Goal: Task Accomplishment & Management: Use online tool/utility

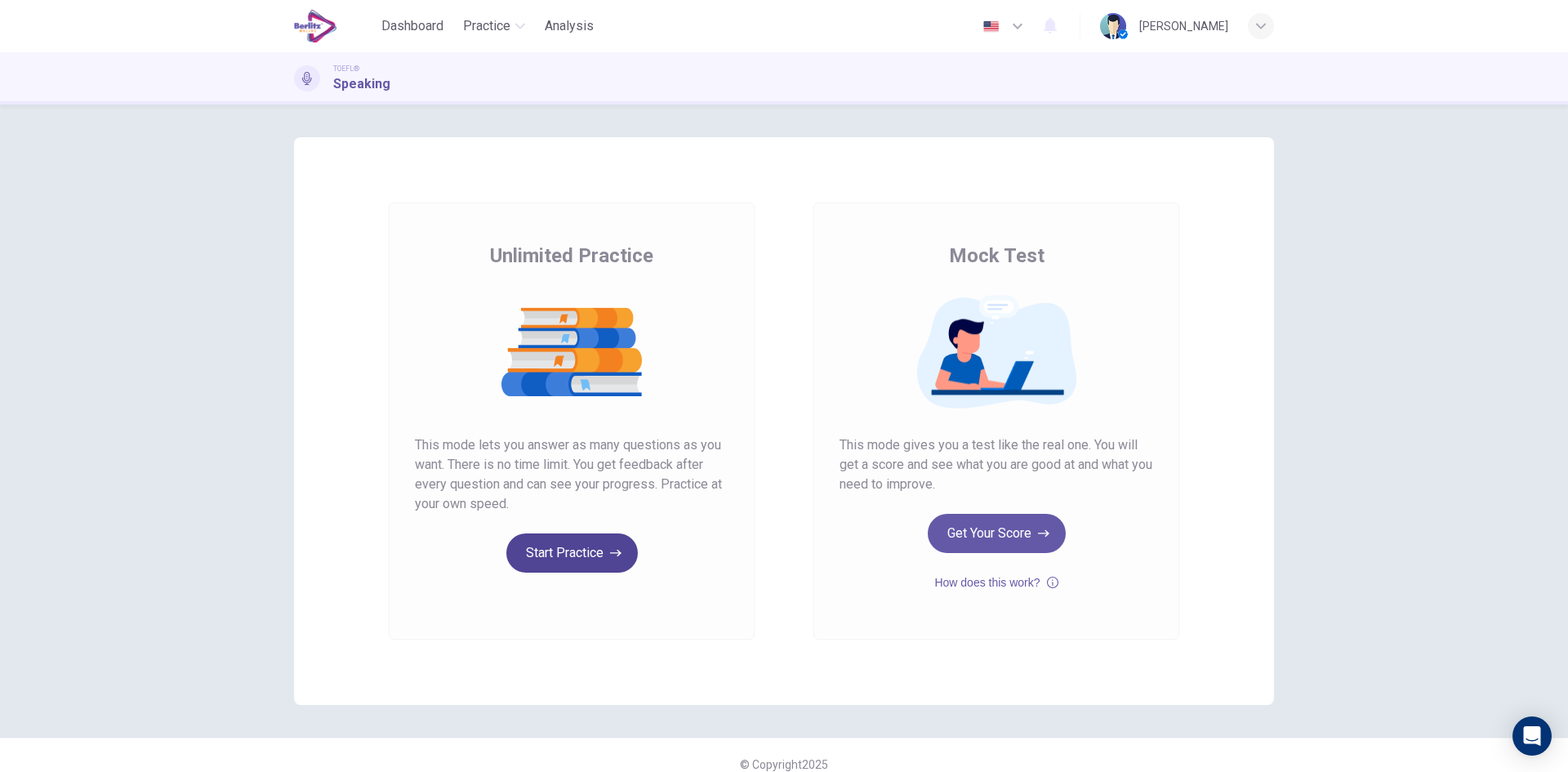
click at [572, 552] on button "Start Practice" at bounding box center [572, 552] width 131 height 39
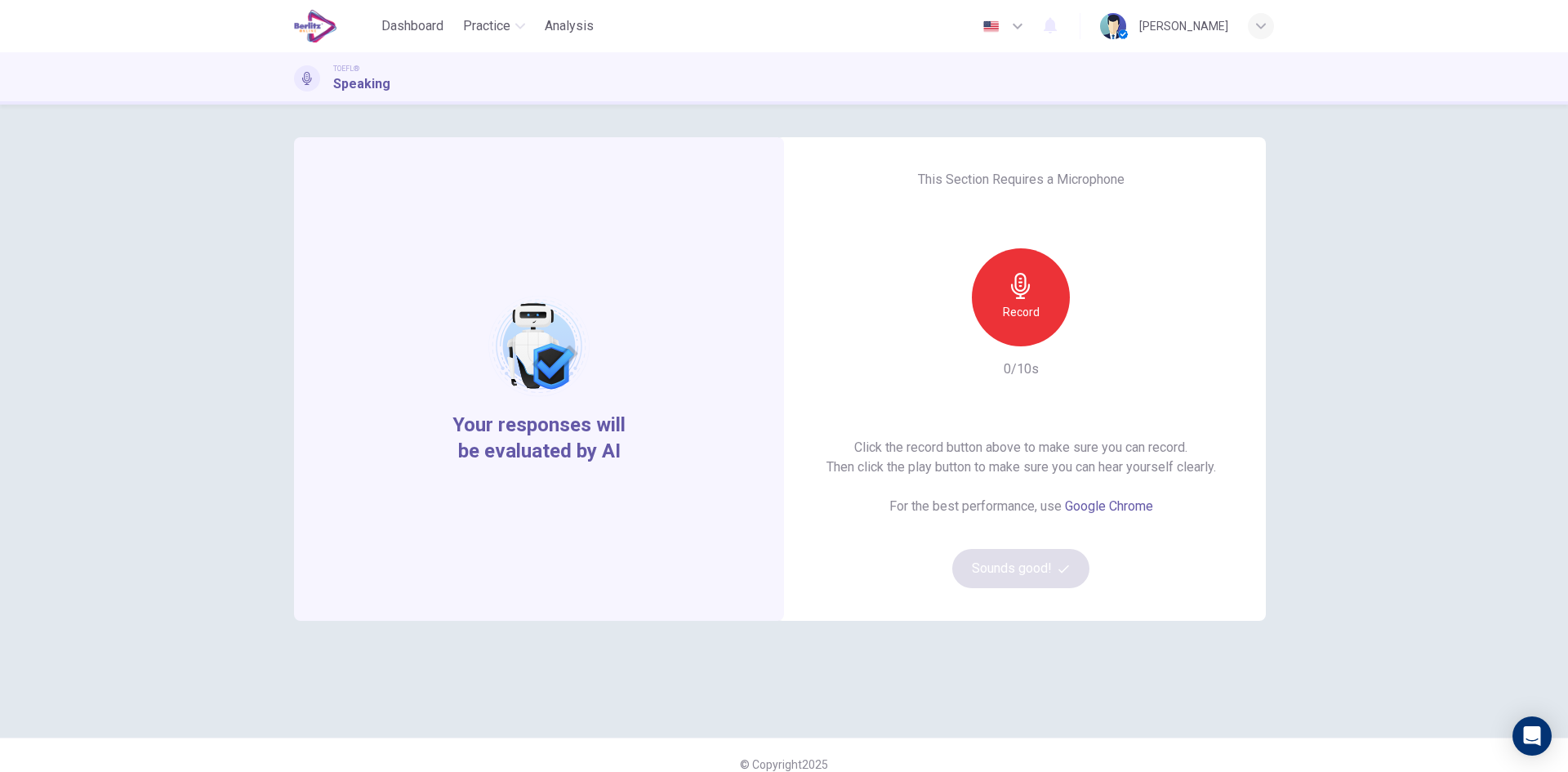
click at [1031, 298] on div "Record" at bounding box center [1021, 297] width 98 height 97
click at [1032, 300] on div "Stop" at bounding box center [1021, 297] width 98 height 97
click at [1087, 329] on icon "button" at bounding box center [1095, 333] width 16 height 16
click at [1070, 568] on button "Sounds good!" at bounding box center [1021, 568] width 137 height 39
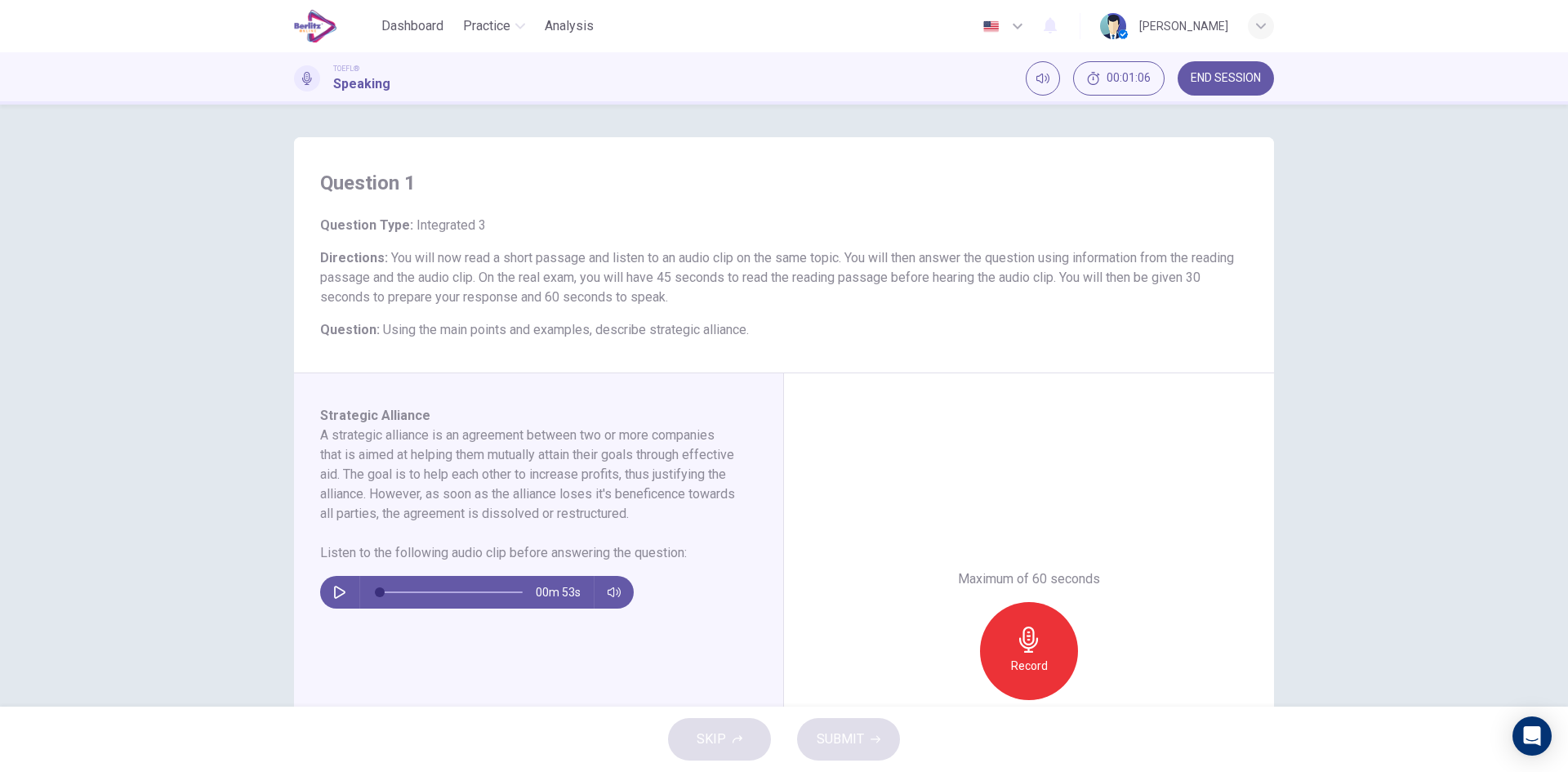
drag, startPoint x: 308, startPoint y: 609, endPoint x: 325, endPoint y: 615, distance: 18.0
click at [325, 615] on div "Strategic Alliance A strategic alliance is an agreement between two or more com…" at bounding box center [538, 651] width 490 height 555
drag, startPoint x: 333, startPoint y: 613, endPoint x: 335, endPoint y: 604, distance: 9.2
click at [333, 599] on icon "button" at bounding box center [339, 592] width 13 height 13
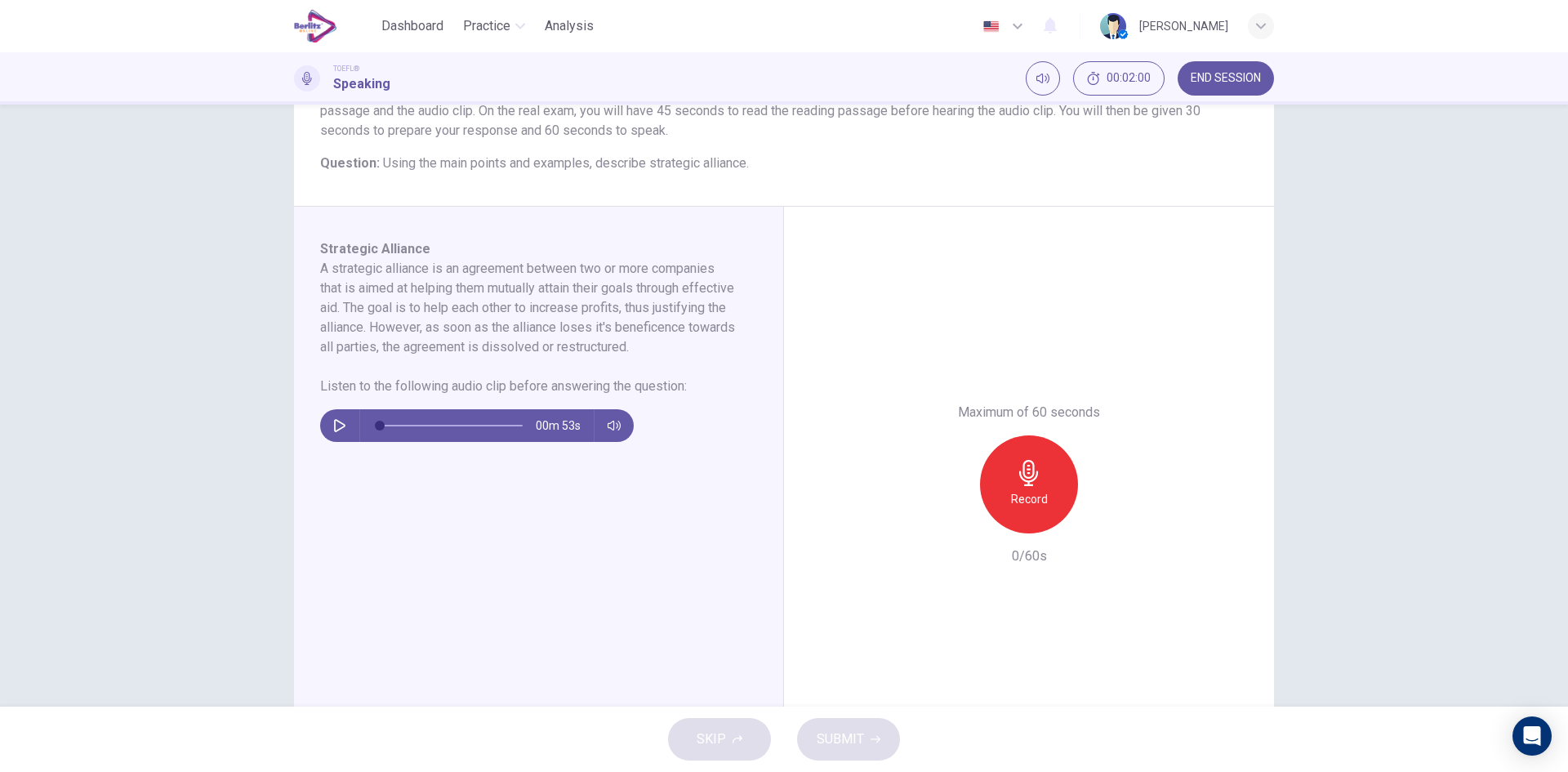
scroll to position [218, 0]
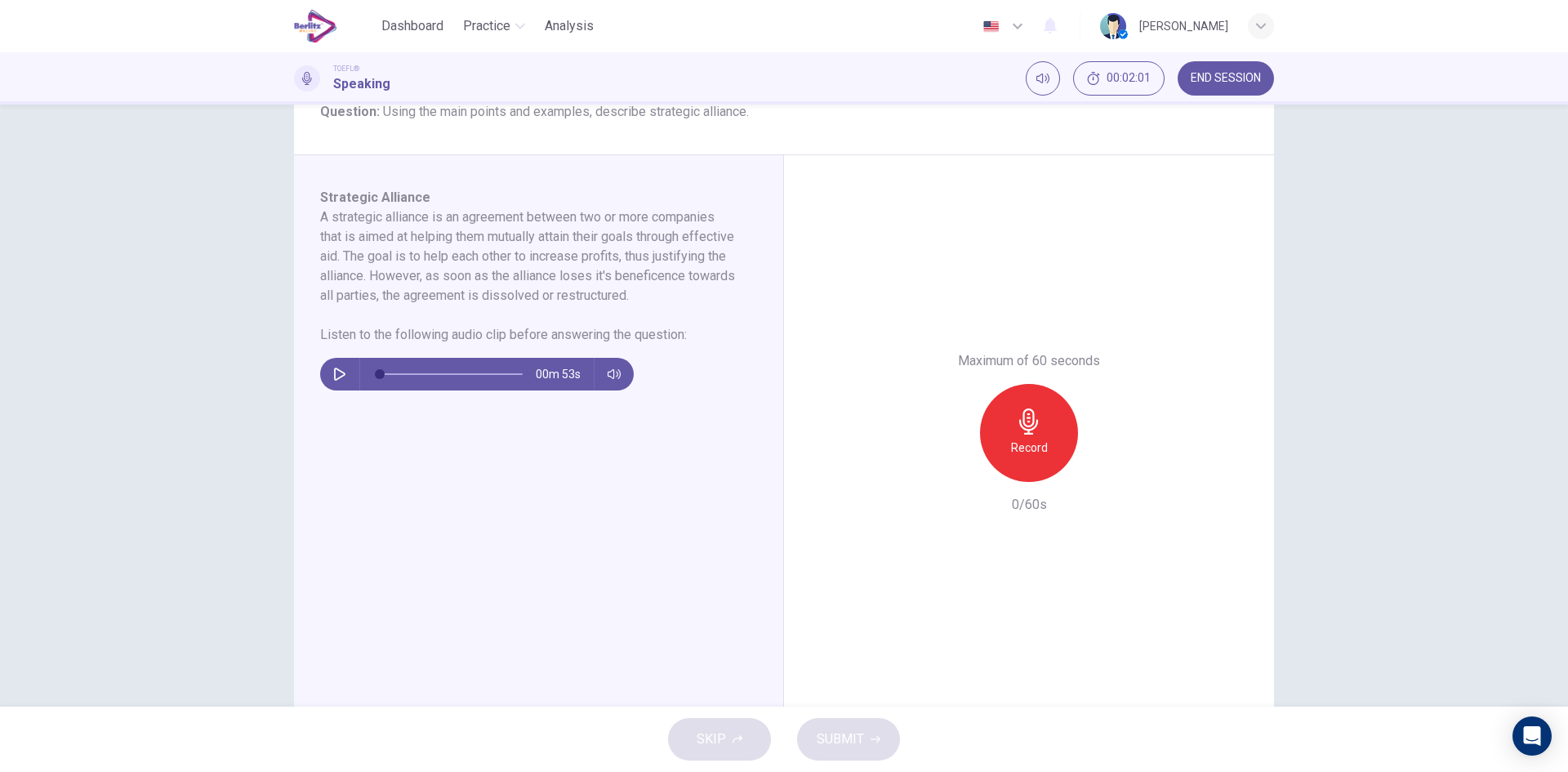
click at [333, 390] on button "button" at bounding box center [339, 374] width 26 height 33
type input "*"
click at [1046, 453] on div "Record" at bounding box center [1029, 433] width 98 height 97
click at [1047, 422] on div "Stop" at bounding box center [1029, 433] width 98 height 97
click at [945, 457] on div "button" at bounding box center [954, 469] width 26 height 26
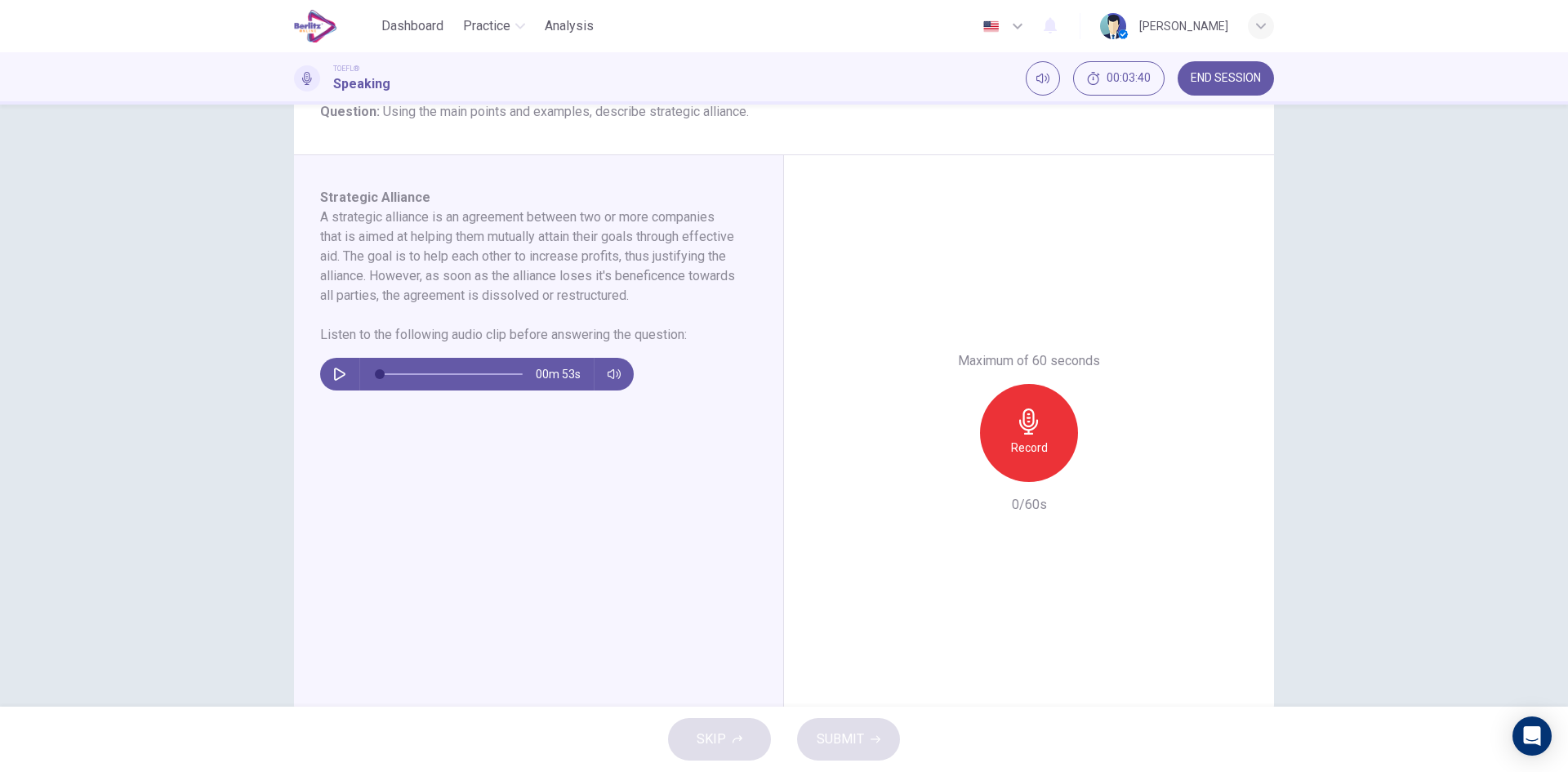
click at [1042, 452] on h6 "Record" at bounding box center [1029, 448] width 37 height 20
click at [1007, 397] on div "Stop" at bounding box center [1029, 433] width 98 height 97
click at [948, 473] on icon "button" at bounding box center [953, 469] width 15 height 15
click at [1016, 463] on div "Record" at bounding box center [1029, 433] width 98 height 97
click at [1068, 428] on div "Stop" at bounding box center [1029, 433] width 98 height 97
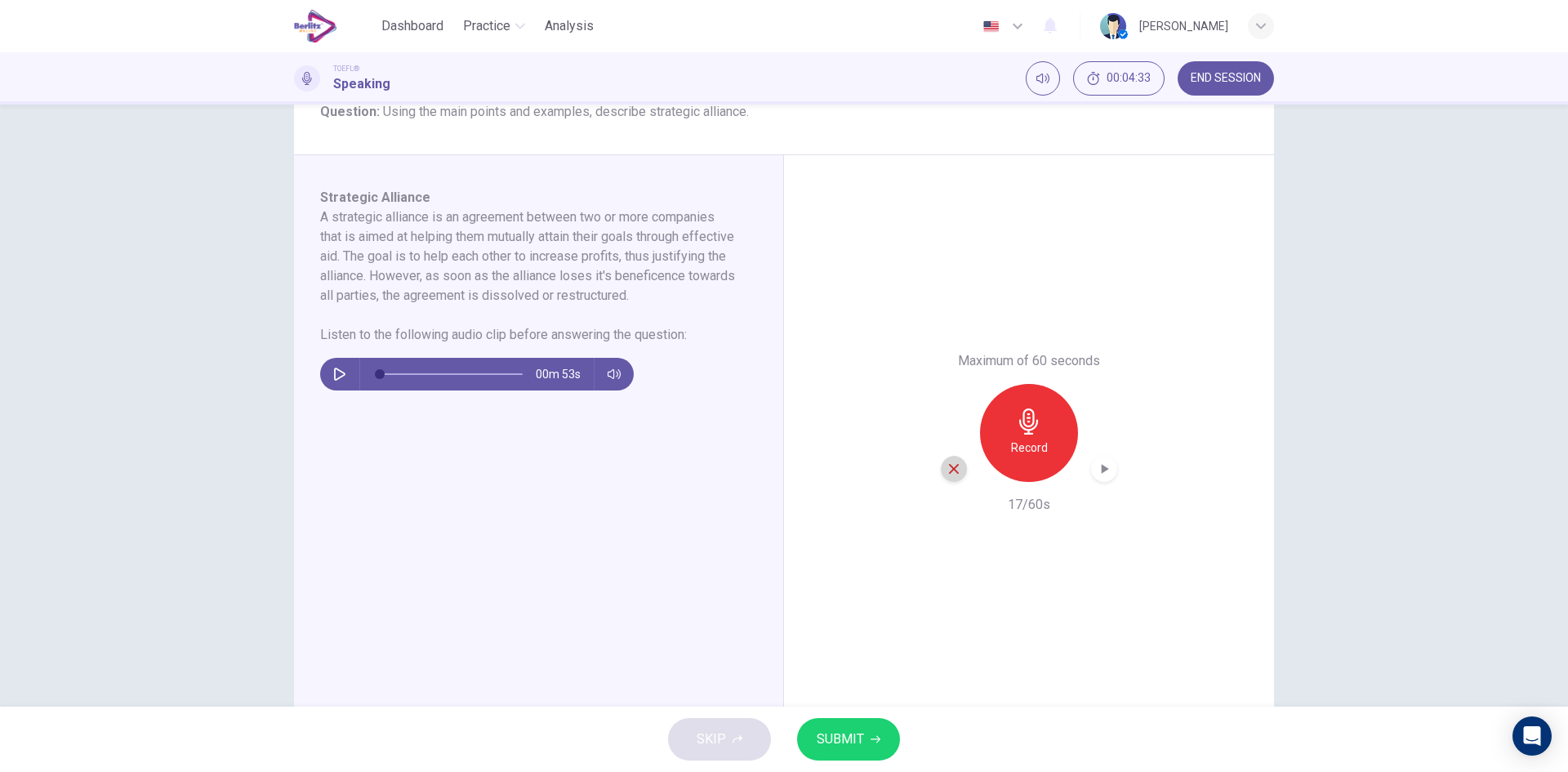
click at [946, 468] on icon "button" at bounding box center [953, 469] width 15 height 15
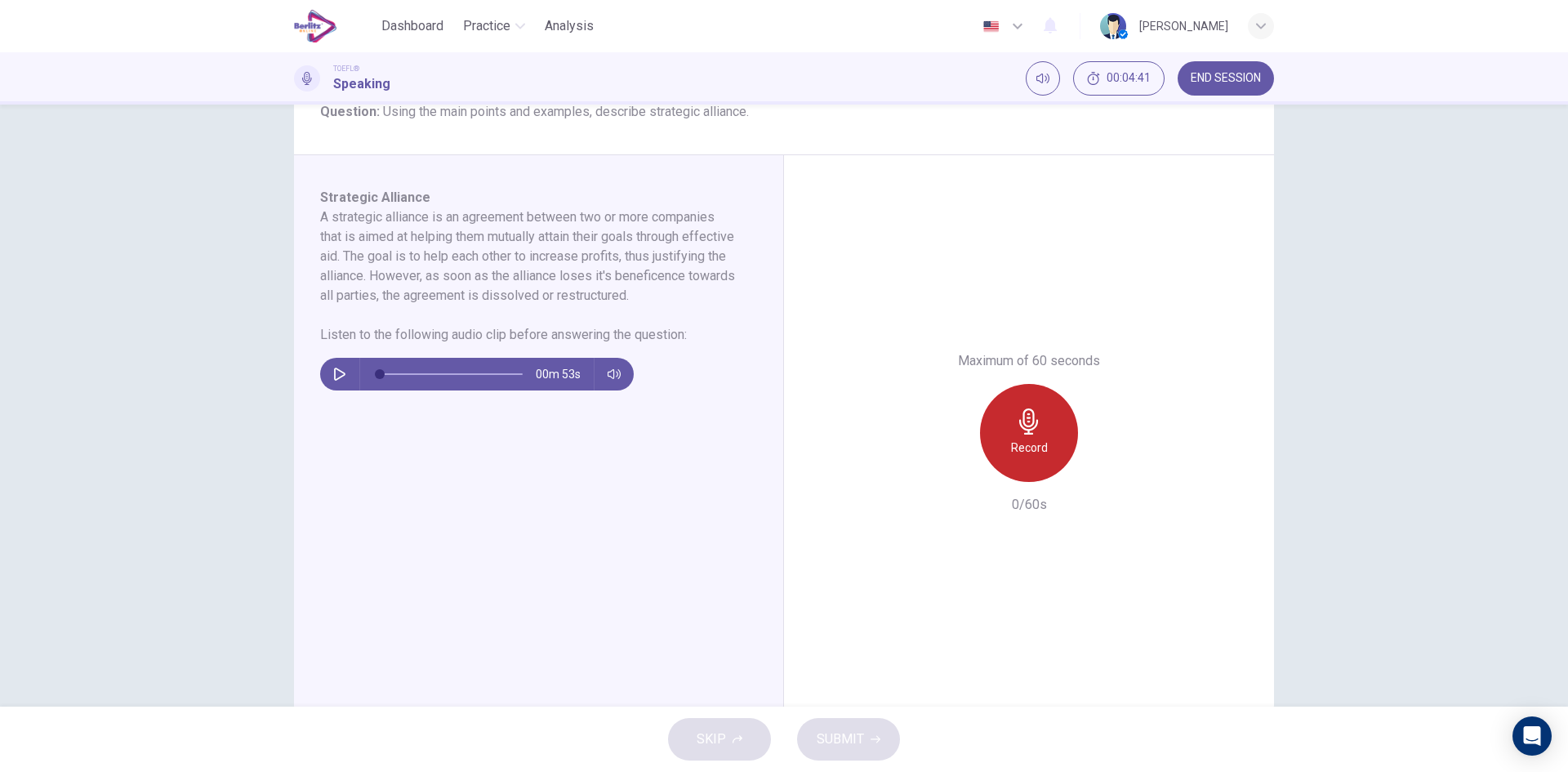
click at [1040, 426] on div "Record" at bounding box center [1029, 433] width 98 height 97
click at [993, 434] on div "Stop" at bounding box center [1029, 433] width 98 height 97
click at [946, 471] on icon "button" at bounding box center [953, 469] width 15 height 15
click at [1054, 420] on div "Record" at bounding box center [1029, 433] width 98 height 97
click at [1032, 450] on h6 "Stop" at bounding box center [1029, 448] width 25 height 20
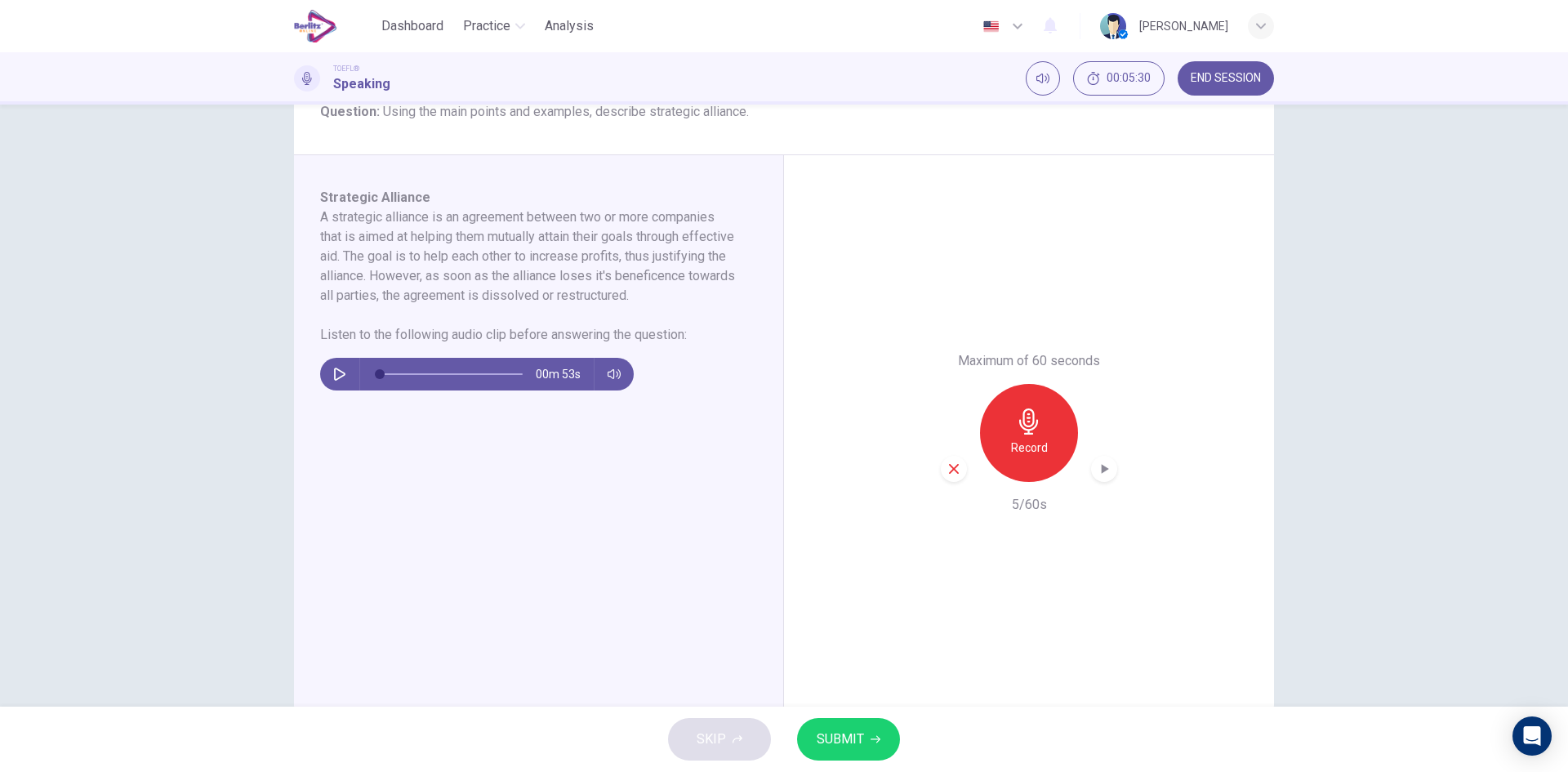
click at [955, 465] on icon "button" at bounding box center [953, 469] width 15 height 15
click at [1023, 447] on h6 "Record" at bounding box center [1029, 448] width 37 height 20
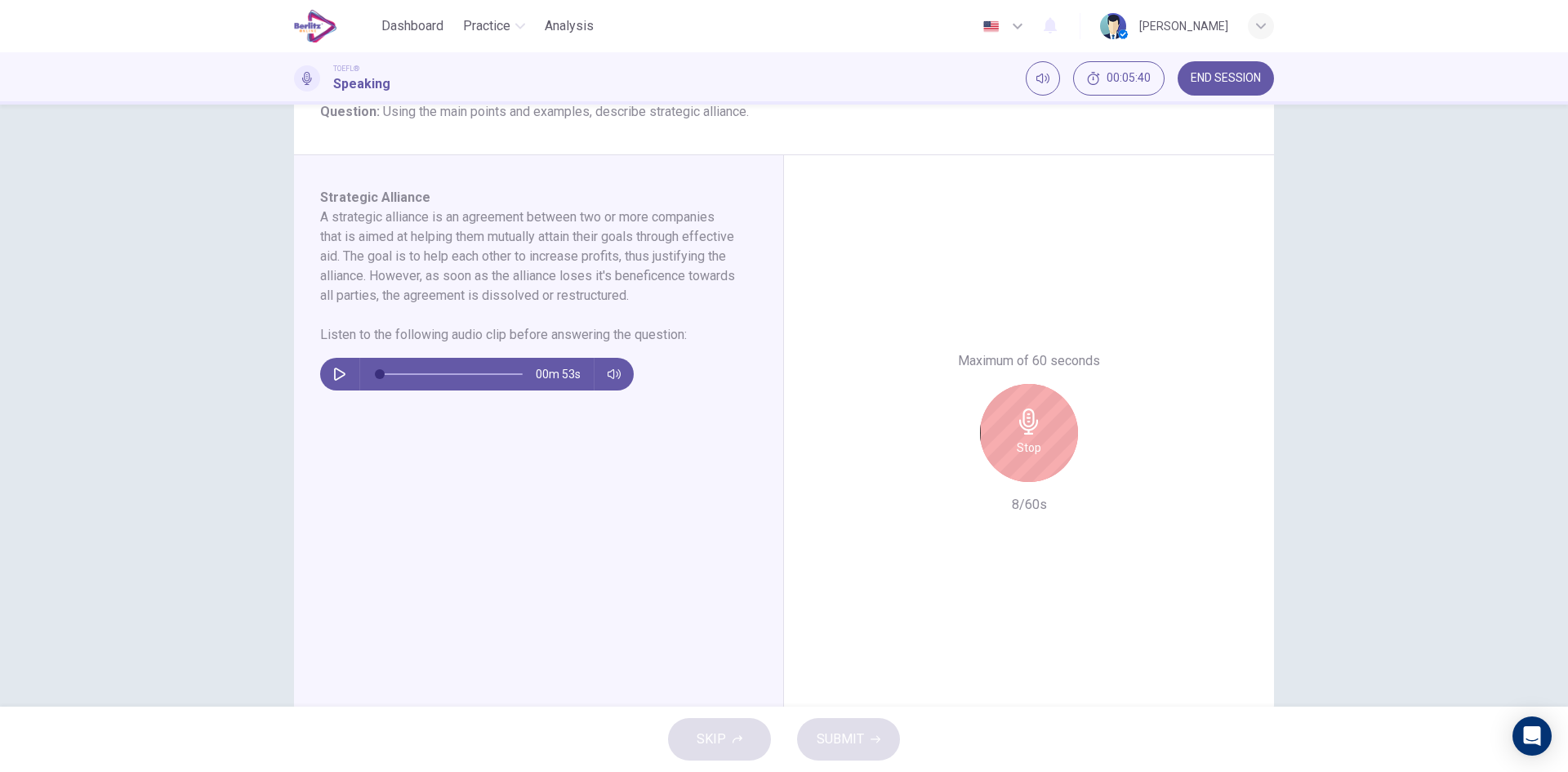
click at [946, 279] on div "Maximum of 60 seconds Stop 8/60s" at bounding box center [1029, 433] width 490 height 555
click at [996, 426] on div "Stop" at bounding box center [1029, 433] width 98 height 97
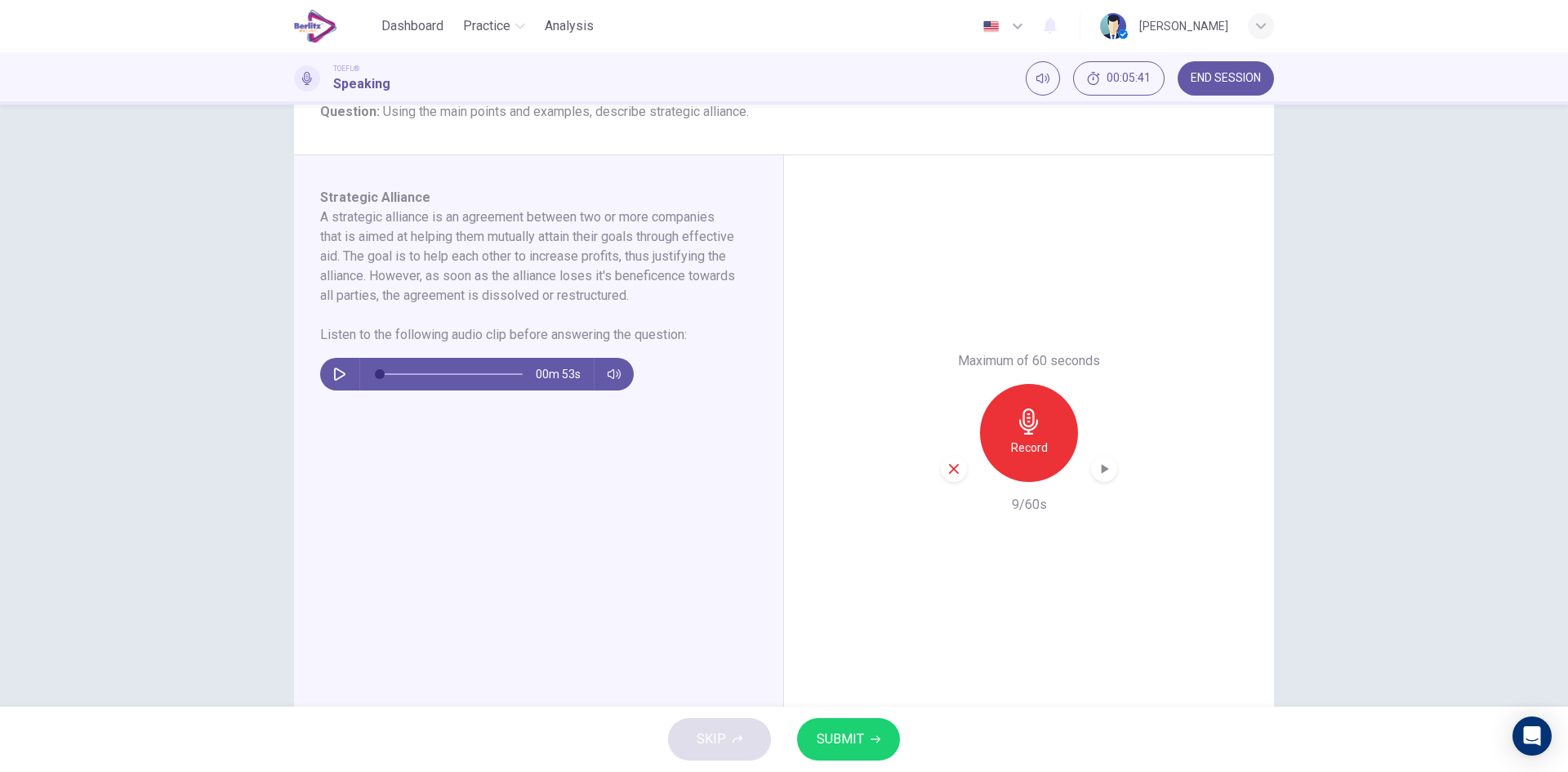
click at [943, 465] on div "button" at bounding box center [954, 469] width 26 height 26
click at [1020, 445] on h6 "Record" at bounding box center [1029, 448] width 37 height 20
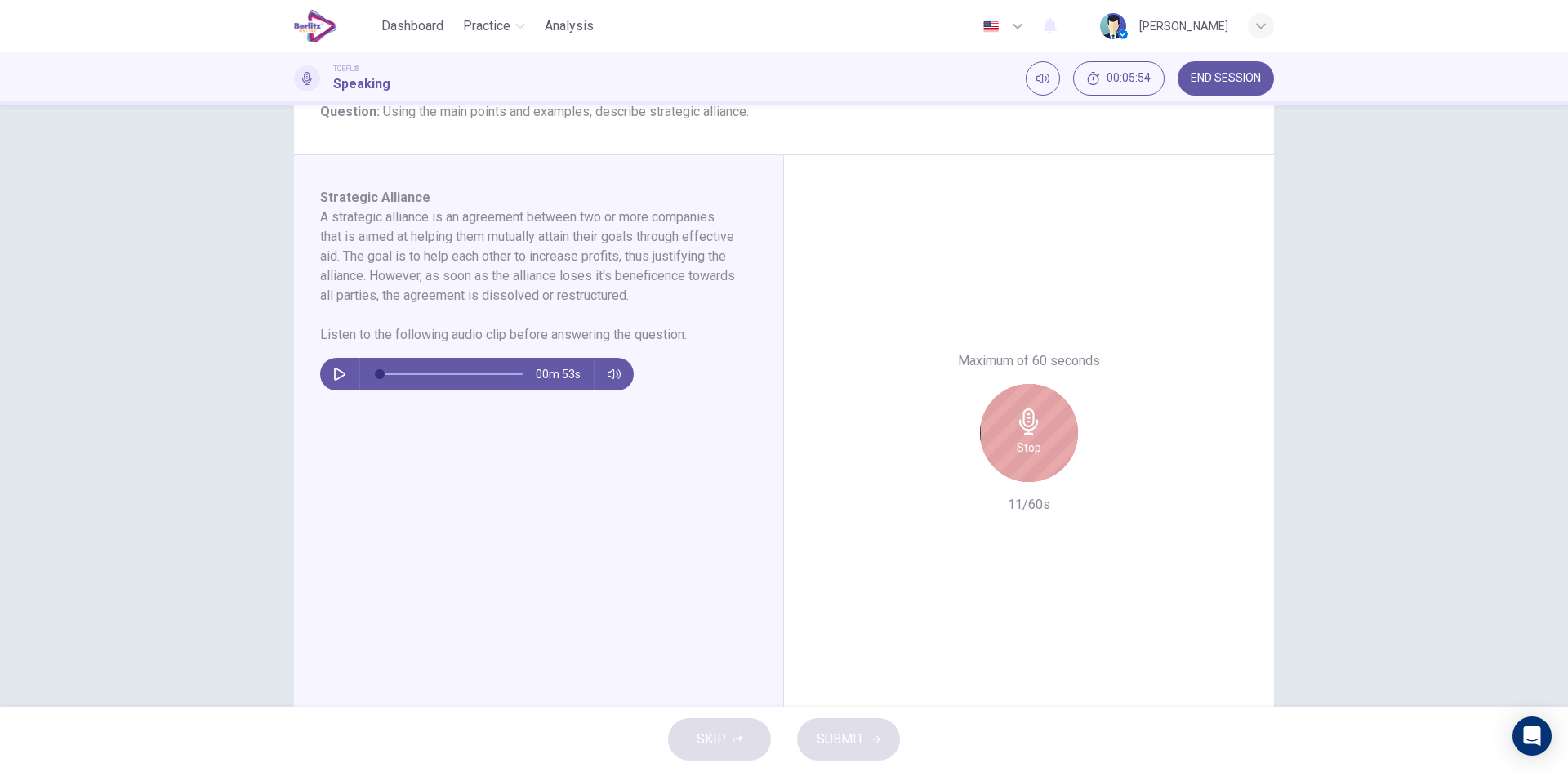
click at [1028, 439] on div "Stop" at bounding box center [1029, 433] width 98 height 97
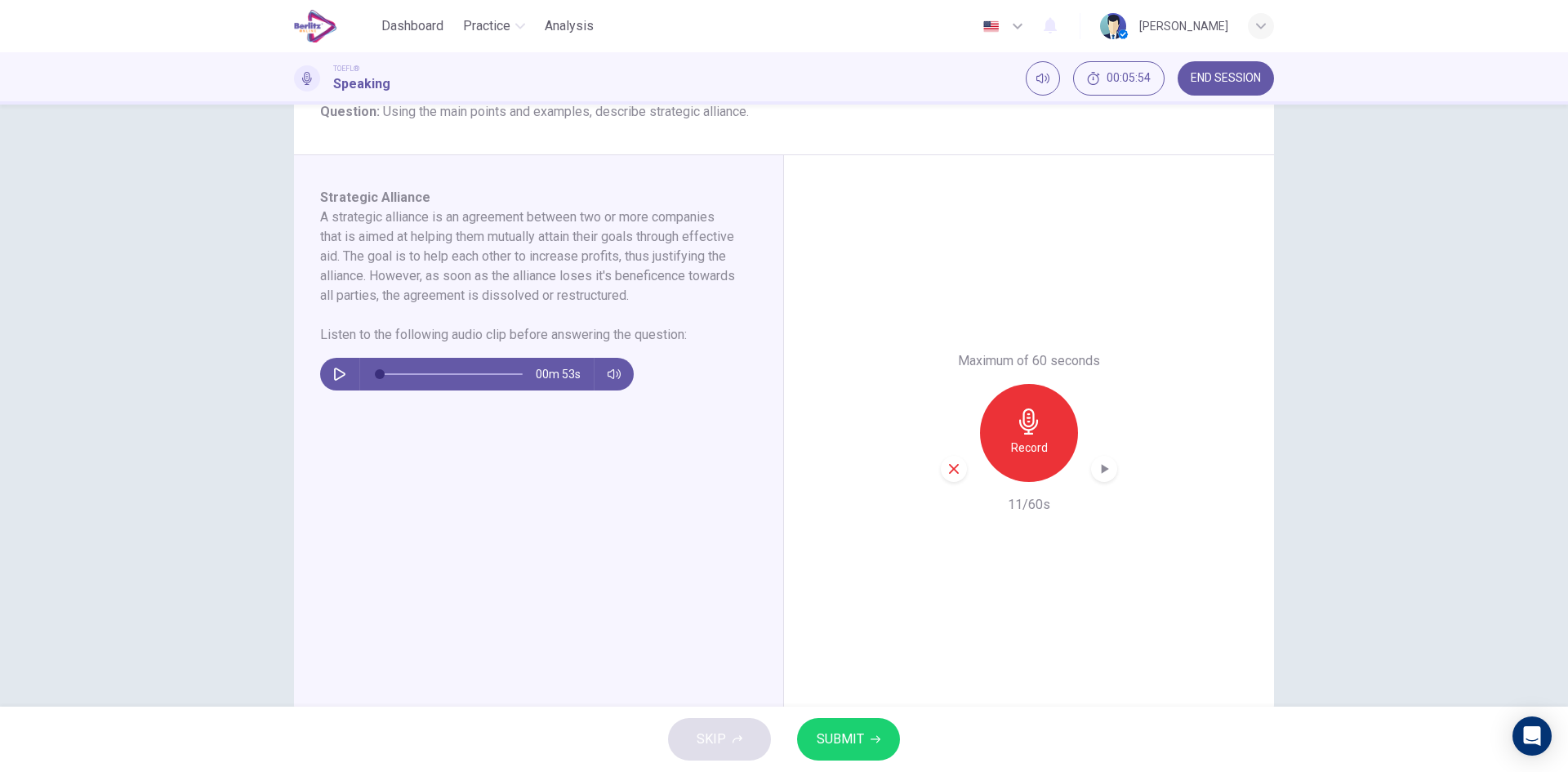
click at [948, 463] on icon "button" at bounding box center [953, 469] width 15 height 15
click at [1021, 443] on h6 "Record" at bounding box center [1029, 448] width 37 height 20
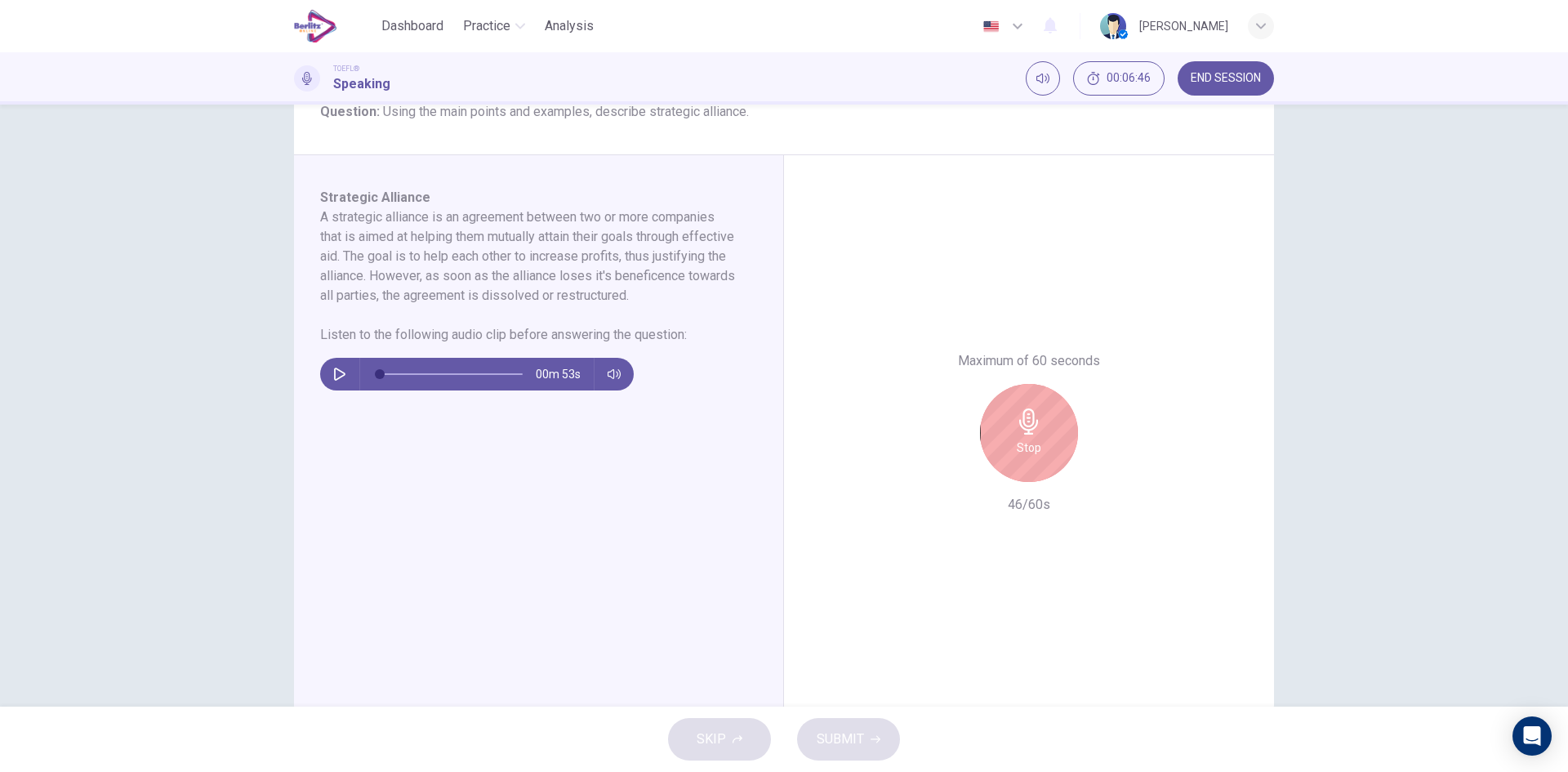
click at [1047, 471] on div "Stop" at bounding box center [1029, 433] width 98 height 97
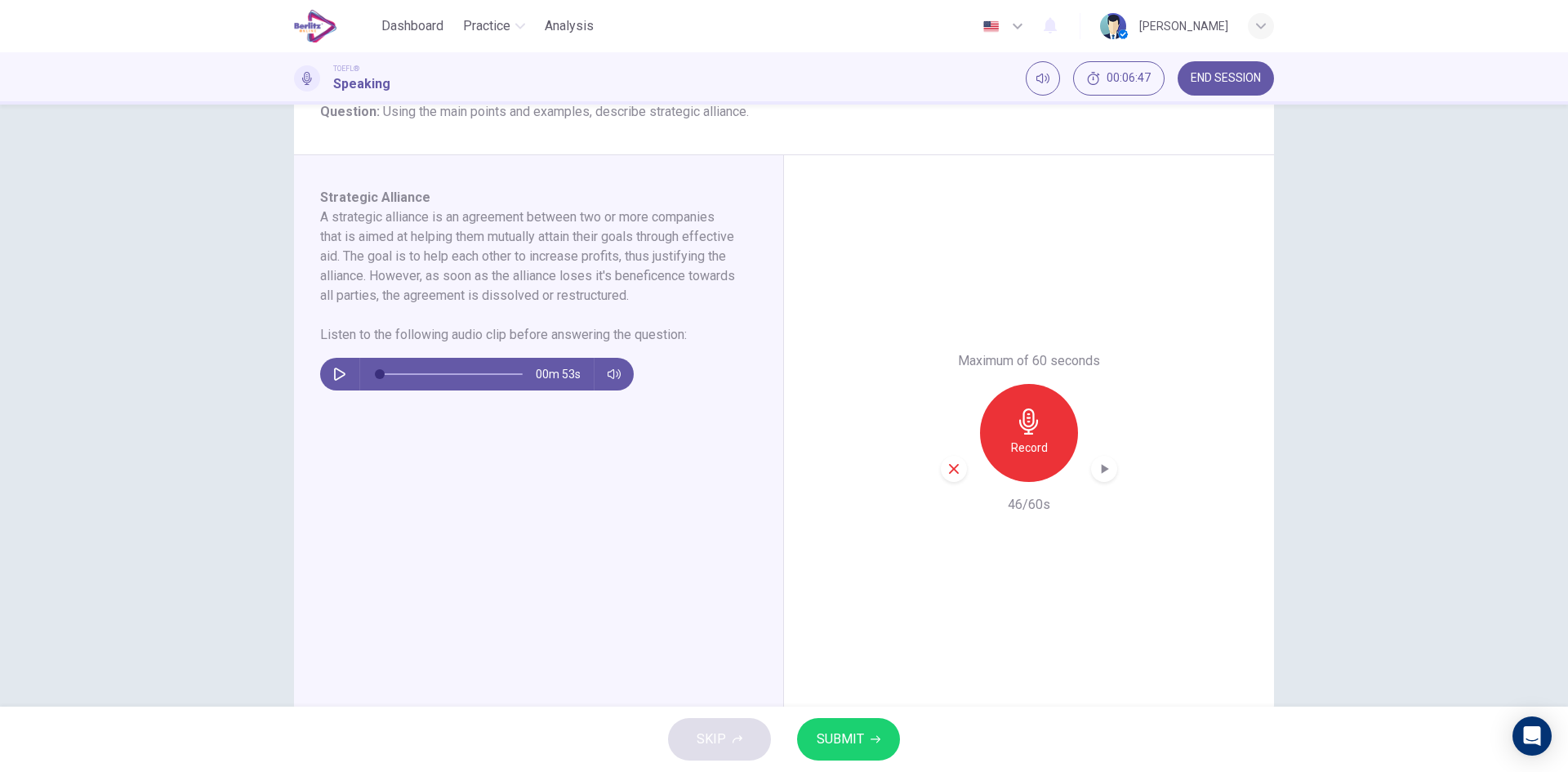
click at [952, 480] on div "button" at bounding box center [954, 469] width 26 height 26
click at [1037, 449] on h6 "Record" at bounding box center [1029, 448] width 37 height 20
click at [1014, 446] on h6 "Record" at bounding box center [1029, 448] width 37 height 20
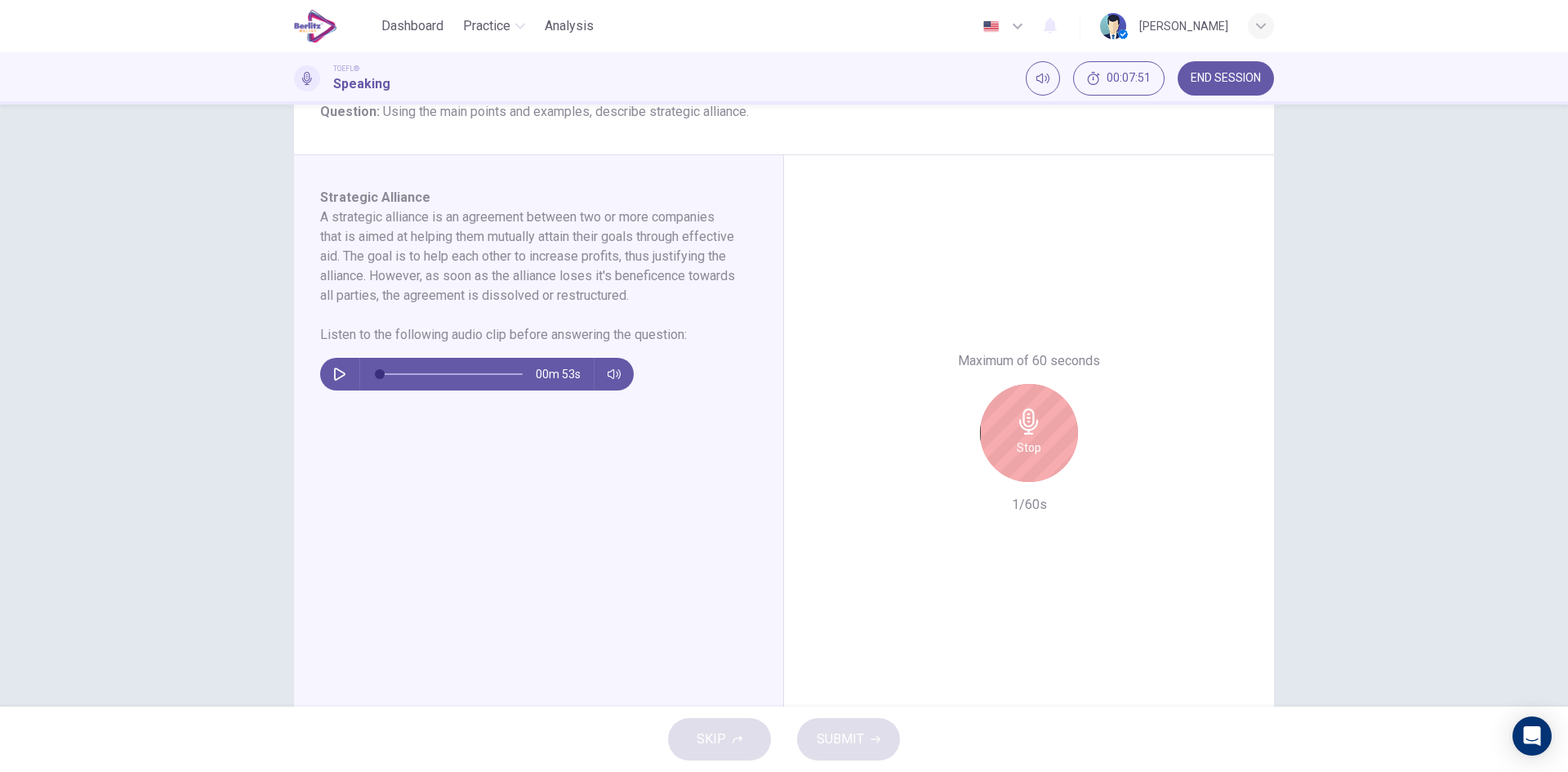
click at [981, 423] on div "Stop" at bounding box center [1029, 433] width 98 height 97
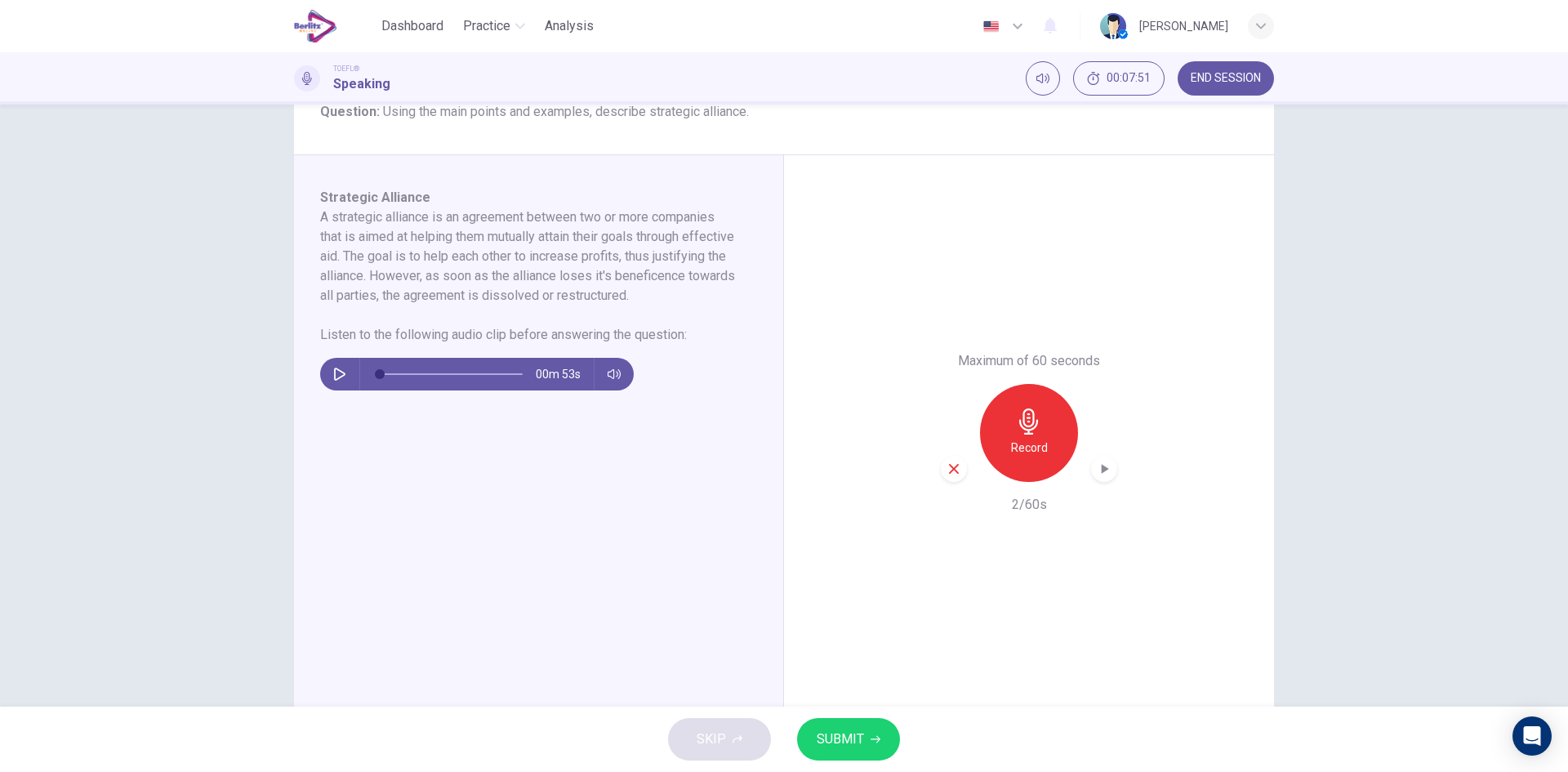
click at [953, 458] on div "button" at bounding box center [954, 469] width 26 height 26
click at [1000, 454] on div "Record" at bounding box center [1029, 433] width 98 height 97
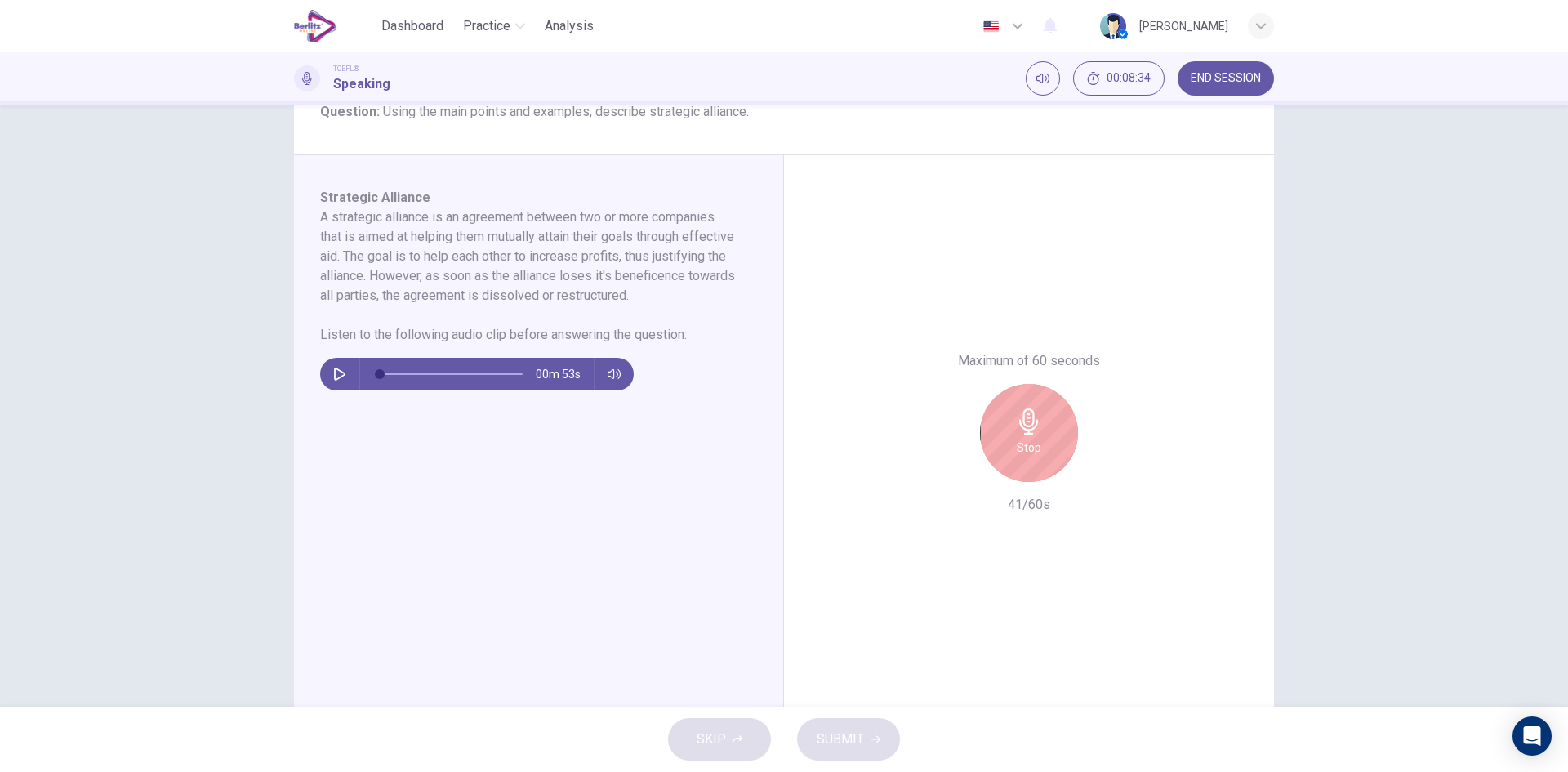
click at [973, 403] on div "Stop" at bounding box center [1029, 433] width 176 height 97
click at [1026, 419] on icon "button" at bounding box center [1029, 421] width 26 height 26
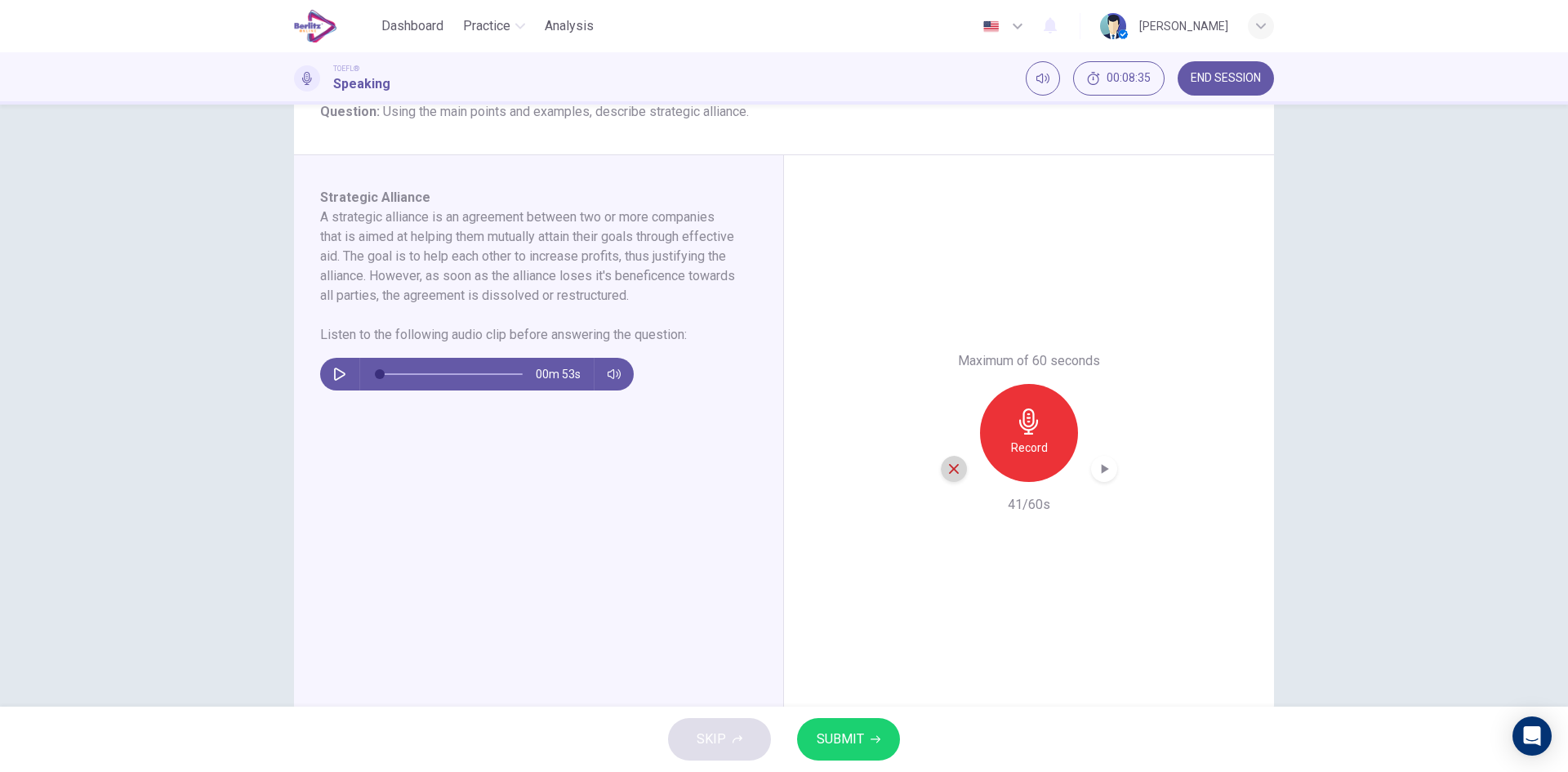
click at [959, 463] on div "button" at bounding box center [954, 469] width 26 height 26
click at [1023, 449] on h6 "Record" at bounding box center [1029, 448] width 37 height 20
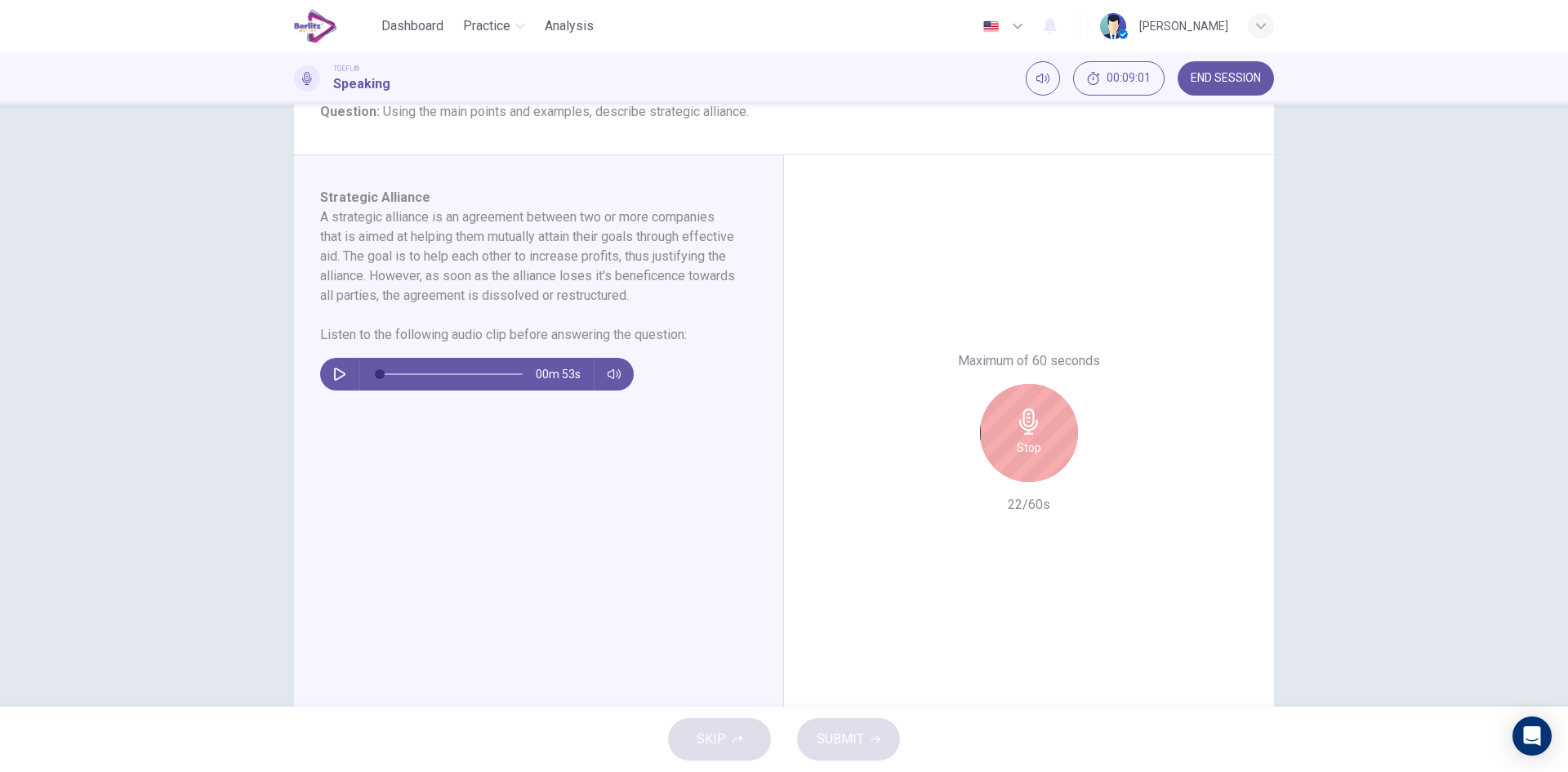
click at [1011, 441] on div "Stop" at bounding box center [1029, 433] width 98 height 97
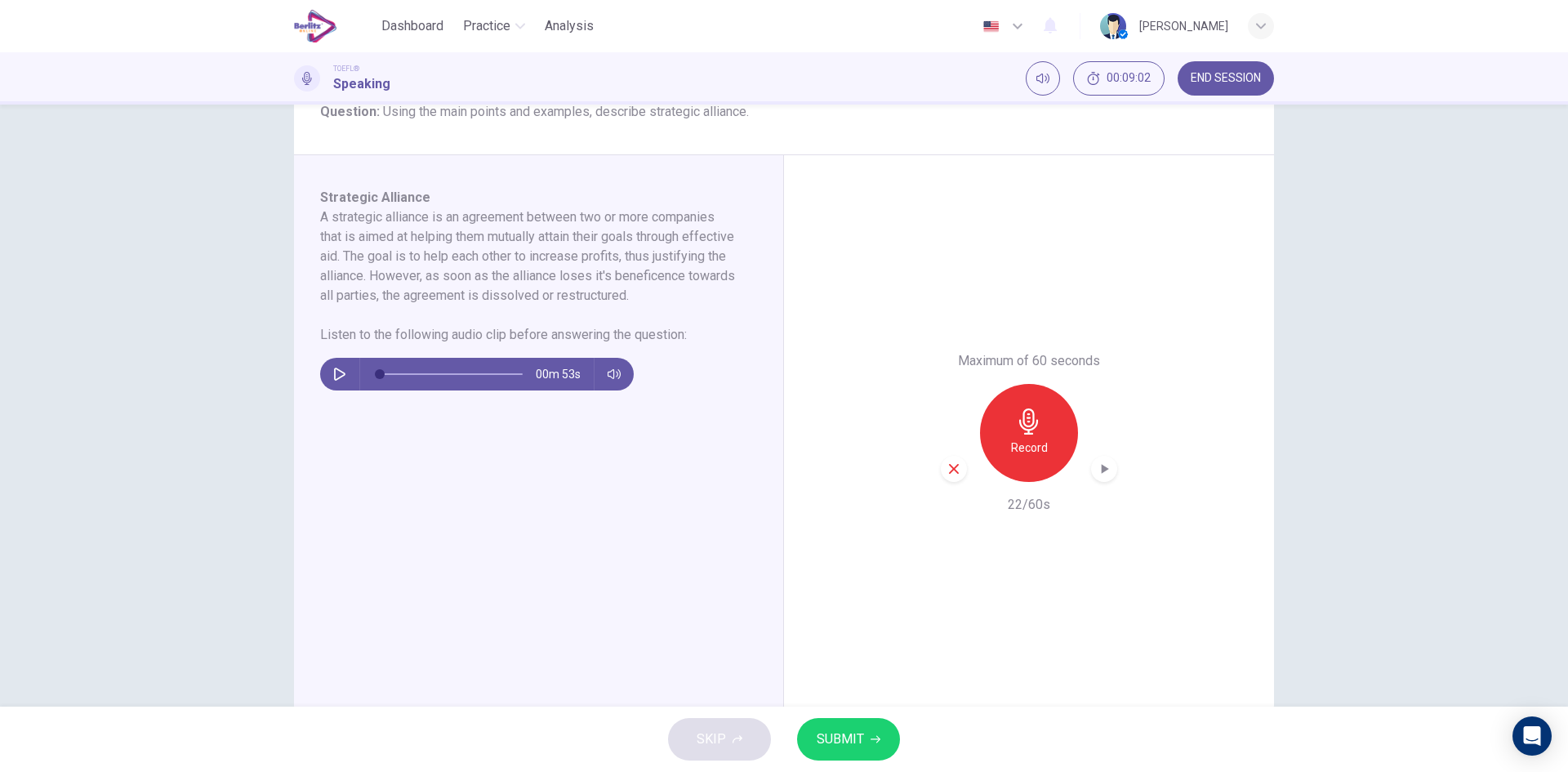
click at [954, 465] on icon "button" at bounding box center [954, 469] width 10 height 10
click at [1043, 428] on div "Record" at bounding box center [1029, 433] width 98 height 97
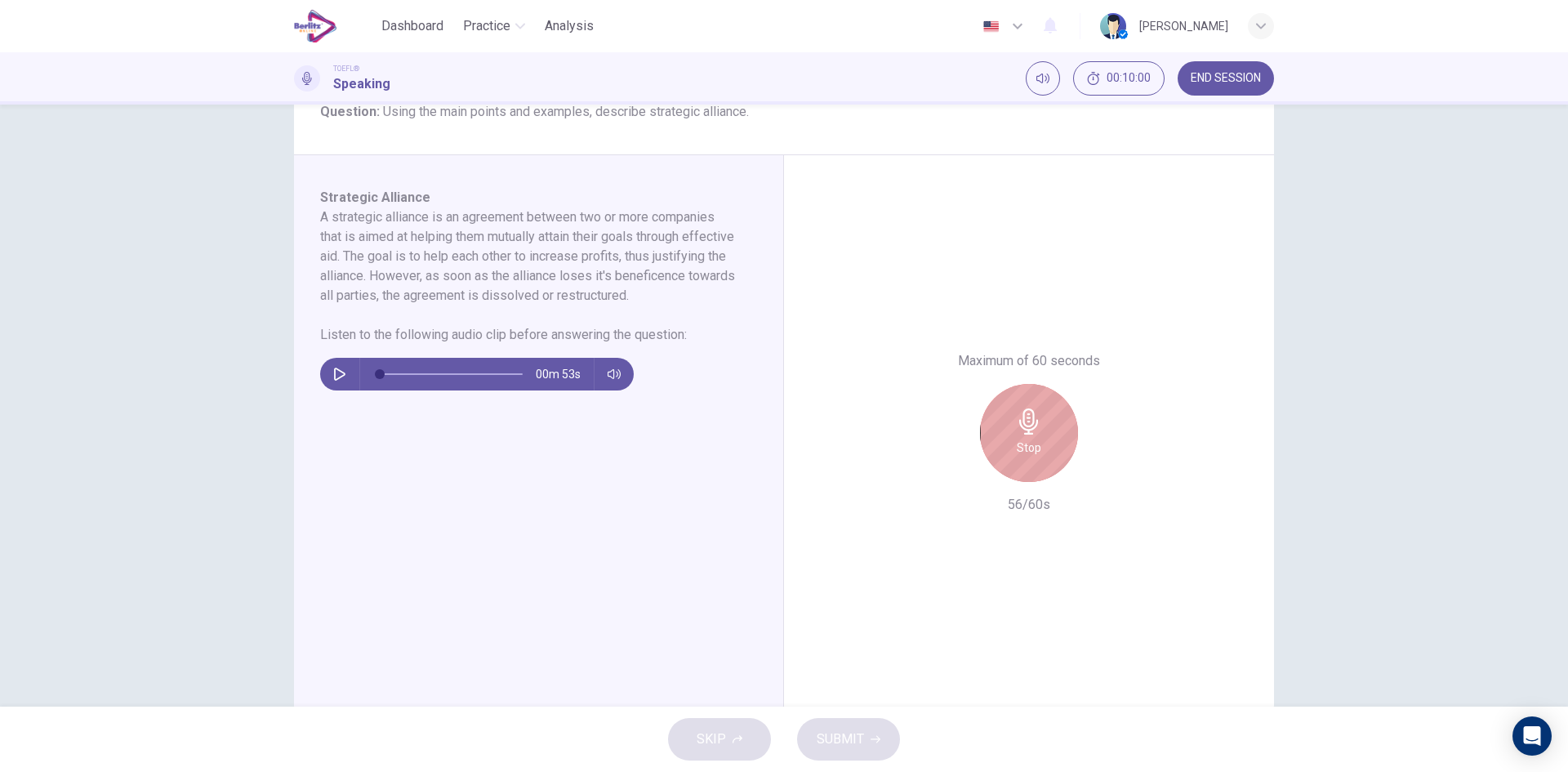
click at [1037, 436] on div "Stop" at bounding box center [1029, 433] width 98 height 97
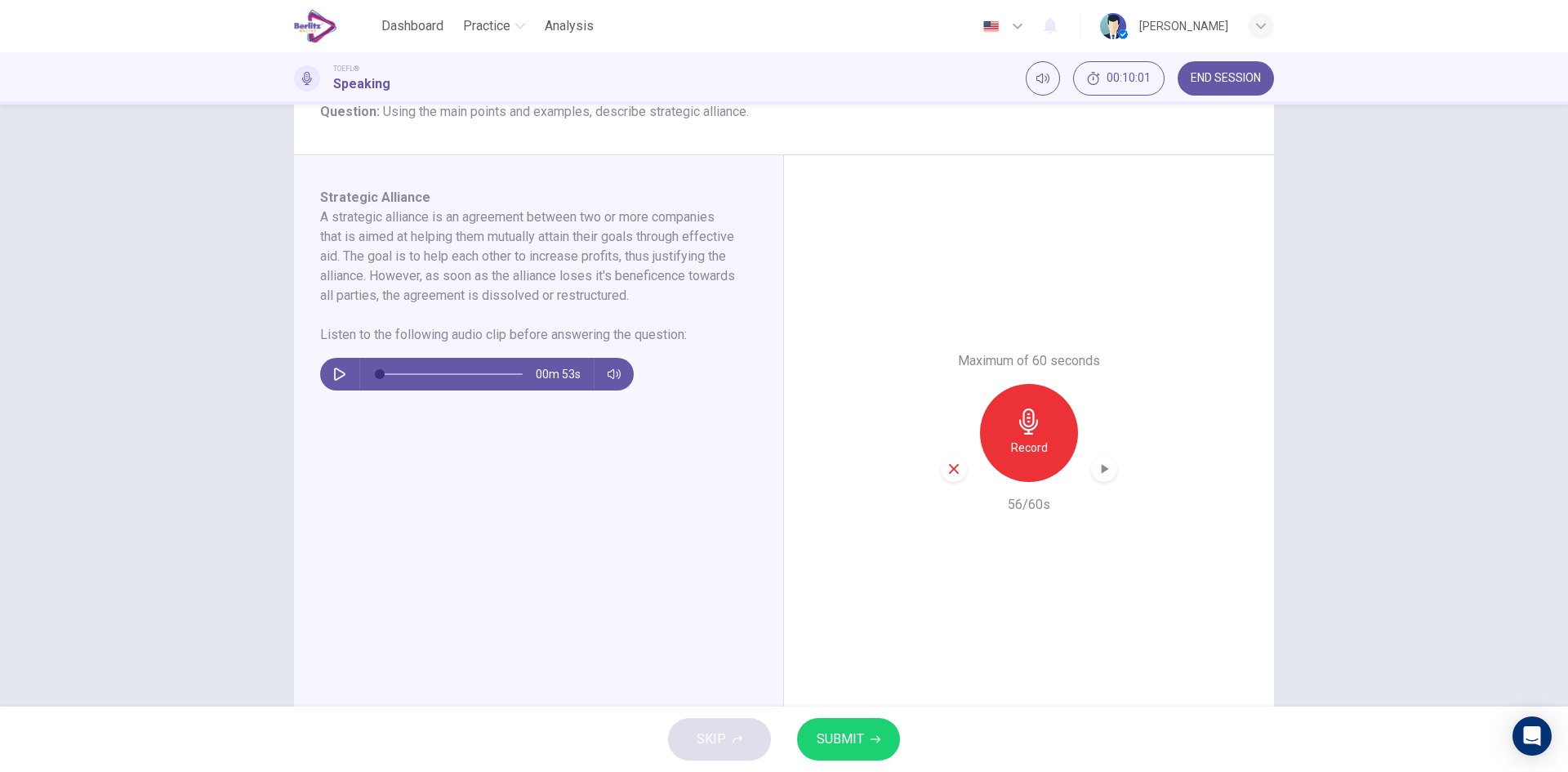
click at [950, 477] on div "button" at bounding box center [954, 469] width 26 height 26
click at [1012, 447] on h6 "Record" at bounding box center [1029, 448] width 37 height 20
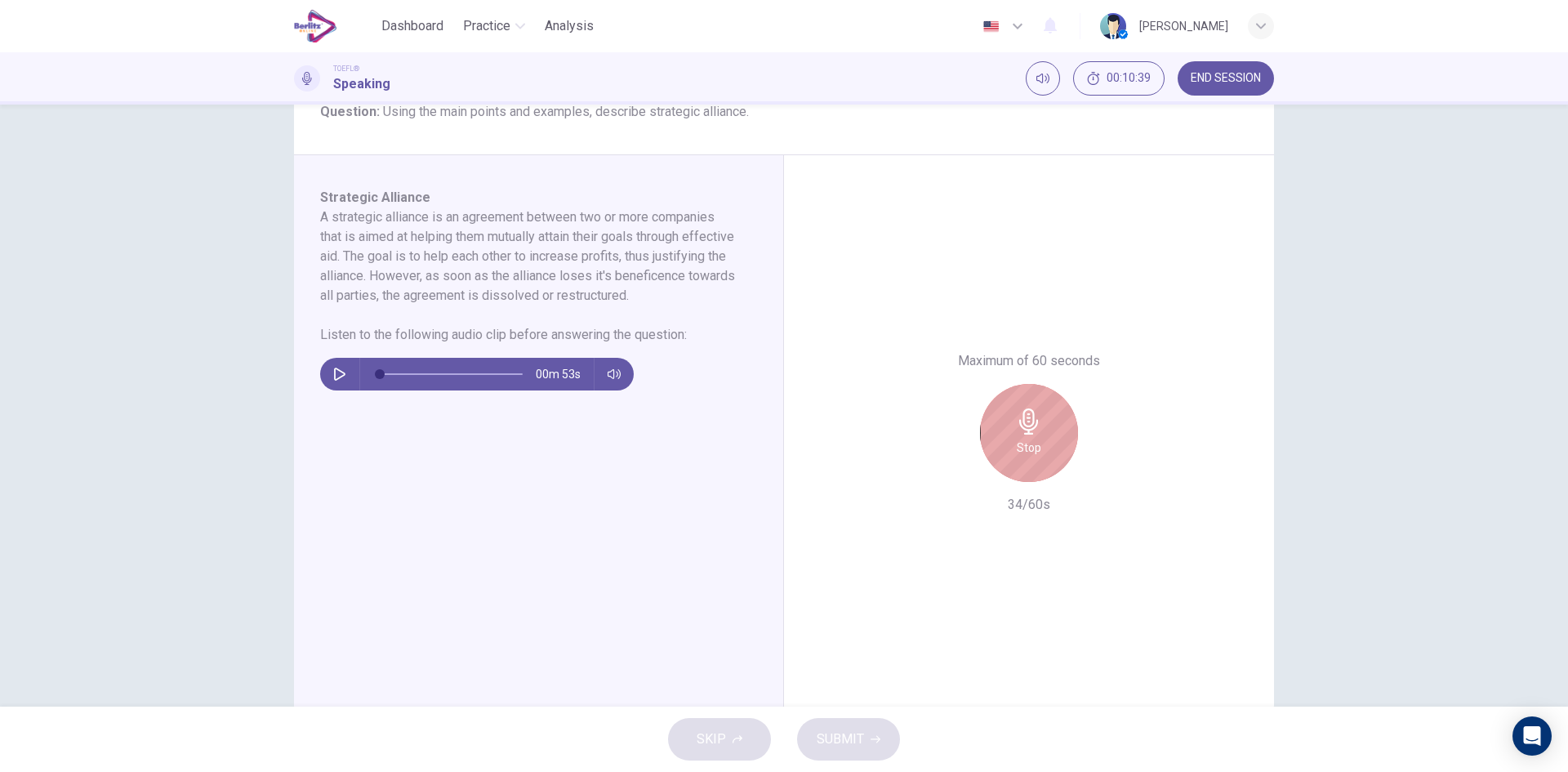
click at [1057, 436] on div "Stop" at bounding box center [1029, 433] width 98 height 97
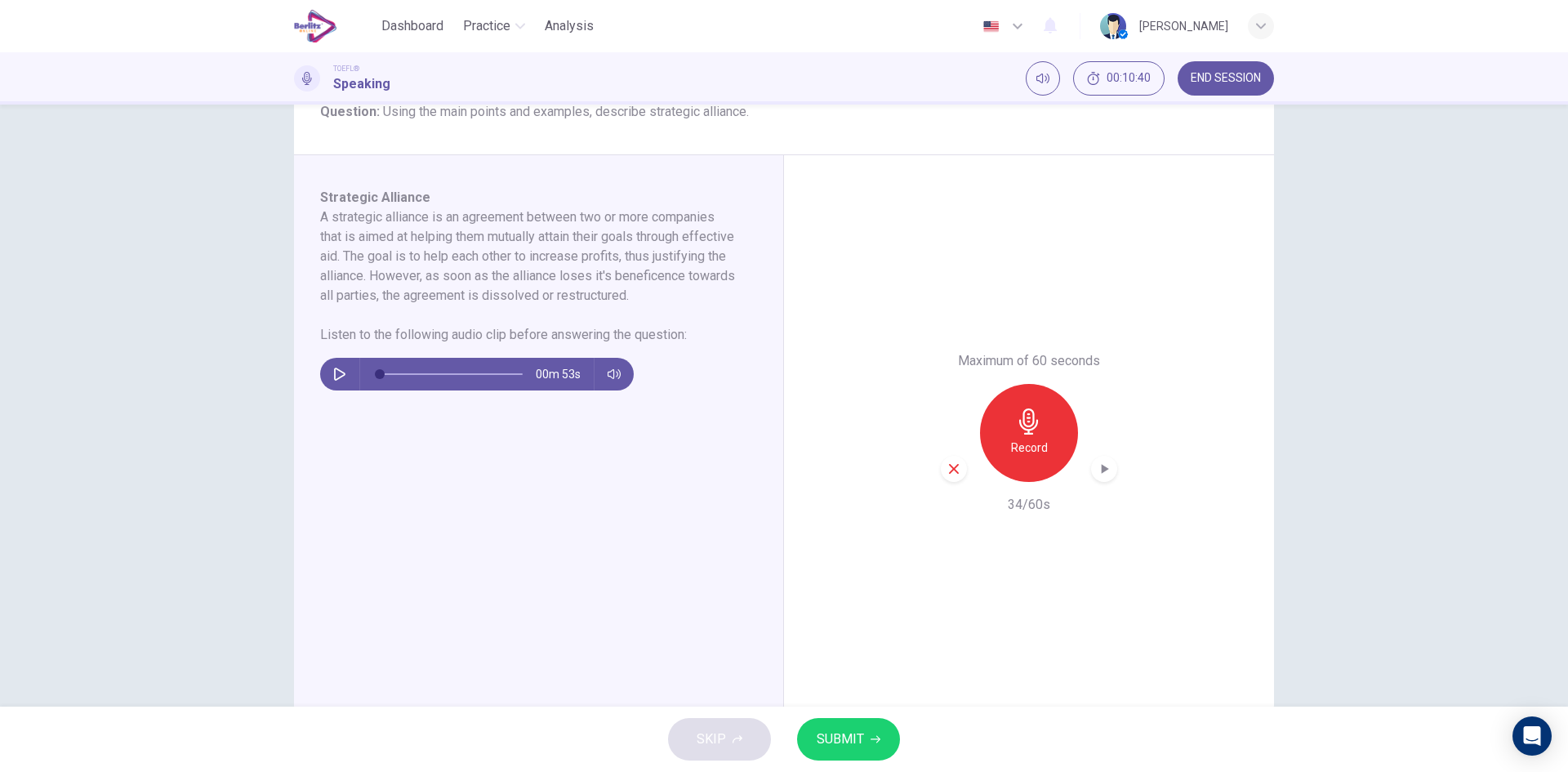
click at [954, 454] on div "Record" at bounding box center [1029, 433] width 176 height 97
click at [955, 467] on icon "button" at bounding box center [953, 469] width 15 height 15
click at [1001, 437] on div "Record" at bounding box center [1029, 433] width 98 height 97
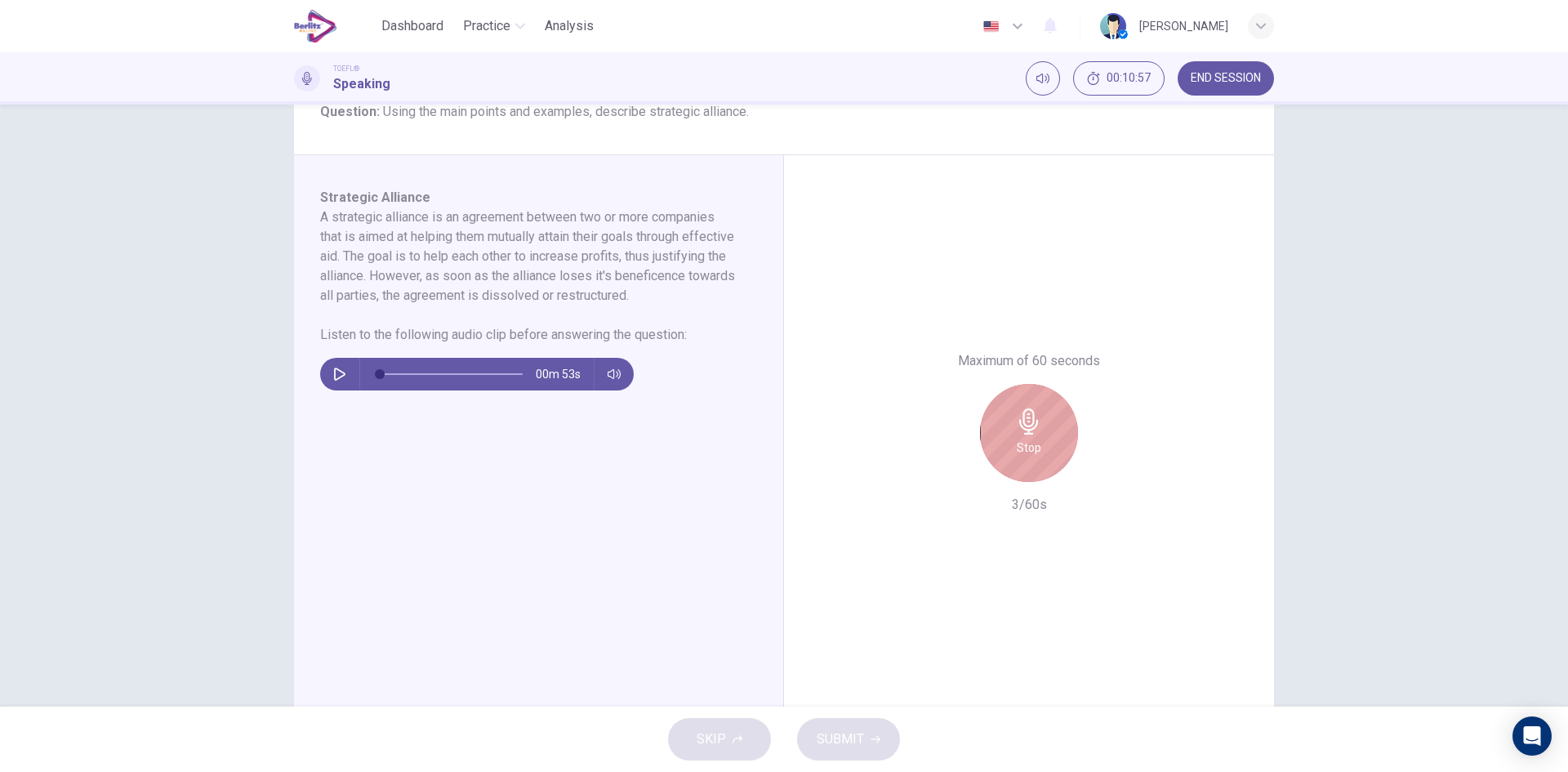
click at [993, 441] on div "Stop" at bounding box center [1029, 433] width 98 height 97
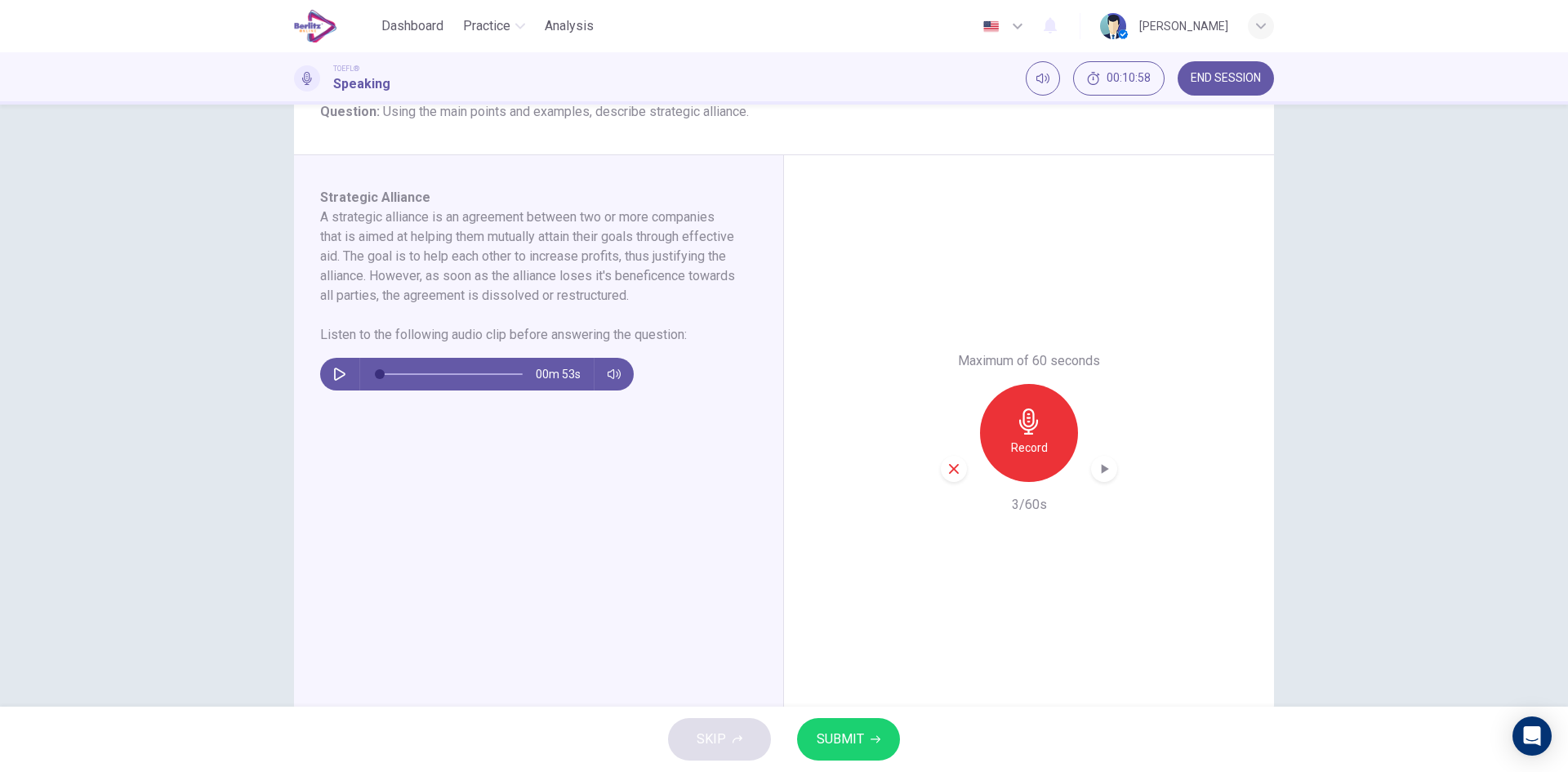
click at [945, 480] on div "button" at bounding box center [954, 469] width 26 height 26
click at [990, 449] on div "Record" at bounding box center [1029, 433] width 98 height 97
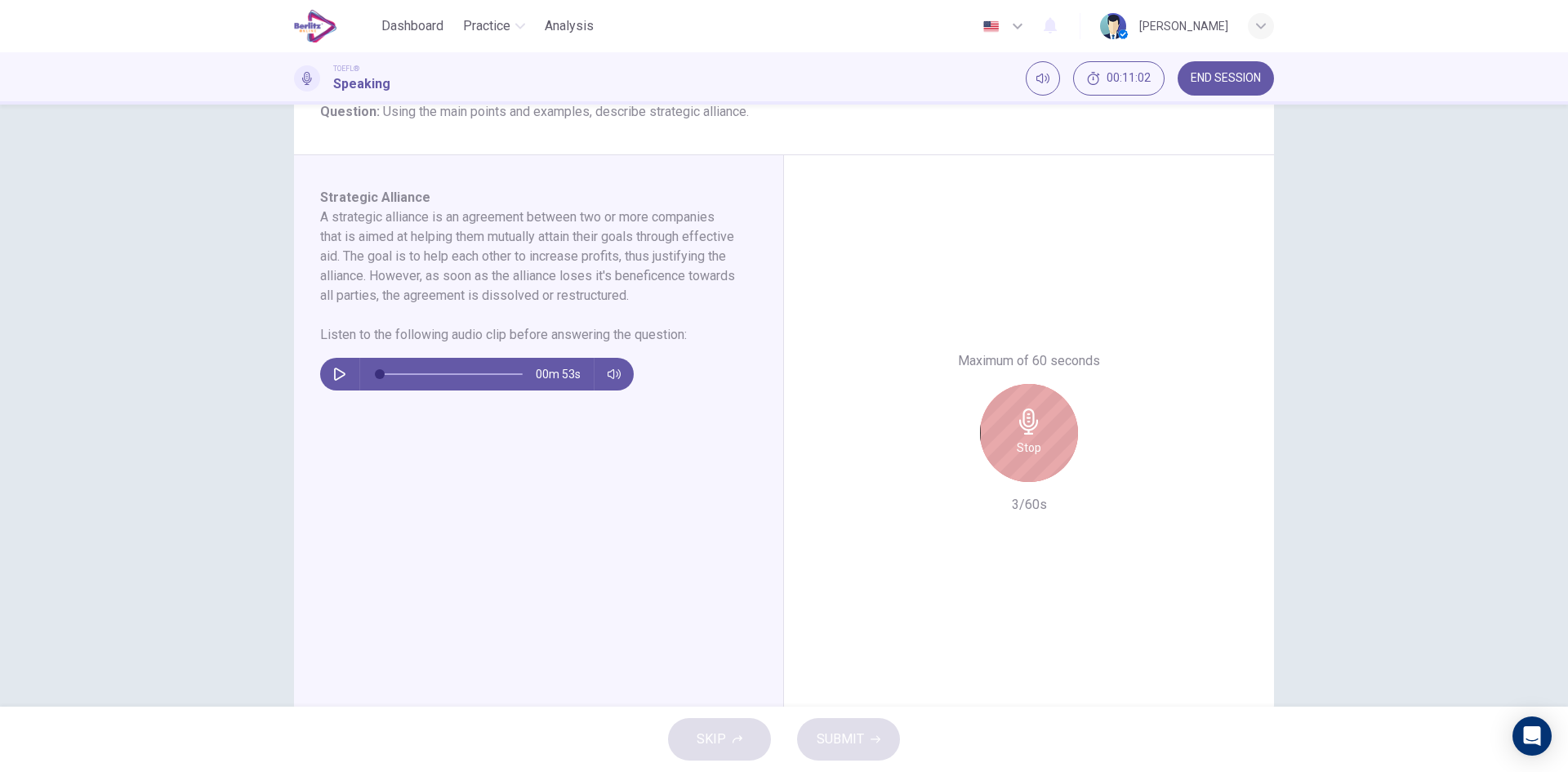
click at [1033, 421] on icon "button" at bounding box center [1028, 421] width 19 height 26
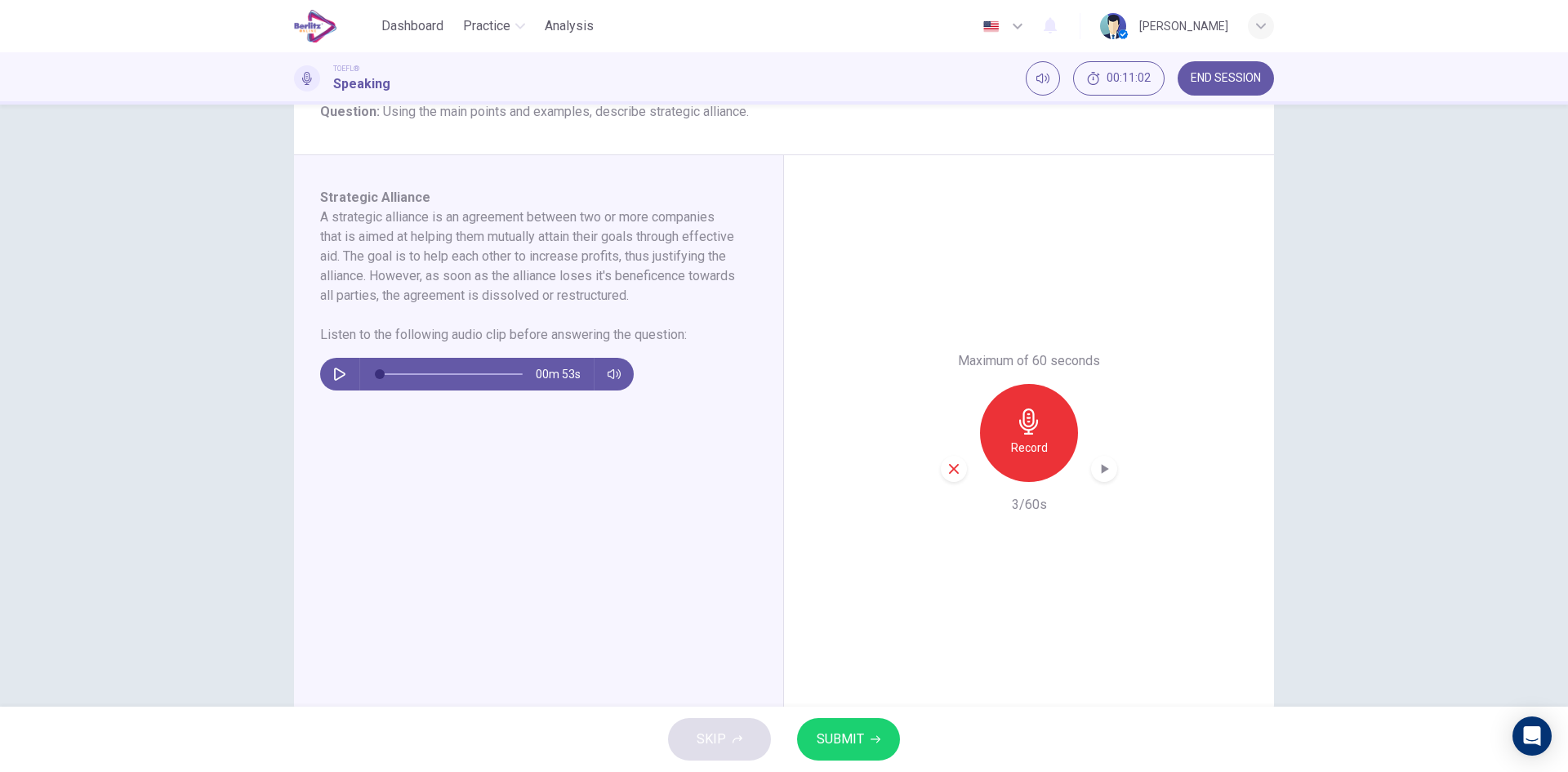
click at [949, 472] on icon "button" at bounding box center [953, 469] width 15 height 15
click at [1037, 426] on icon "button" at bounding box center [1029, 421] width 26 height 26
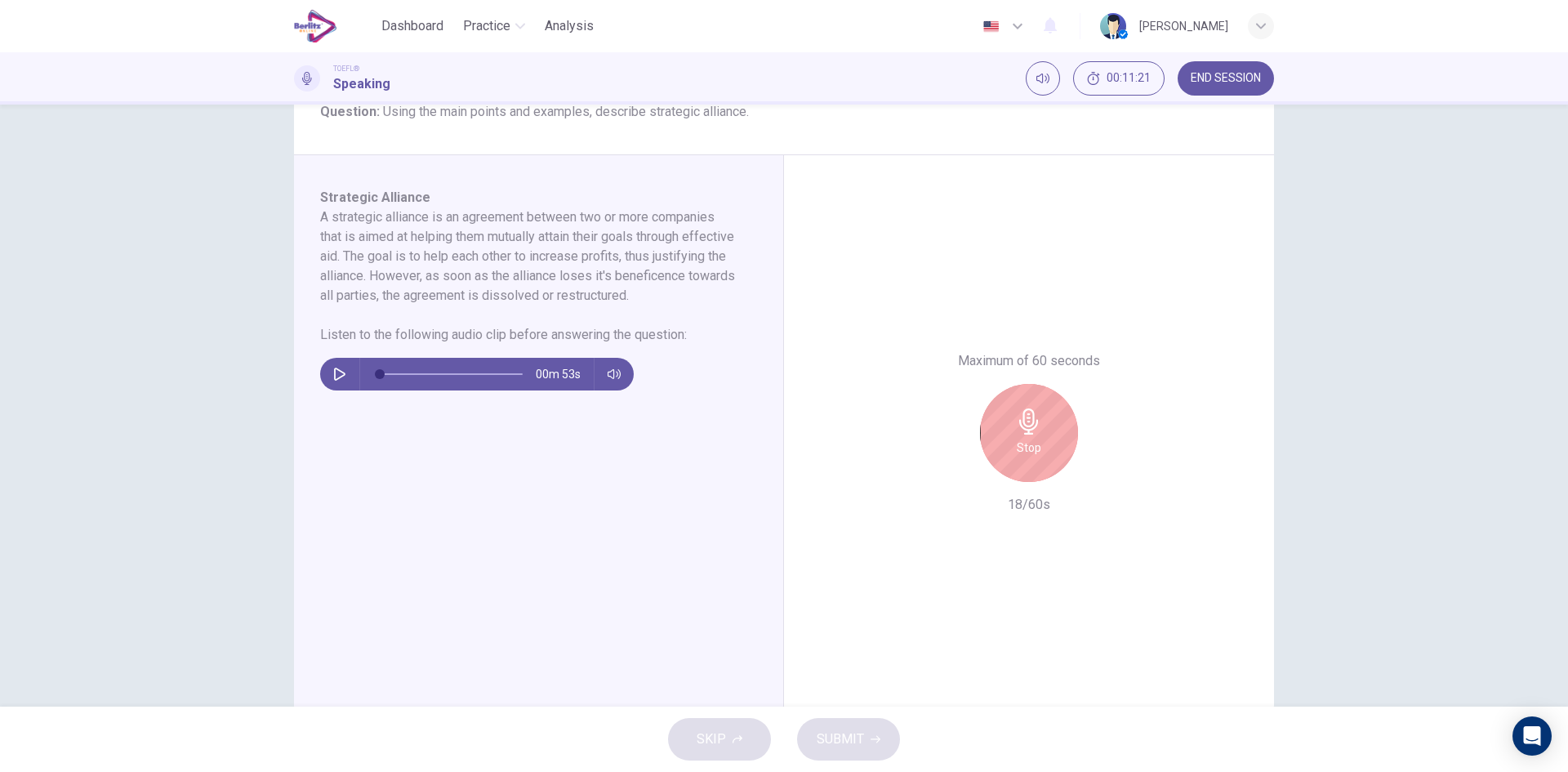
click at [1032, 427] on icon "button" at bounding box center [1028, 421] width 19 height 26
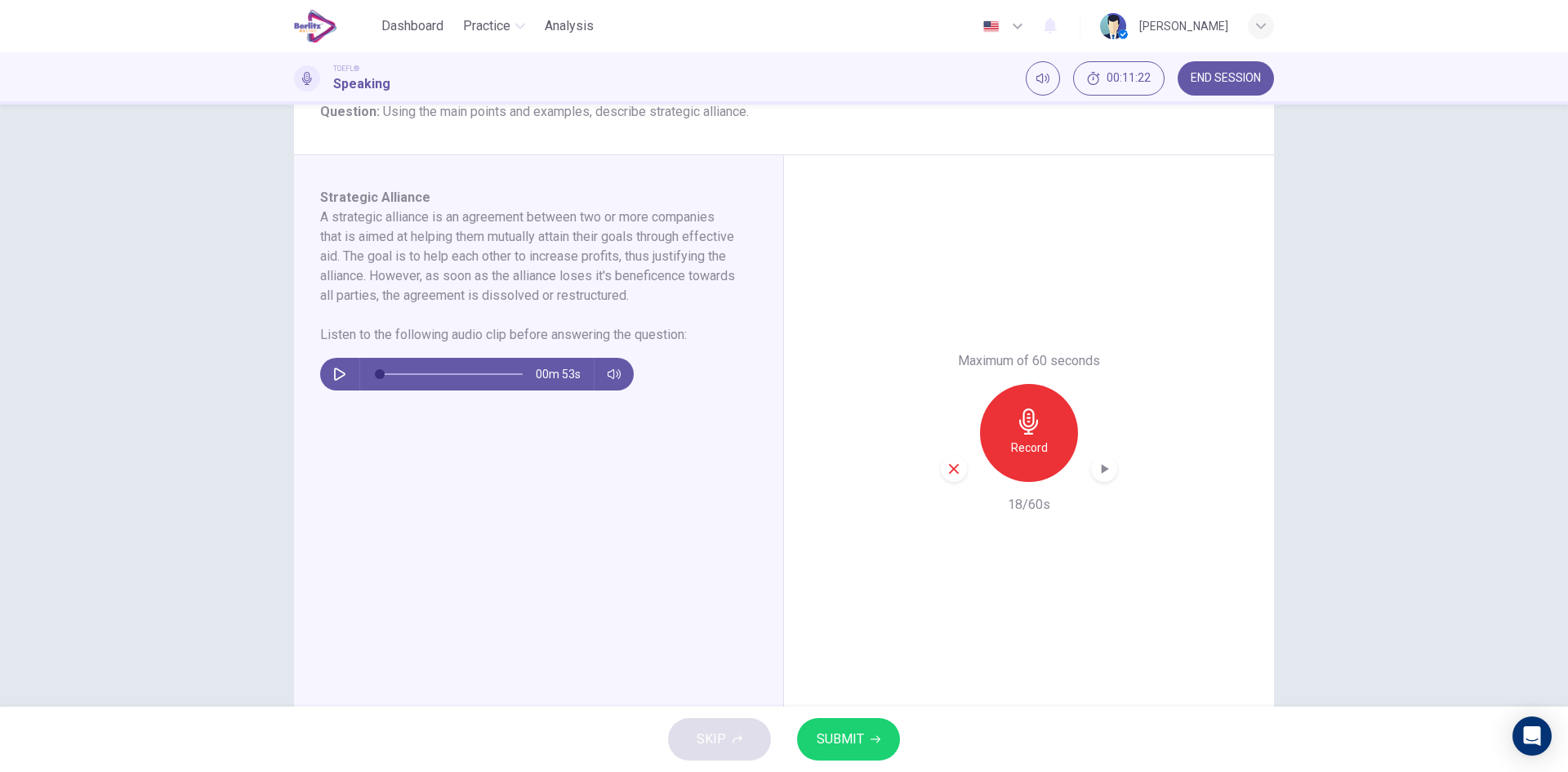
click at [952, 461] on div "button" at bounding box center [954, 469] width 26 height 26
click at [1018, 438] on h6 "Record" at bounding box center [1029, 448] width 37 height 20
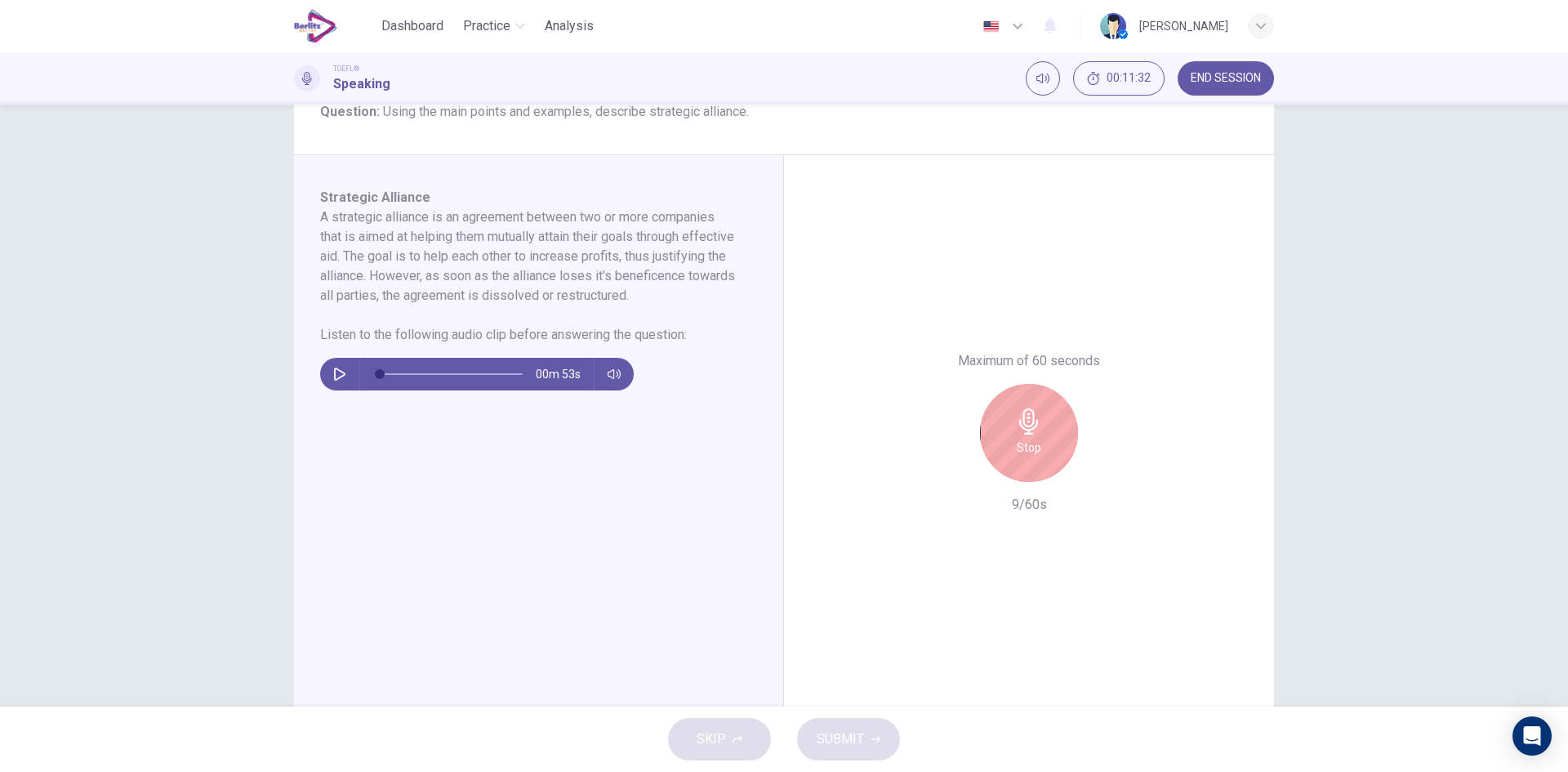
click at [1039, 463] on div "Stop" at bounding box center [1029, 433] width 98 height 97
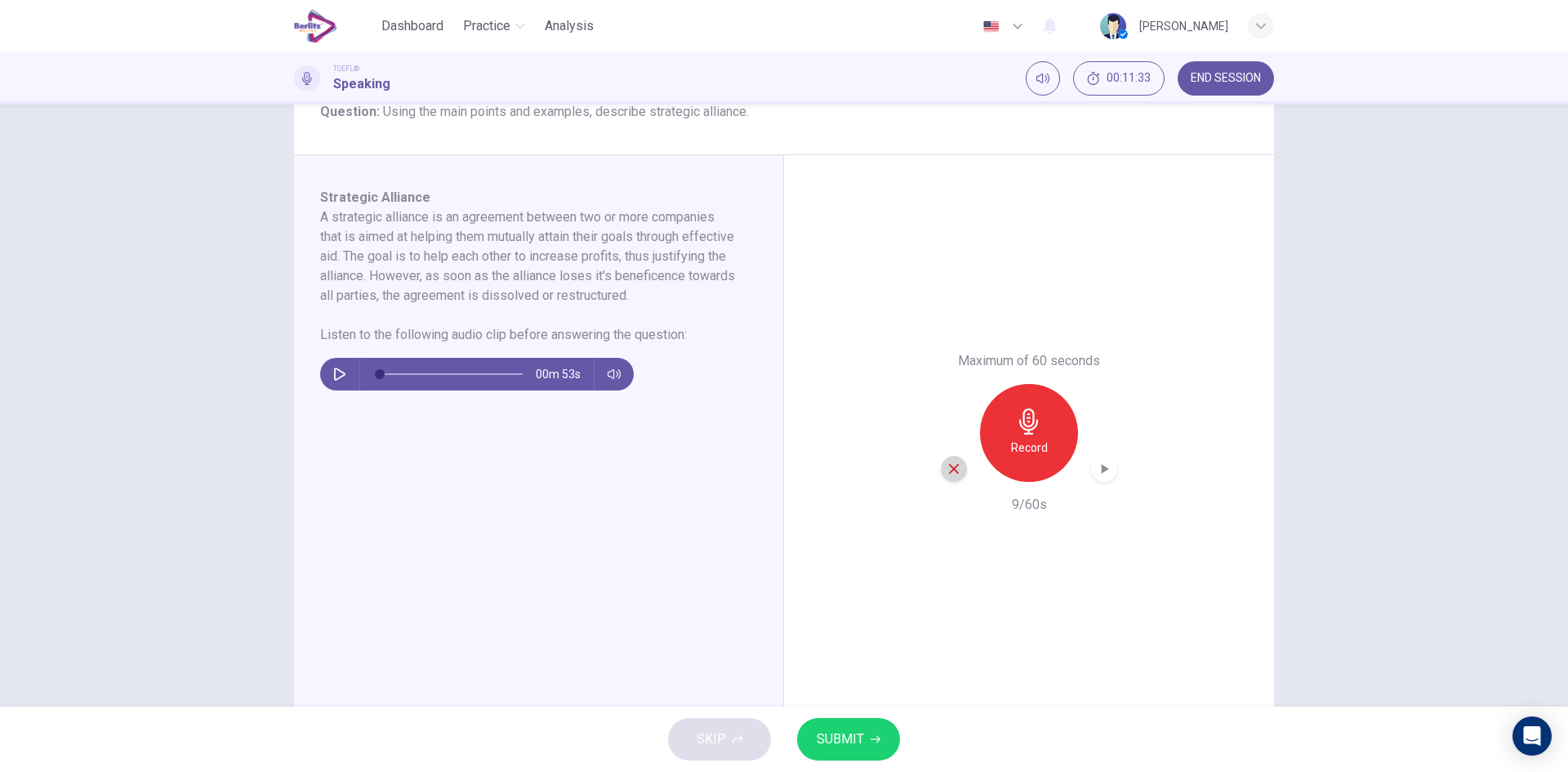
click at [949, 472] on icon "button" at bounding box center [954, 469] width 10 height 10
click at [1009, 434] on div "Record" at bounding box center [1029, 433] width 98 height 97
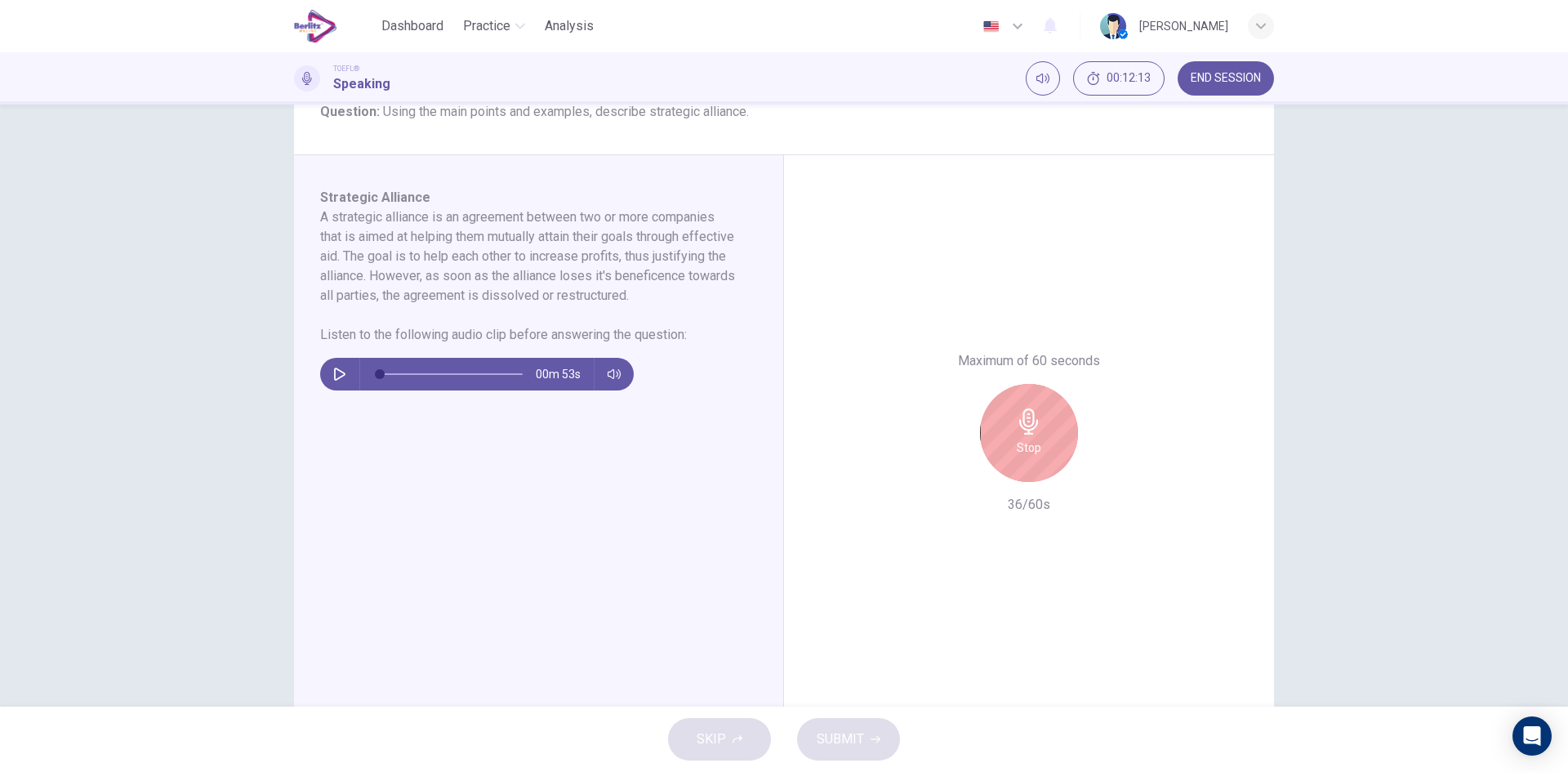
click at [1004, 456] on div "Stop" at bounding box center [1029, 433] width 98 height 97
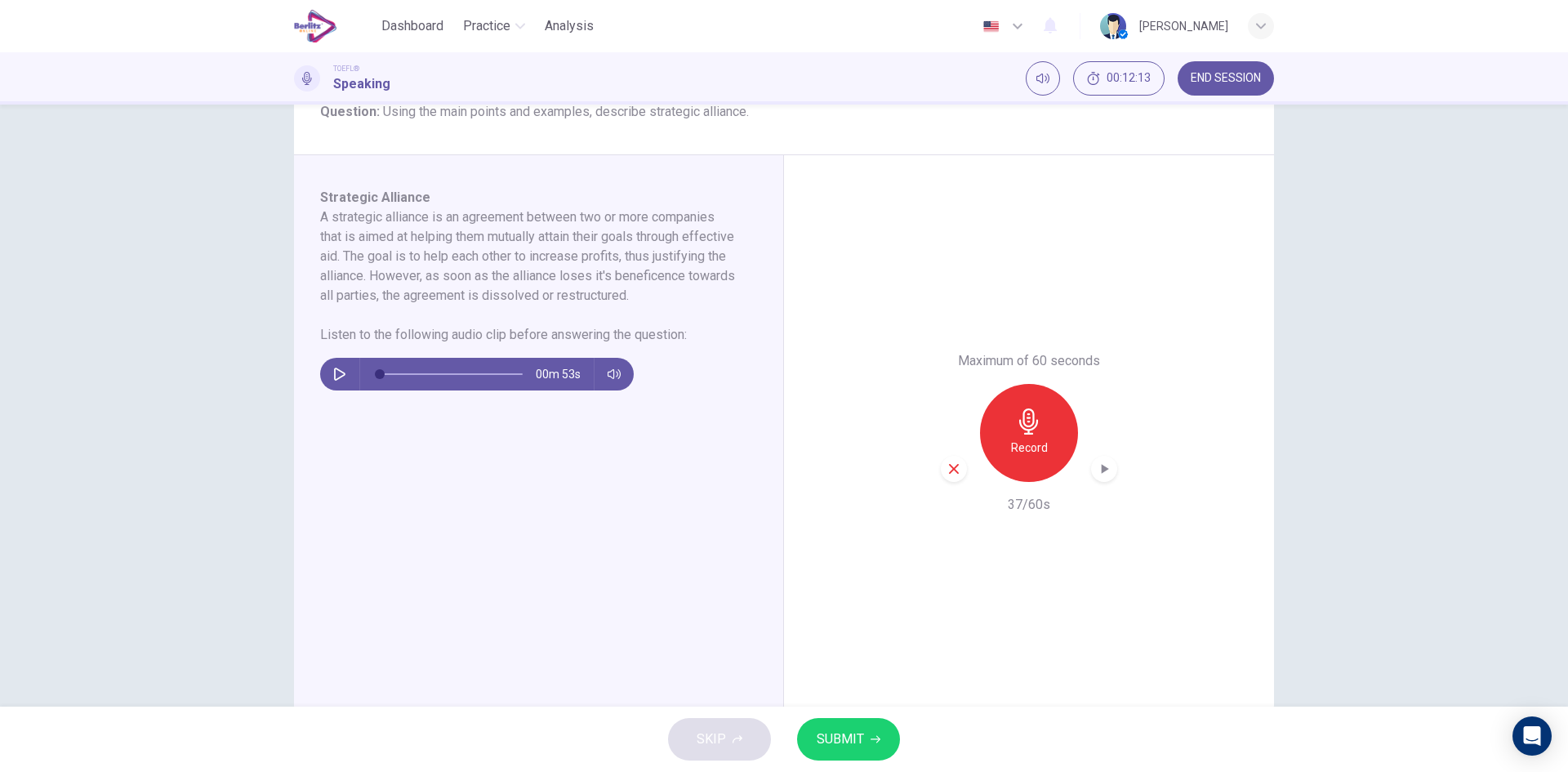
click at [949, 473] on icon "button" at bounding box center [954, 469] width 10 height 10
click at [1033, 441] on h6 "Record" at bounding box center [1029, 448] width 37 height 20
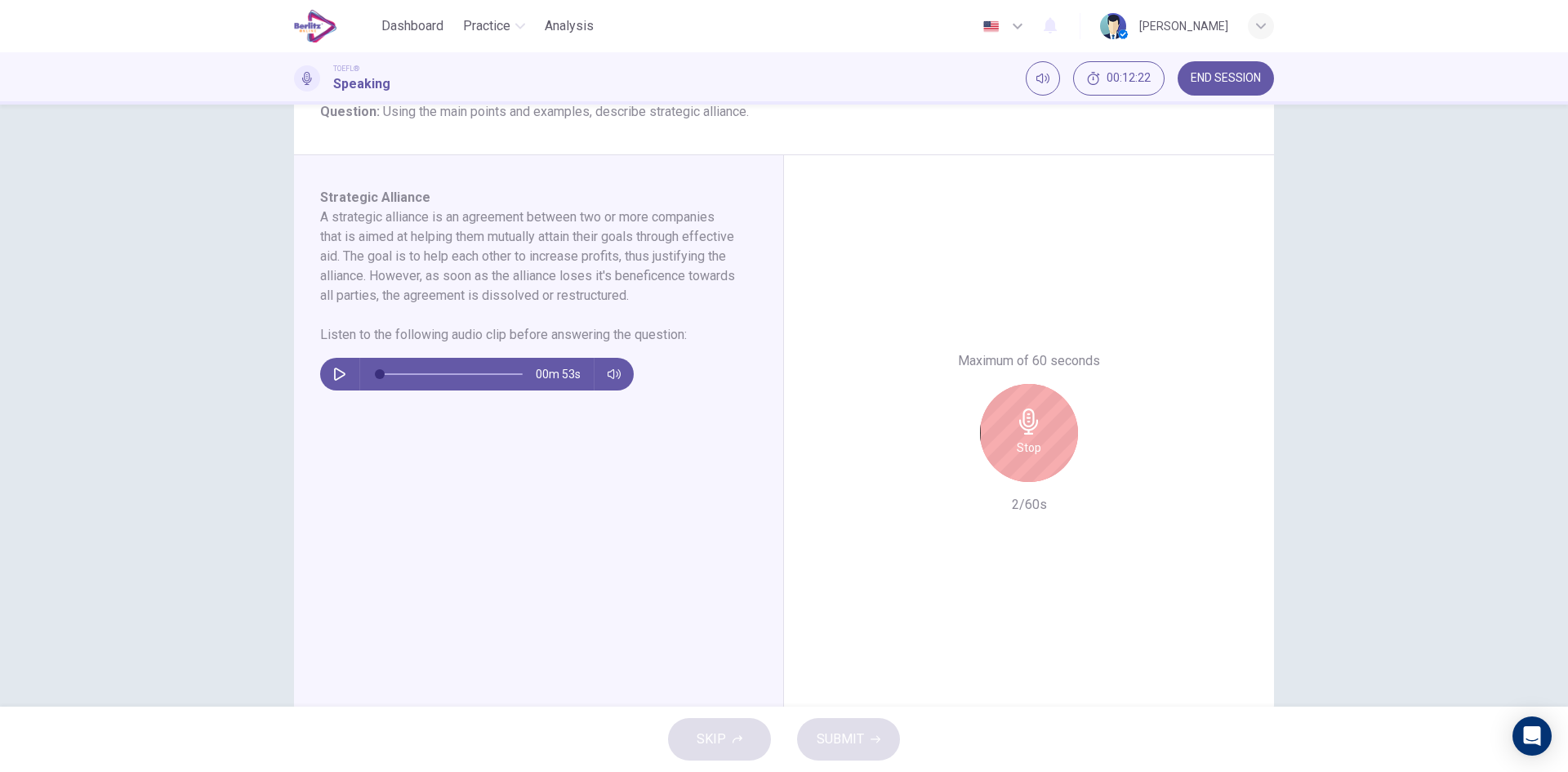
click at [1002, 418] on div "Stop" at bounding box center [1029, 433] width 98 height 97
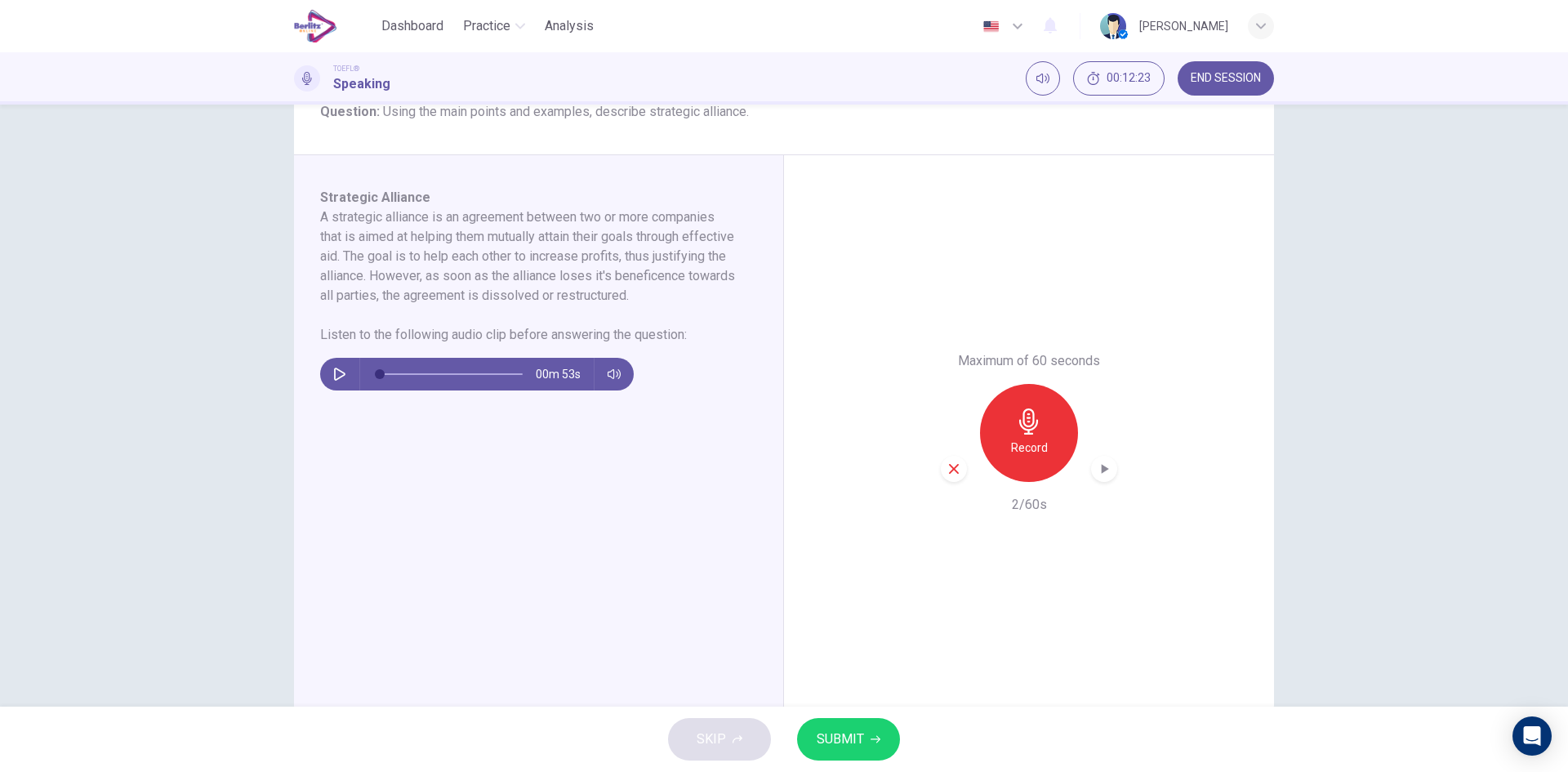
click at [952, 479] on div "button" at bounding box center [954, 469] width 26 height 26
click at [1015, 456] on h6 "Record" at bounding box center [1029, 448] width 37 height 20
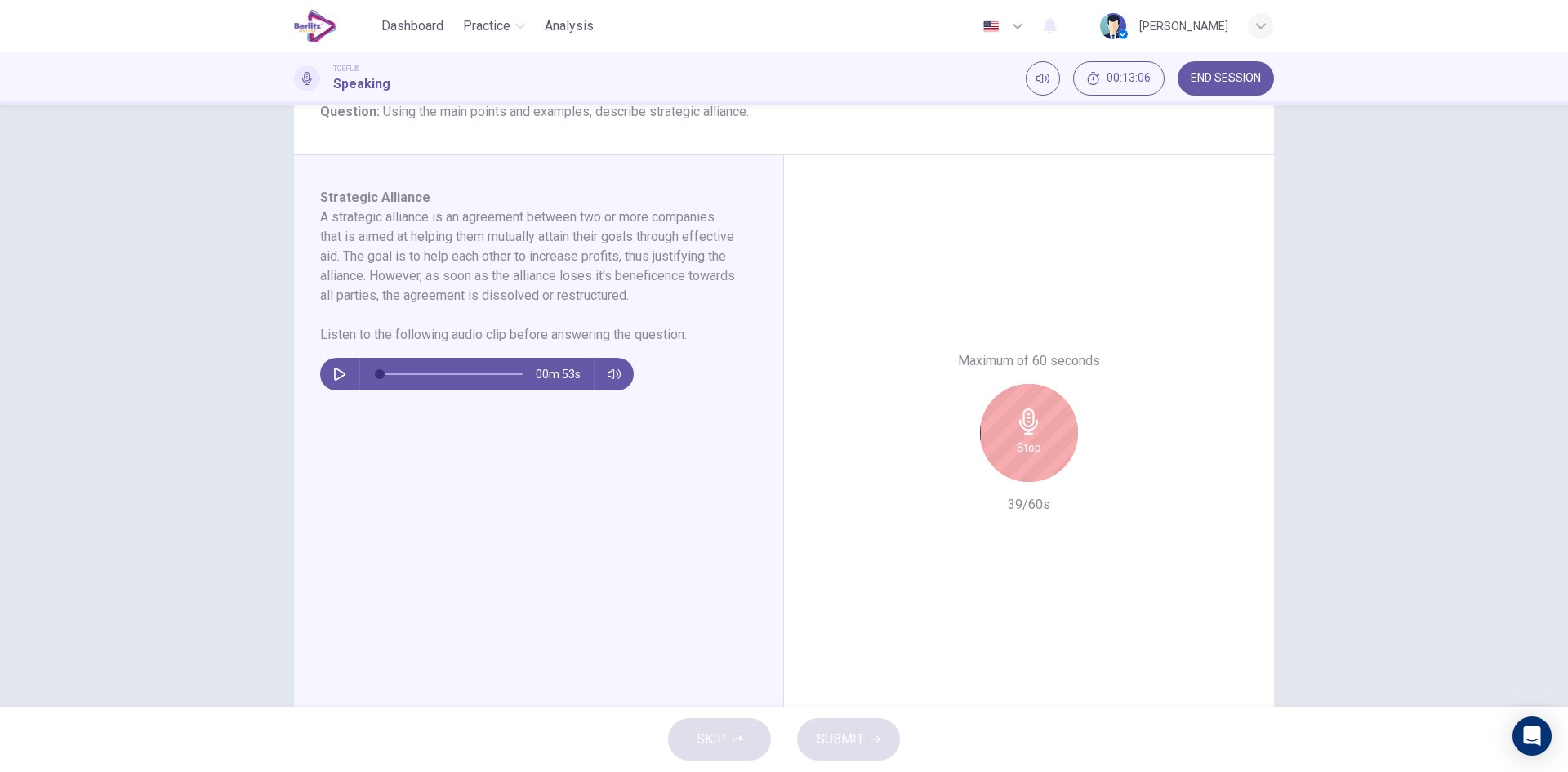
click at [1063, 436] on div "Stop" at bounding box center [1029, 433] width 98 height 97
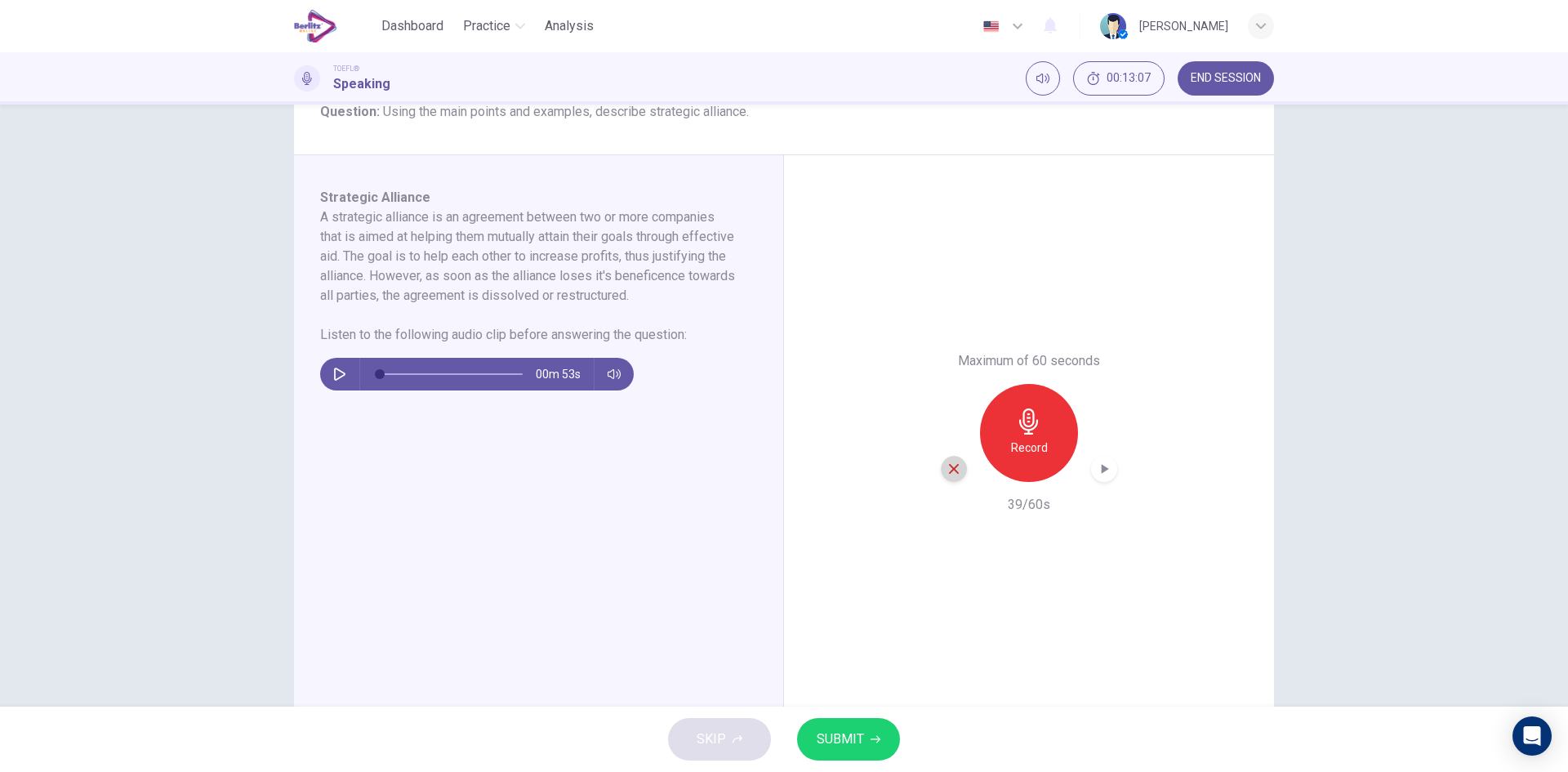
click at [941, 466] on div "button" at bounding box center [954, 469] width 26 height 26
click at [1037, 430] on icon "button" at bounding box center [1029, 421] width 26 height 26
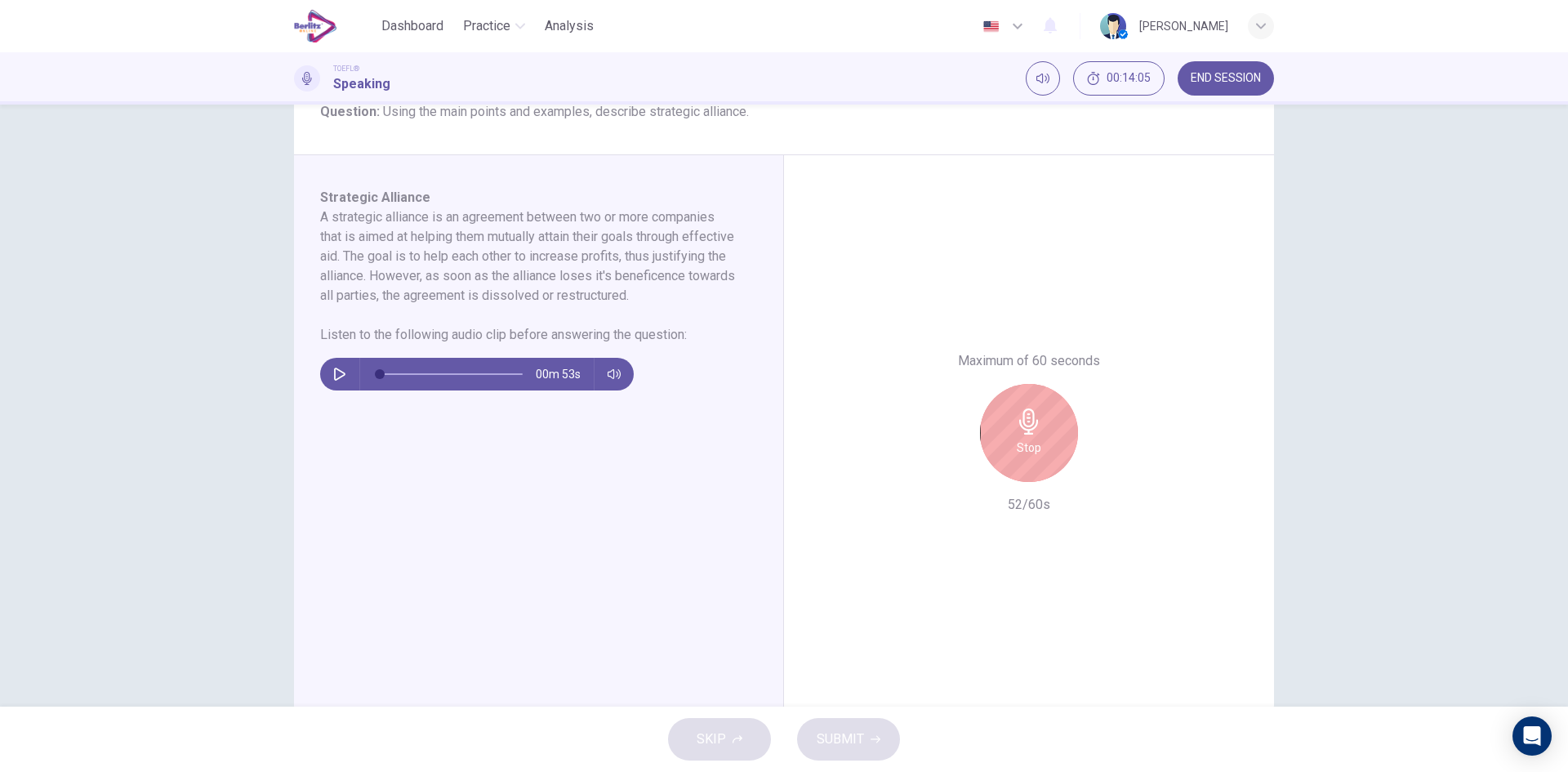
click at [1037, 447] on div "Stop" at bounding box center [1029, 433] width 98 height 97
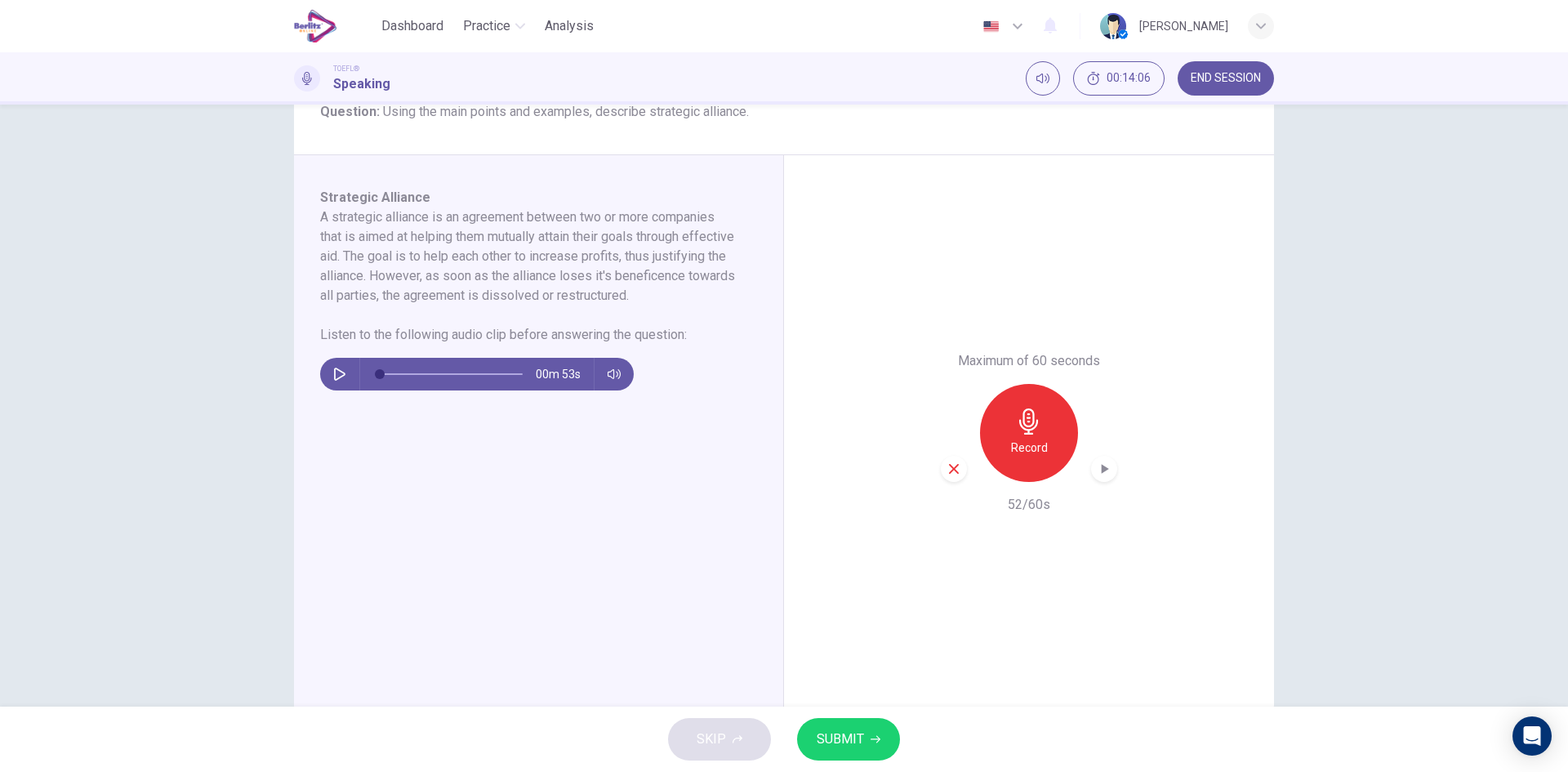
click at [964, 468] on div "Record" at bounding box center [1029, 433] width 176 height 97
click at [955, 468] on icon "button" at bounding box center [953, 469] width 15 height 15
click at [1016, 423] on icon "button" at bounding box center [1029, 421] width 26 height 26
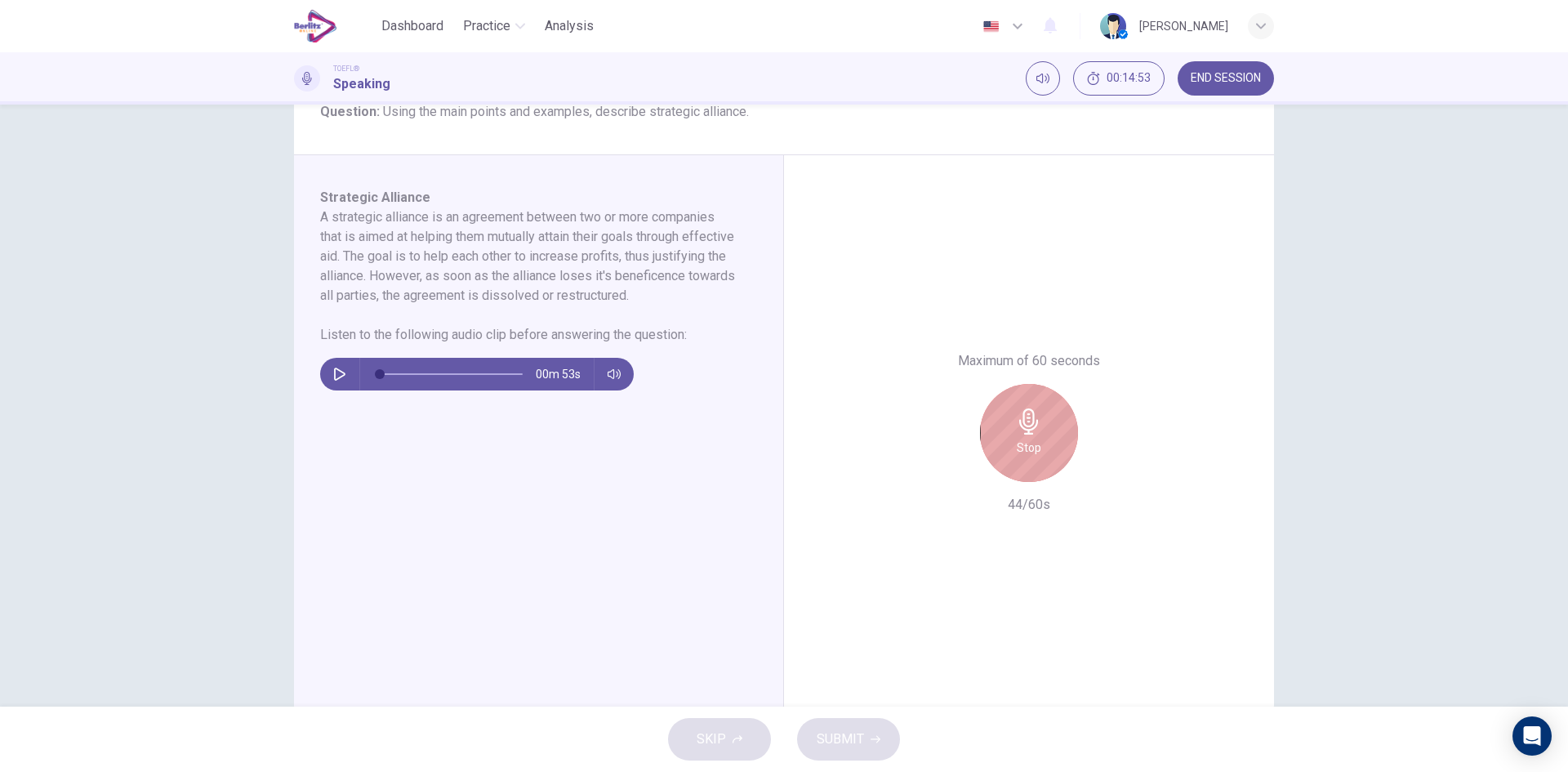
click at [1047, 445] on div "Stop" at bounding box center [1029, 433] width 98 height 97
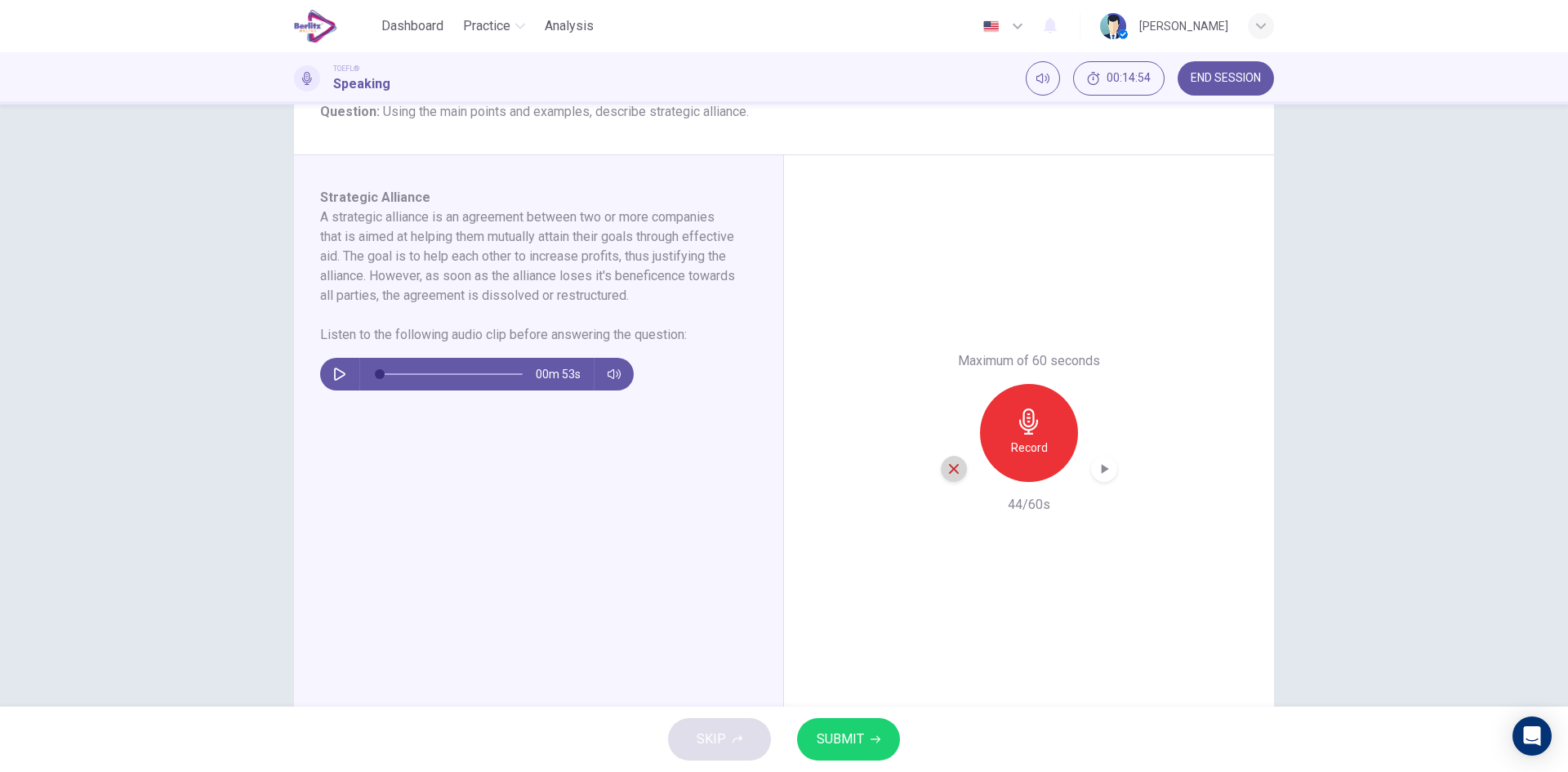
click at [953, 466] on icon "button" at bounding box center [954, 469] width 10 height 10
click at [1034, 456] on h6 "Record" at bounding box center [1029, 448] width 37 height 20
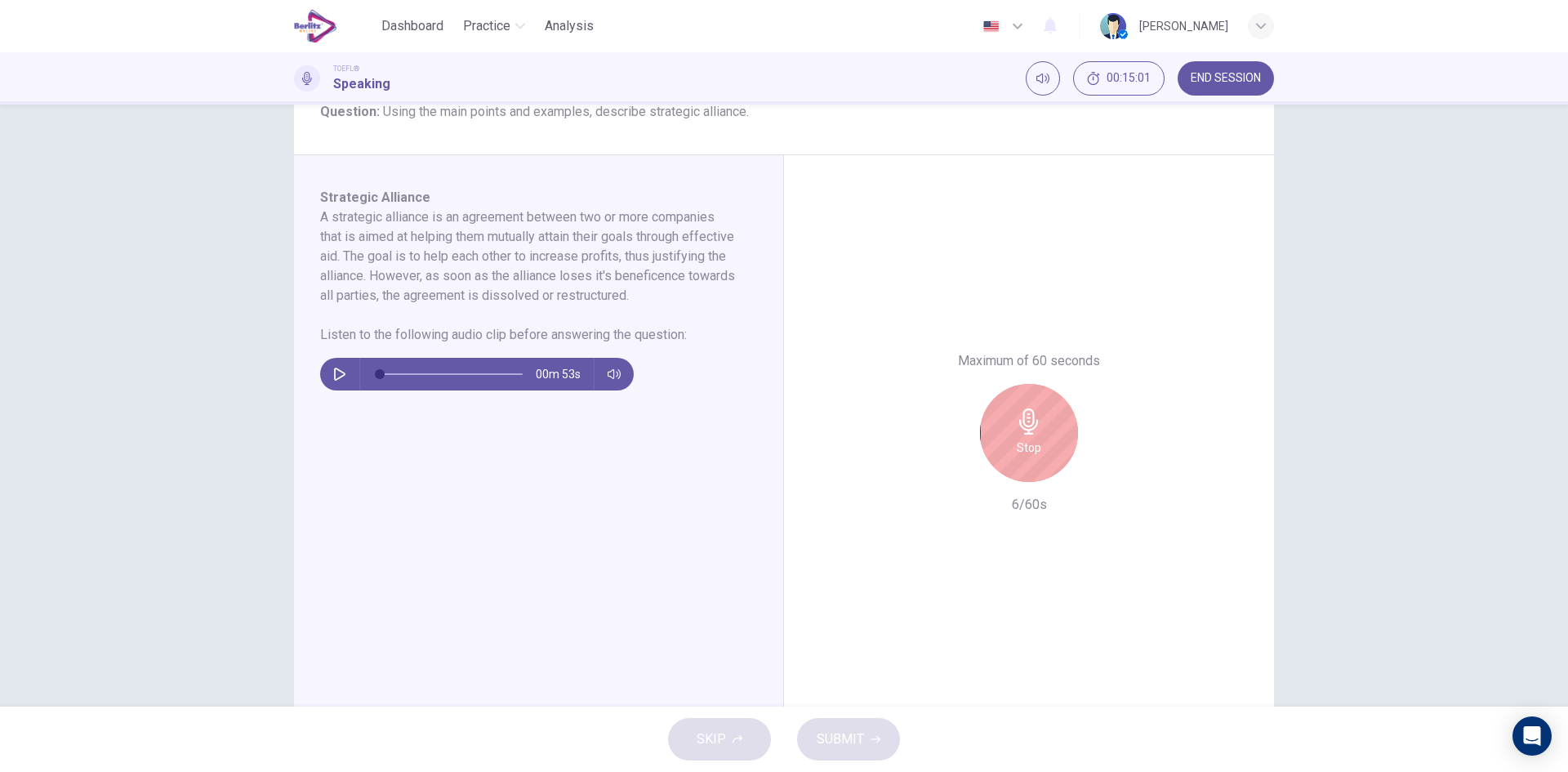
click at [1034, 456] on h6 "Stop" at bounding box center [1029, 448] width 25 height 20
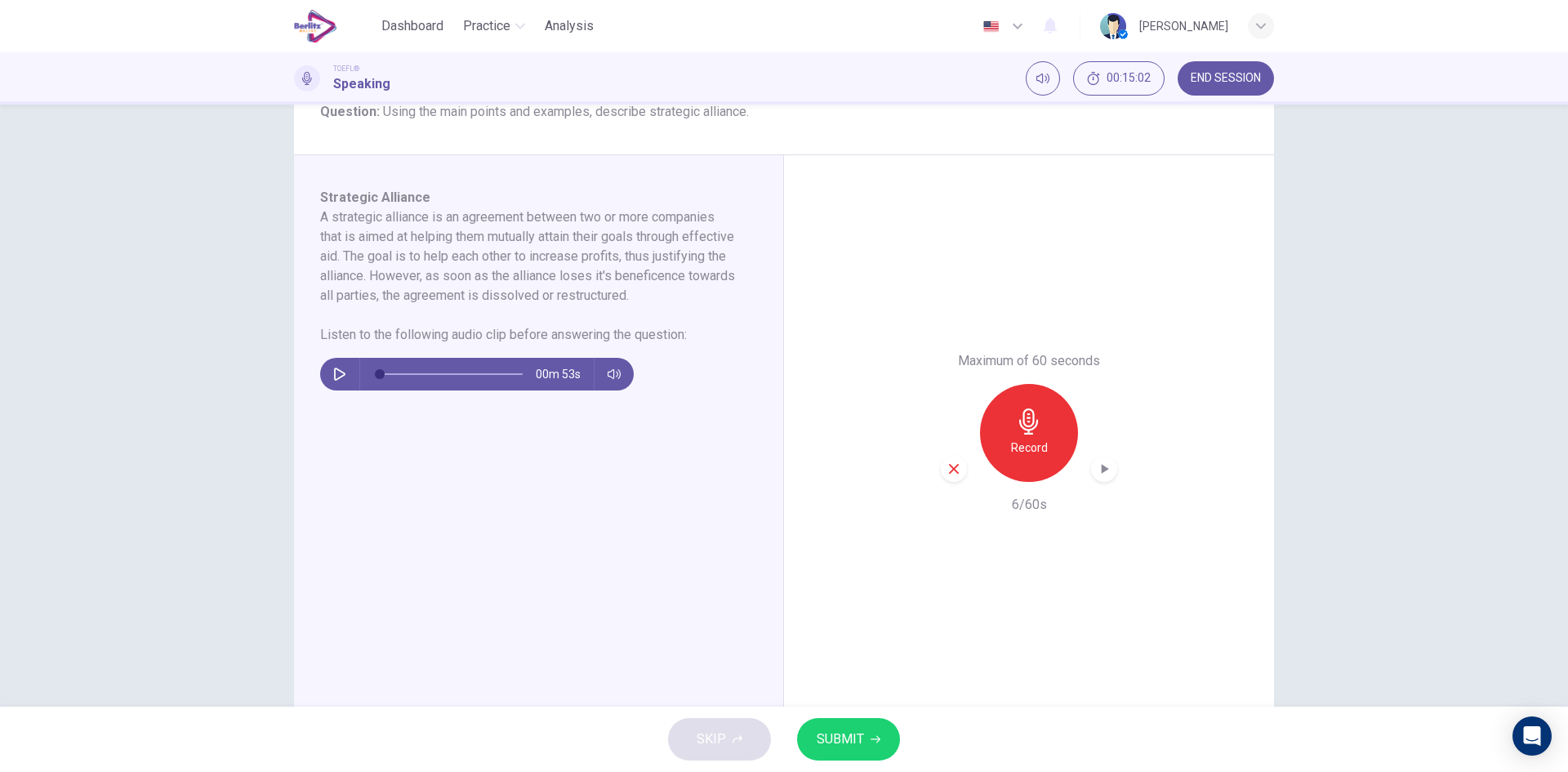
click at [954, 471] on icon "button" at bounding box center [953, 469] width 15 height 15
click at [1028, 448] on h6 "Record" at bounding box center [1029, 448] width 37 height 20
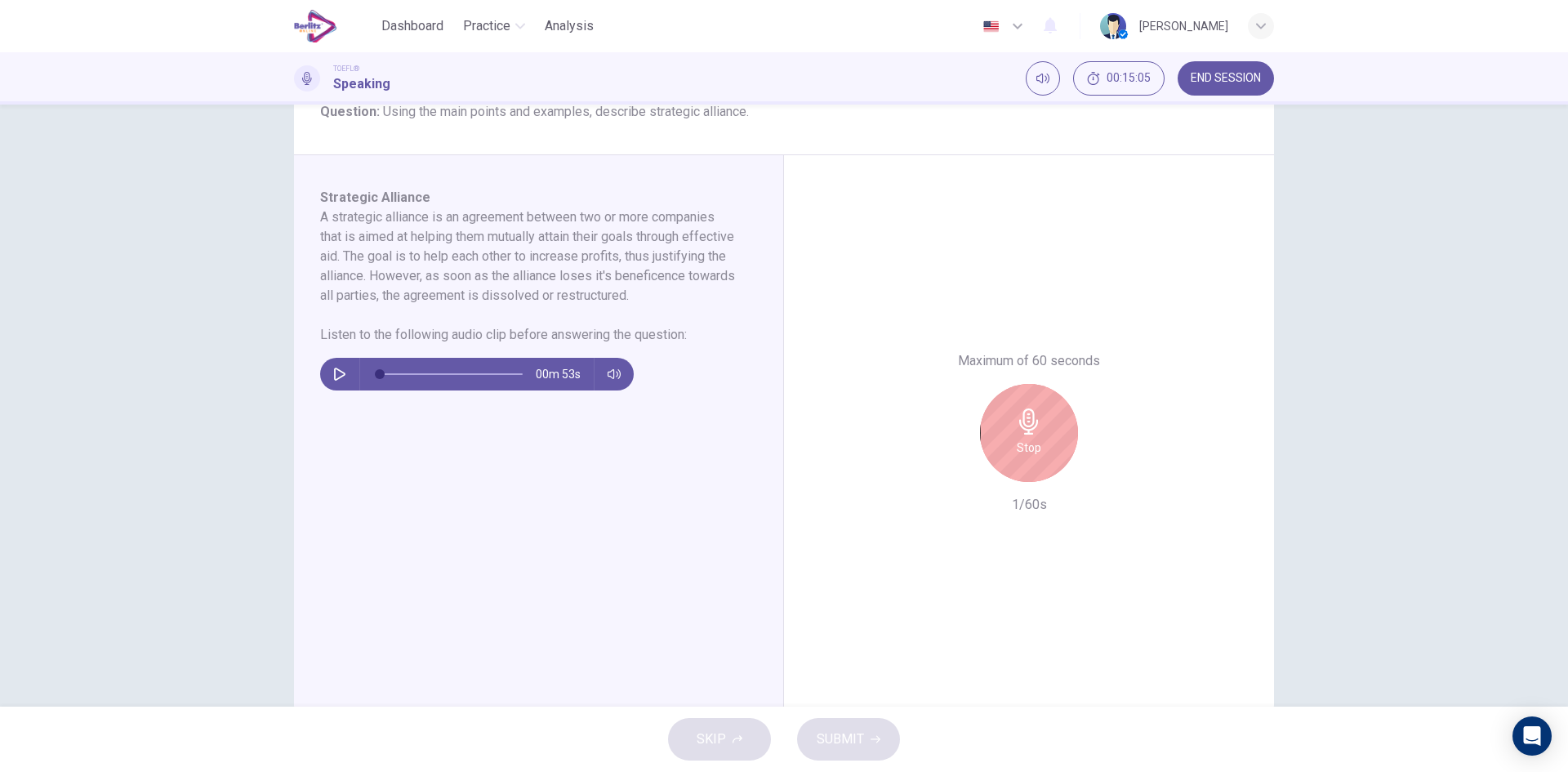
click at [1079, 430] on div "Stop" at bounding box center [1029, 433] width 176 height 97
click at [1023, 456] on h6 "Stop" at bounding box center [1029, 448] width 25 height 20
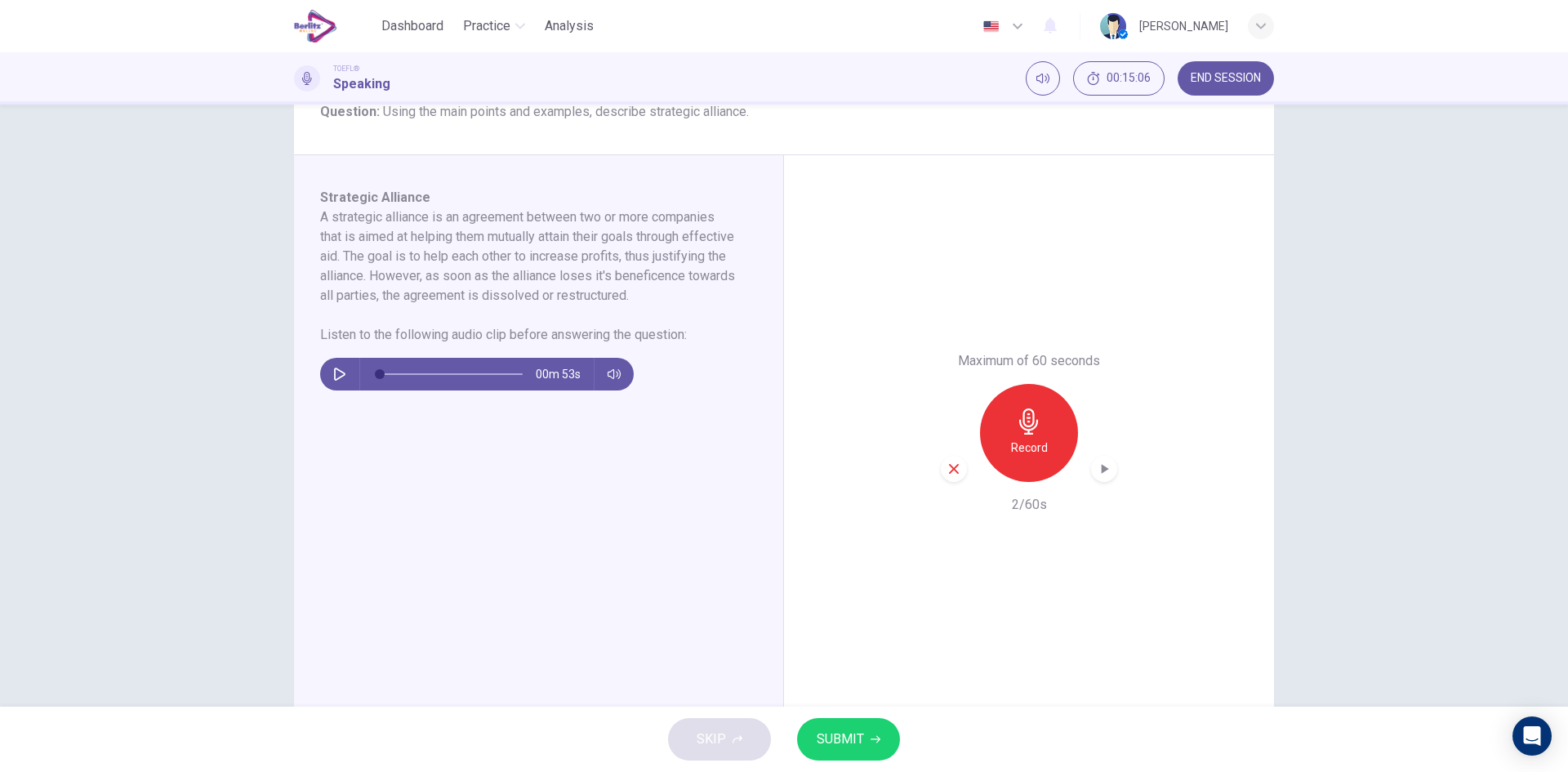
click at [952, 460] on div "button" at bounding box center [954, 469] width 26 height 26
click at [1030, 453] on h6 "Record" at bounding box center [1029, 448] width 37 height 20
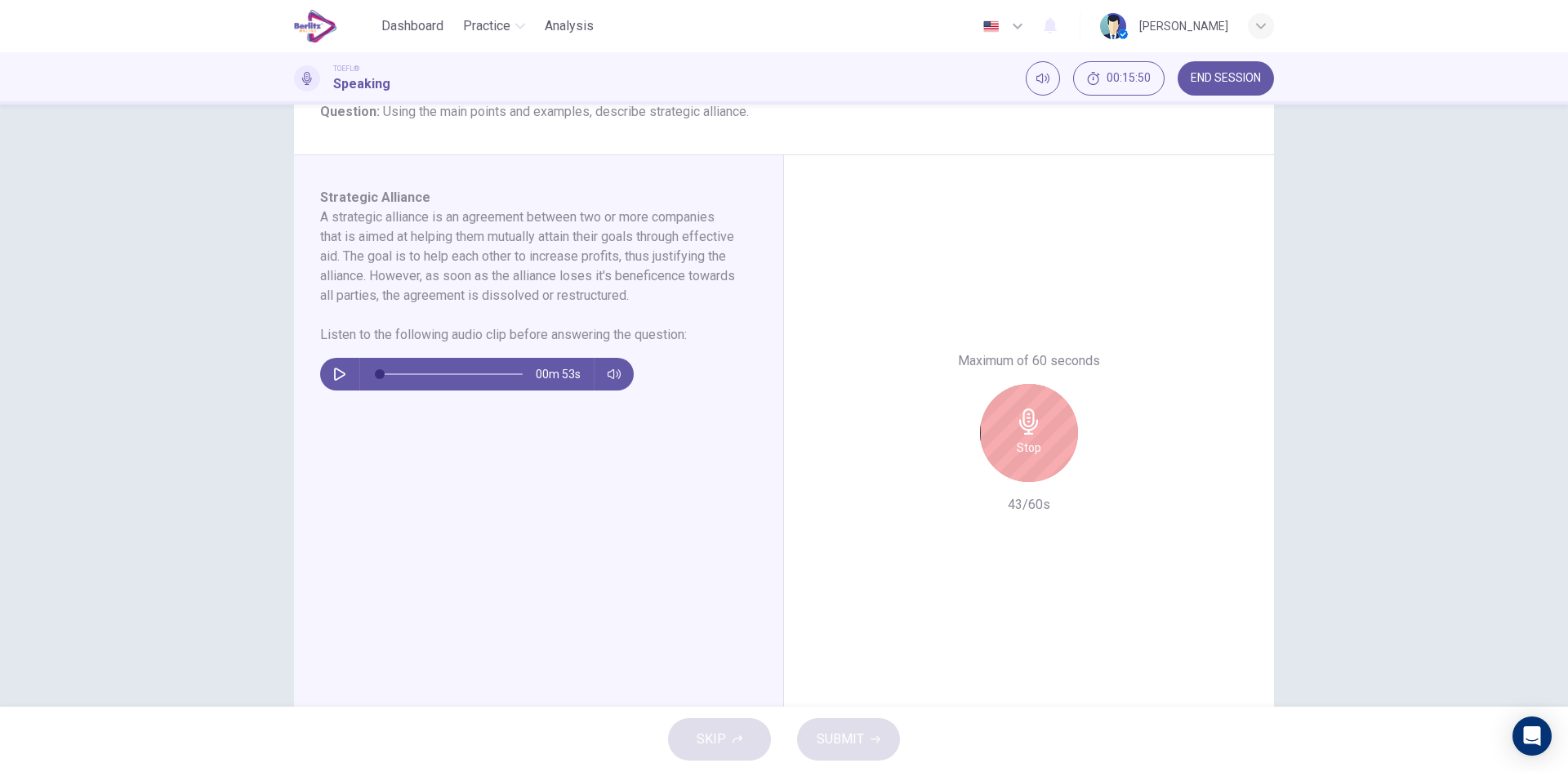
click at [1007, 431] on div "Stop" at bounding box center [1029, 433] width 98 height 97
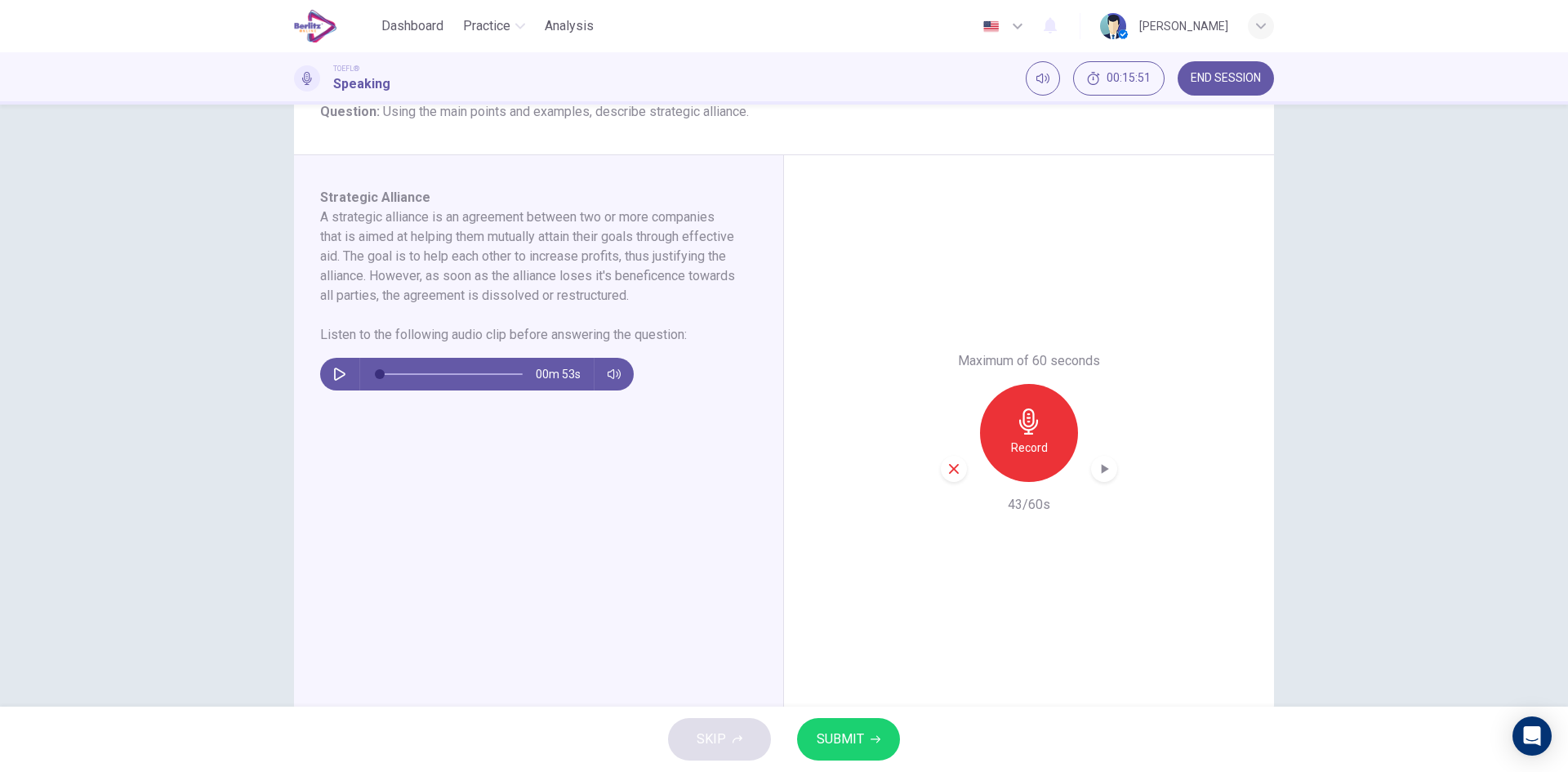
click at [955, 474] on icon "button" at bounding box center [953, 469] width 15 height 15
click at [1055, 449] on div "Record" at bounding box center [1029, 433] width 98 height 97
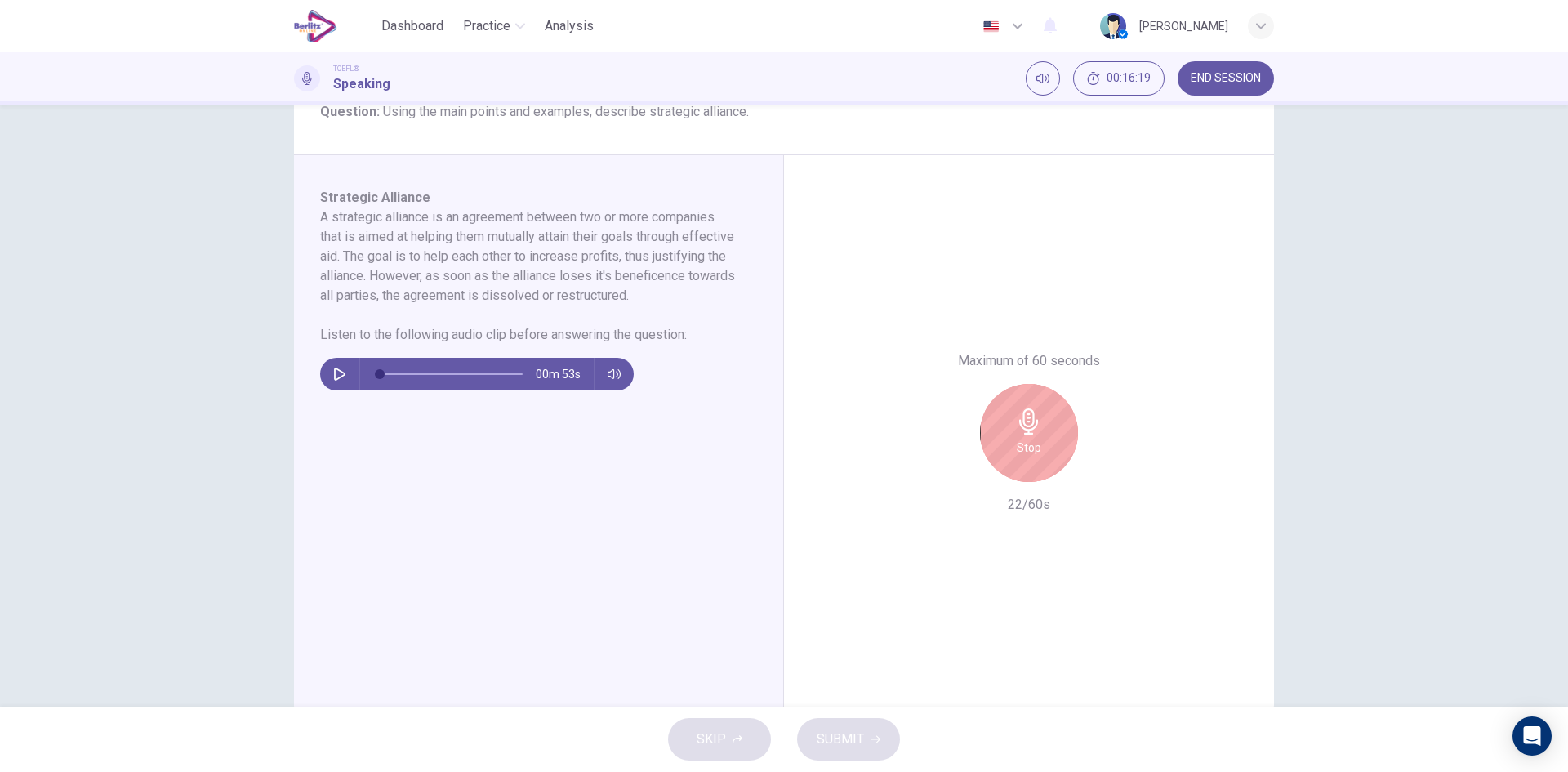
click at [995, 453] on div "Stop" at bounding box center [1029, 433] width 98 height 97
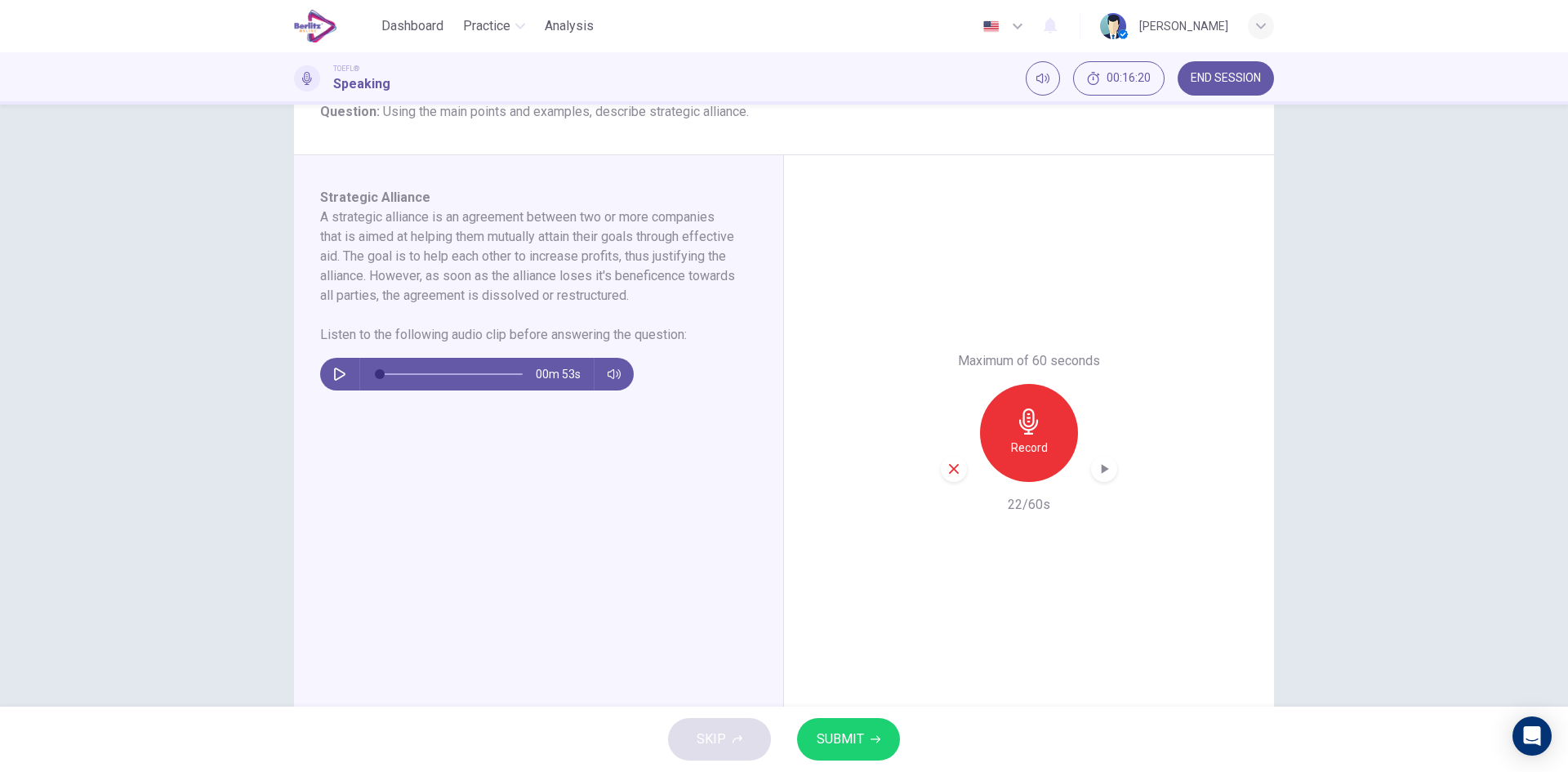
click at [935, 462] on div "Maximum of 60 seconds Record 22/60s" at bounding box center [1029, 433] width 490 height 555
click at [946, 462] on icon "button" at bounding box center [953, 469] width 15 height 15
click at [1029, 449] on h6 "Record" at bounding box center [1029, 448] width 37 height 20
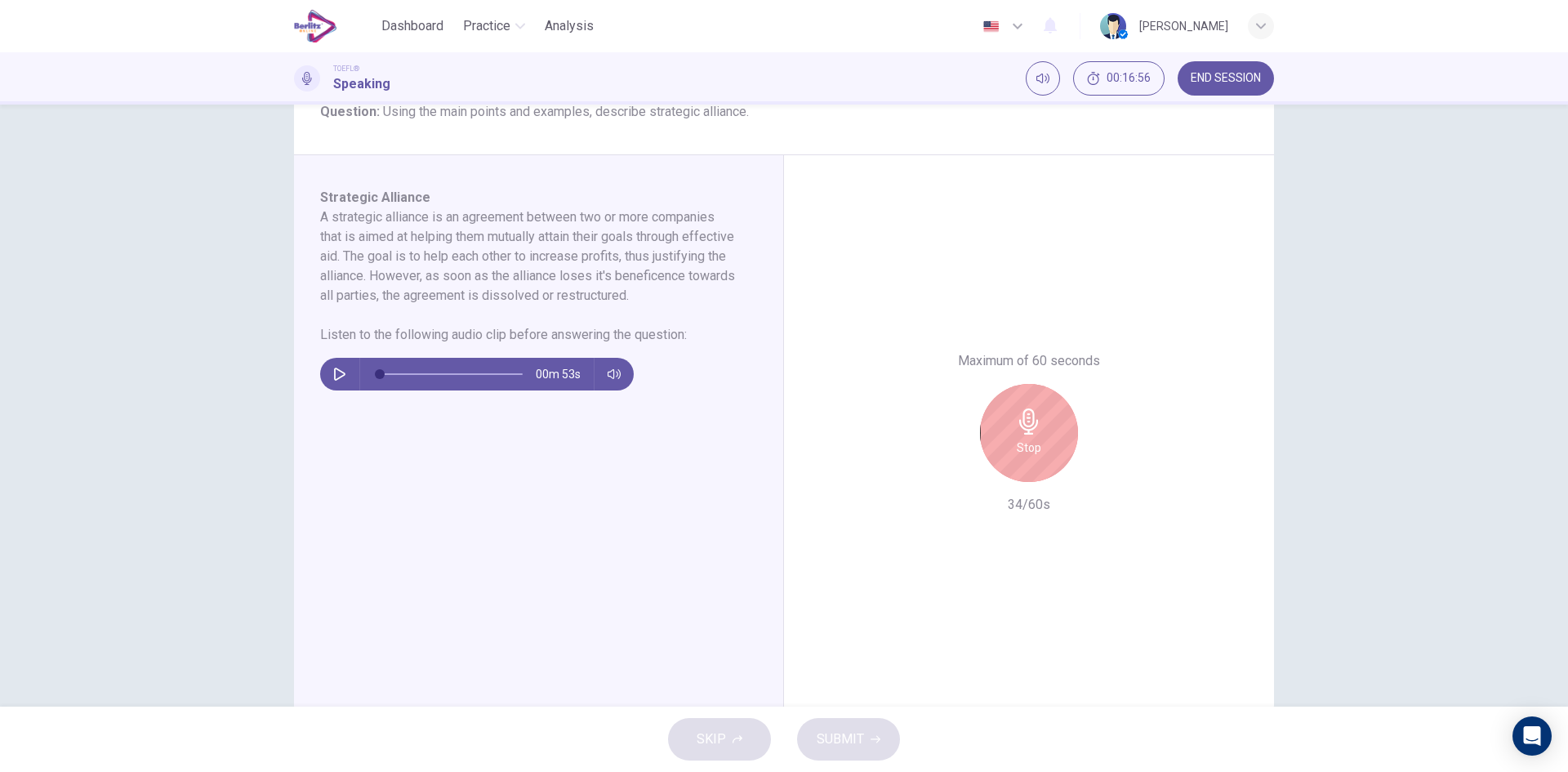
click at [1028, 486] on div "Maximum of 60 seconds Stop 34/60s" at bounding box center [1029, 433] width 176 height 163
click at [1023, 459] on div "Stop" at bounding box center [1029, 433] width 98 height 97
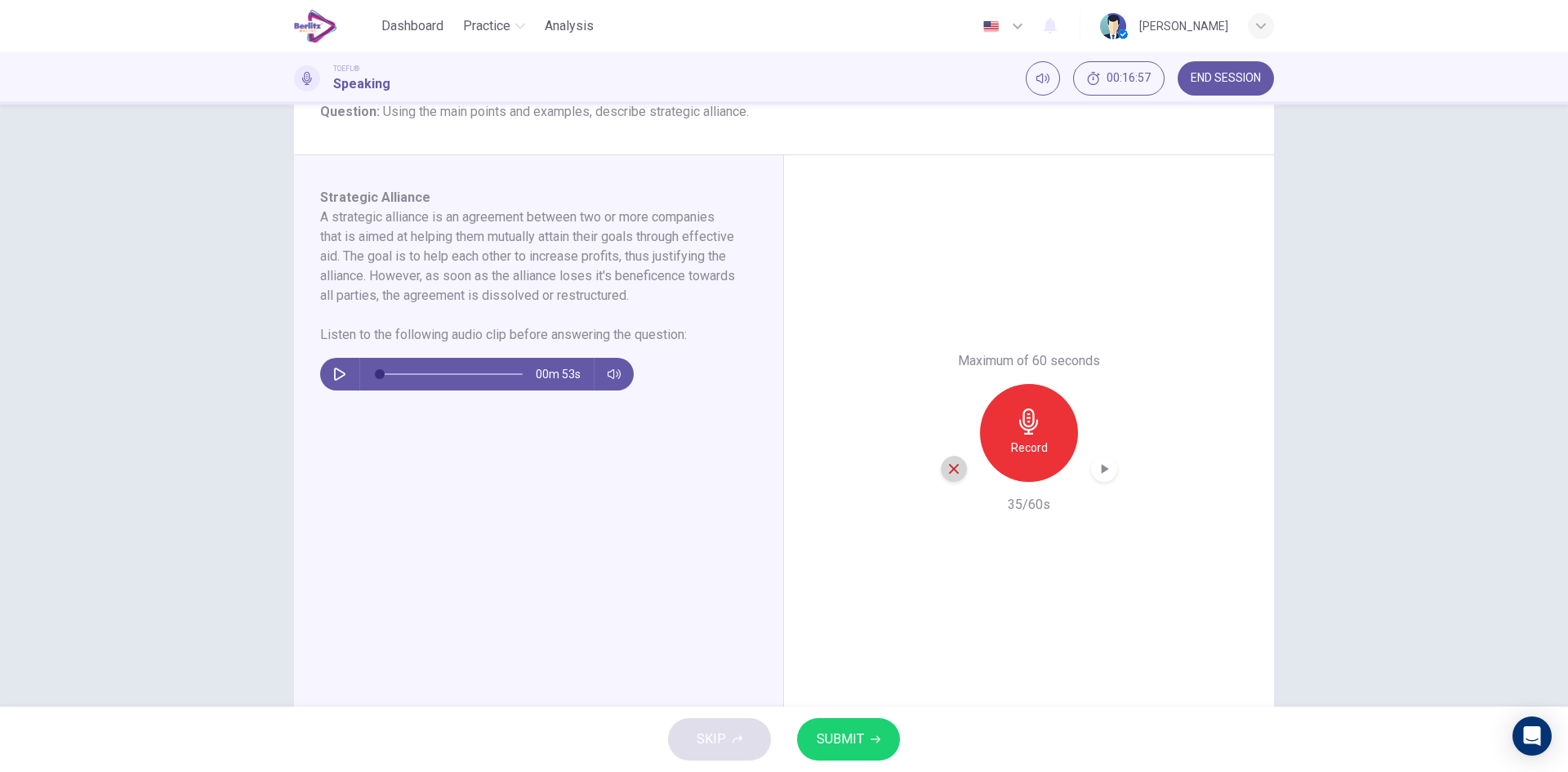
click at [954, 470] on icon "button" at bounding box center [953, 469] width 15 height 15
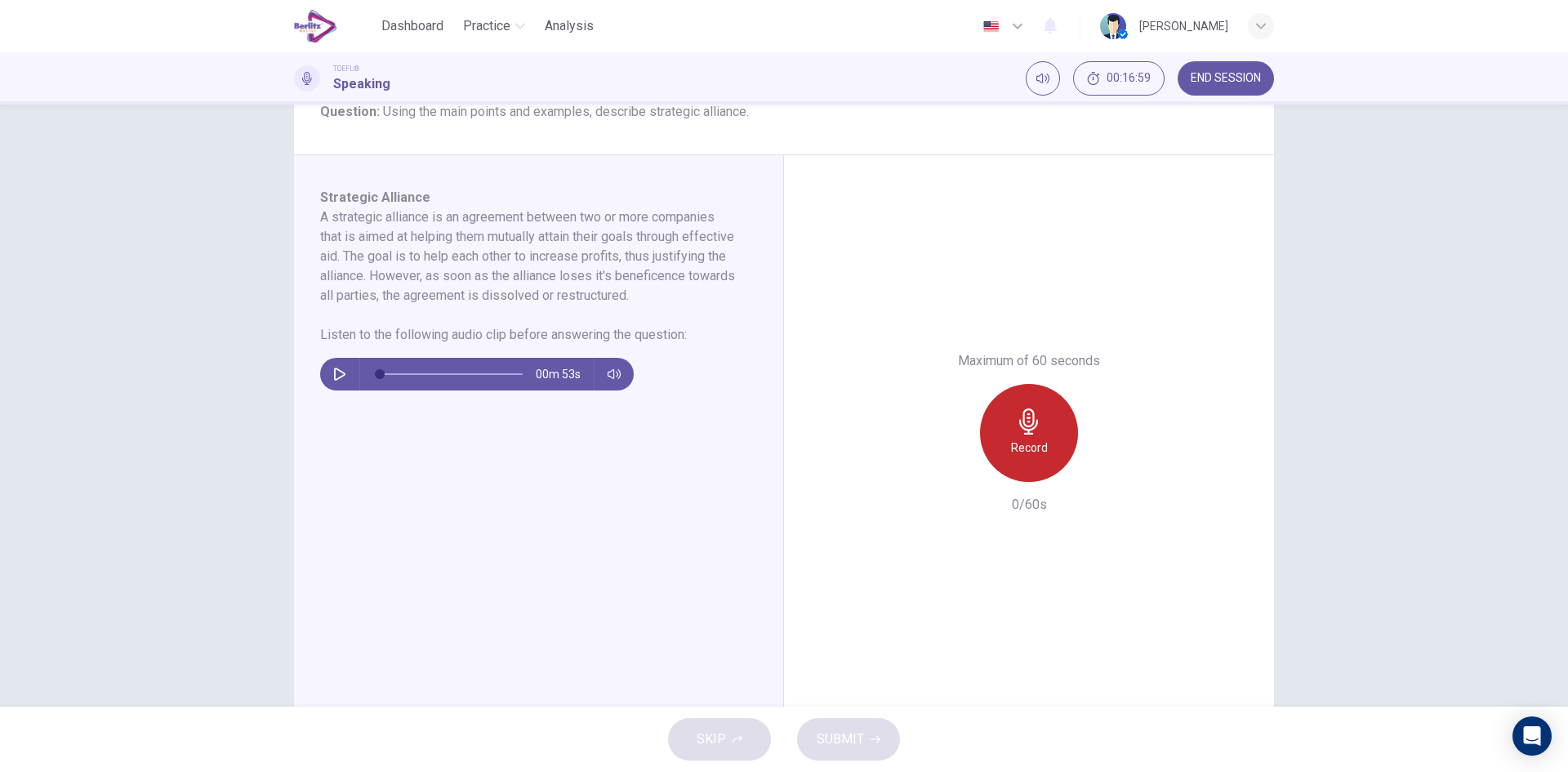
click at [1036, 445] on h6 "Record" at bounding box center [1029, 448] width 37 height 20
click at [867, 731] on button "SUBMIT" at bounding box center [848, 738] width 102 height 43
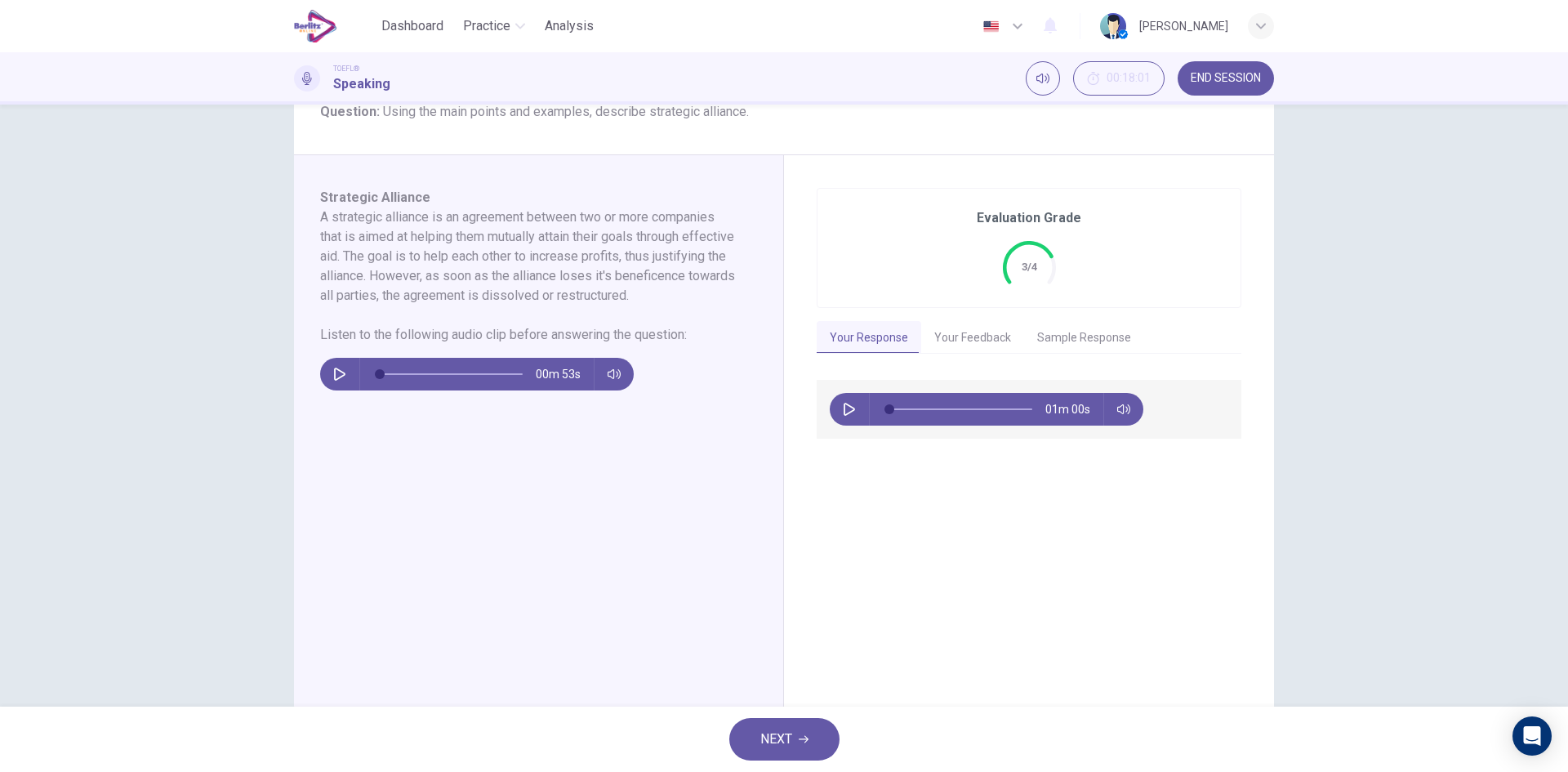
click at [787, 725] on button "NEXT" at bounding box center [784, 738] width 110 height 43
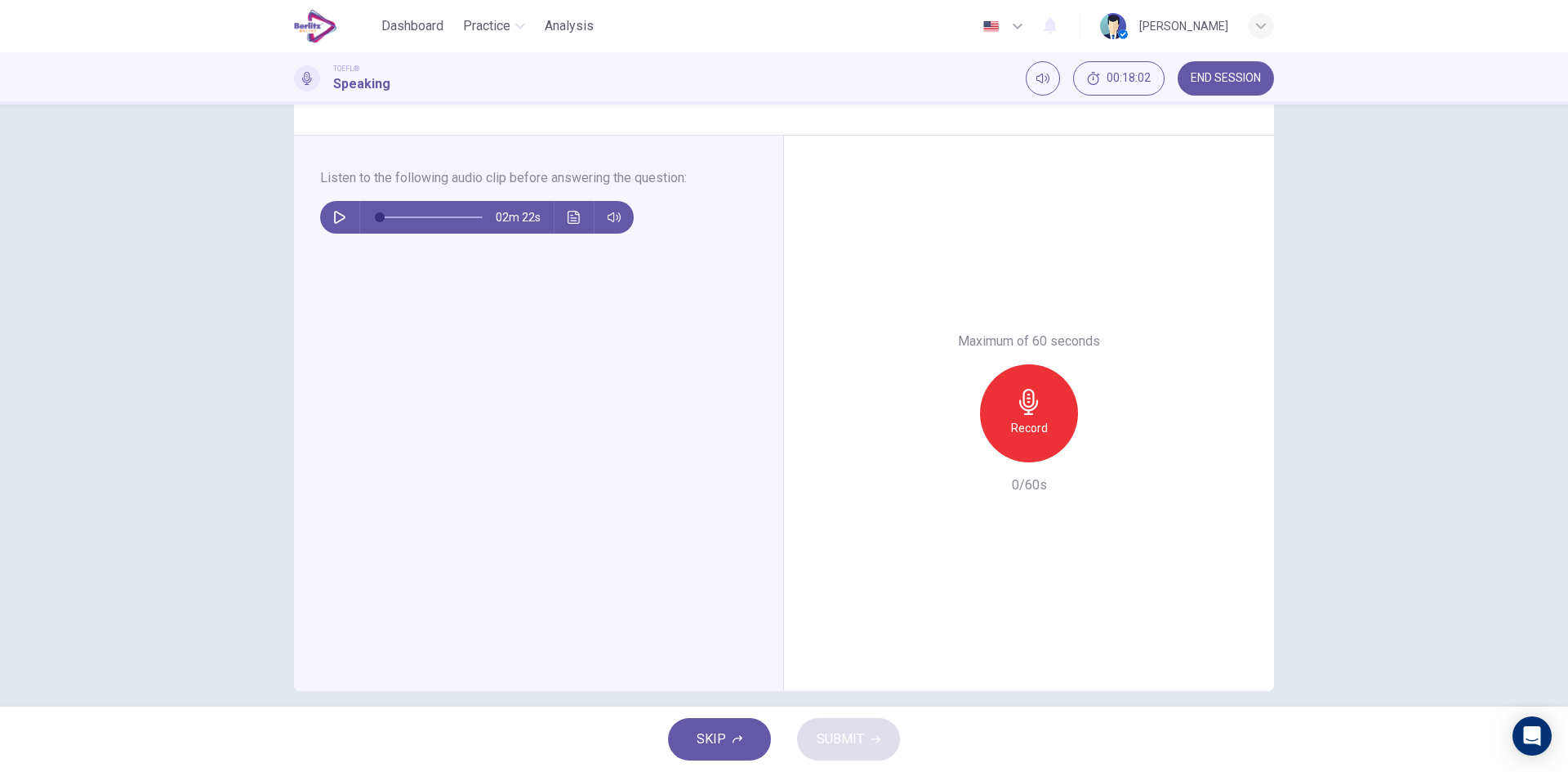
scroll to position [0, 0]
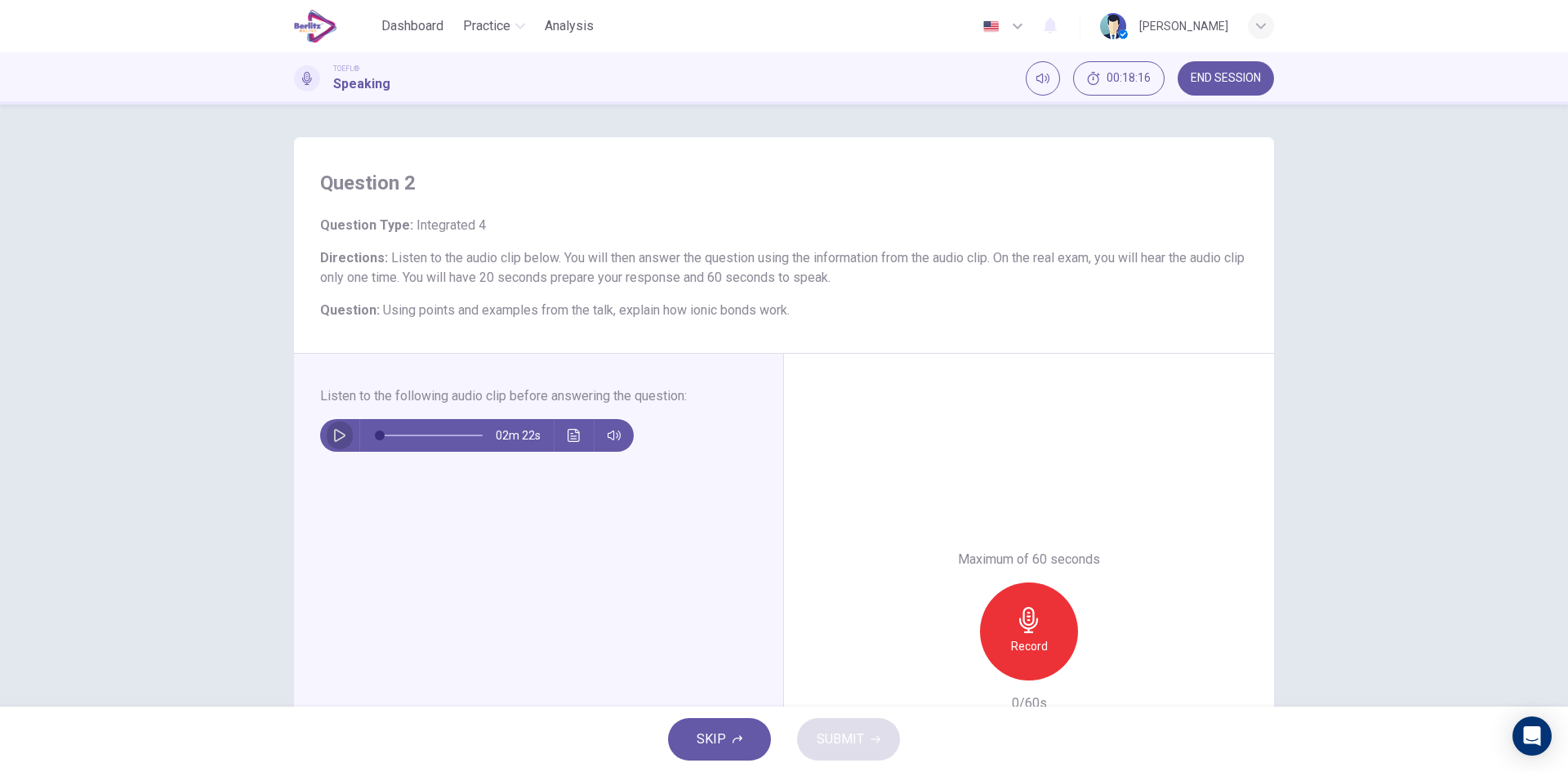
click at [334, 429] on icon "button" at bounding box center [339, 435] width 13 height 13
click at [581, 435] on button "Click to see the audio transcription" at bounding box center [574, 435] width 26 height 33
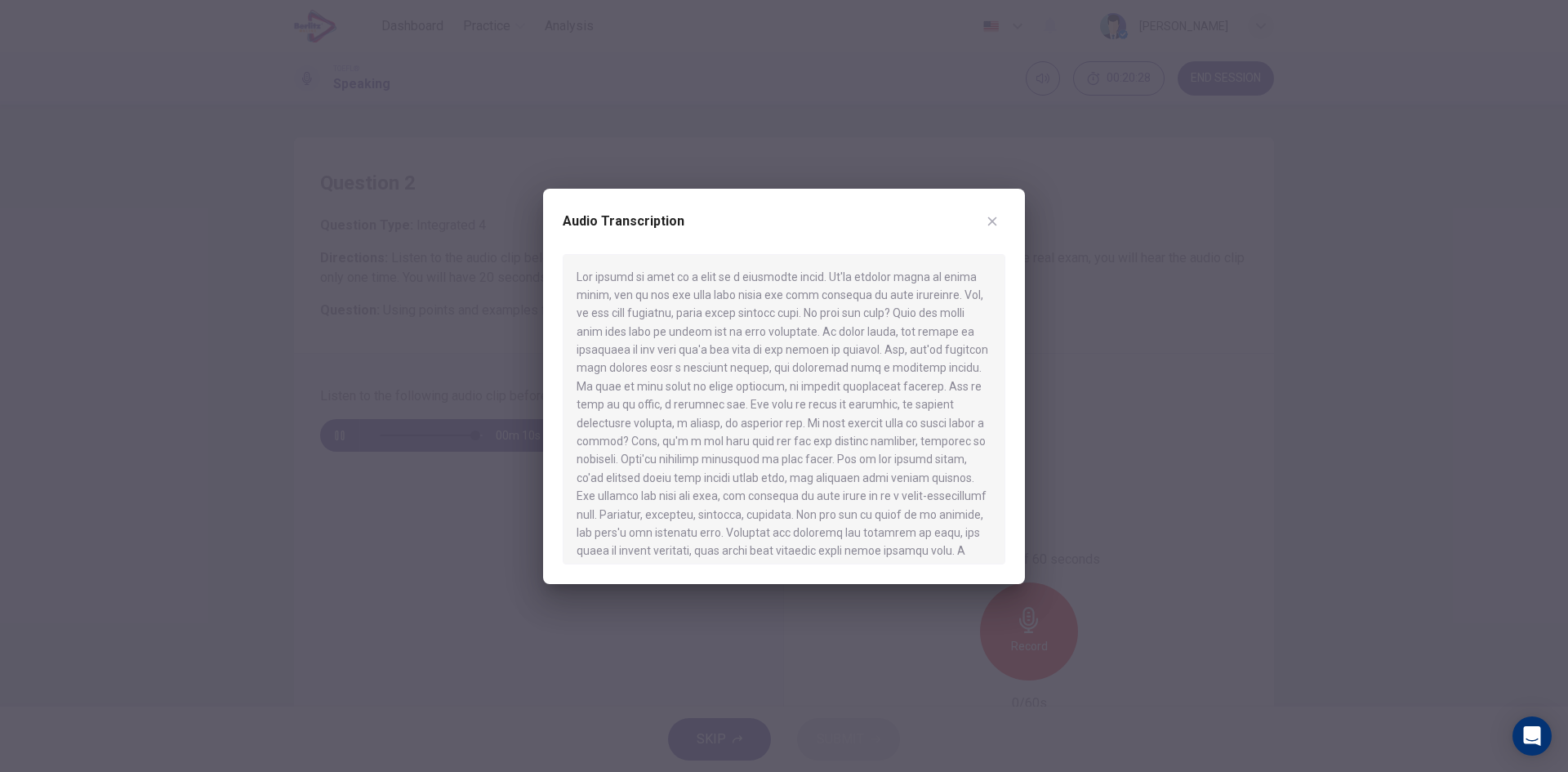
click at [984, 212] on button "button" at bounding box center [992, 221] width 26 height 26
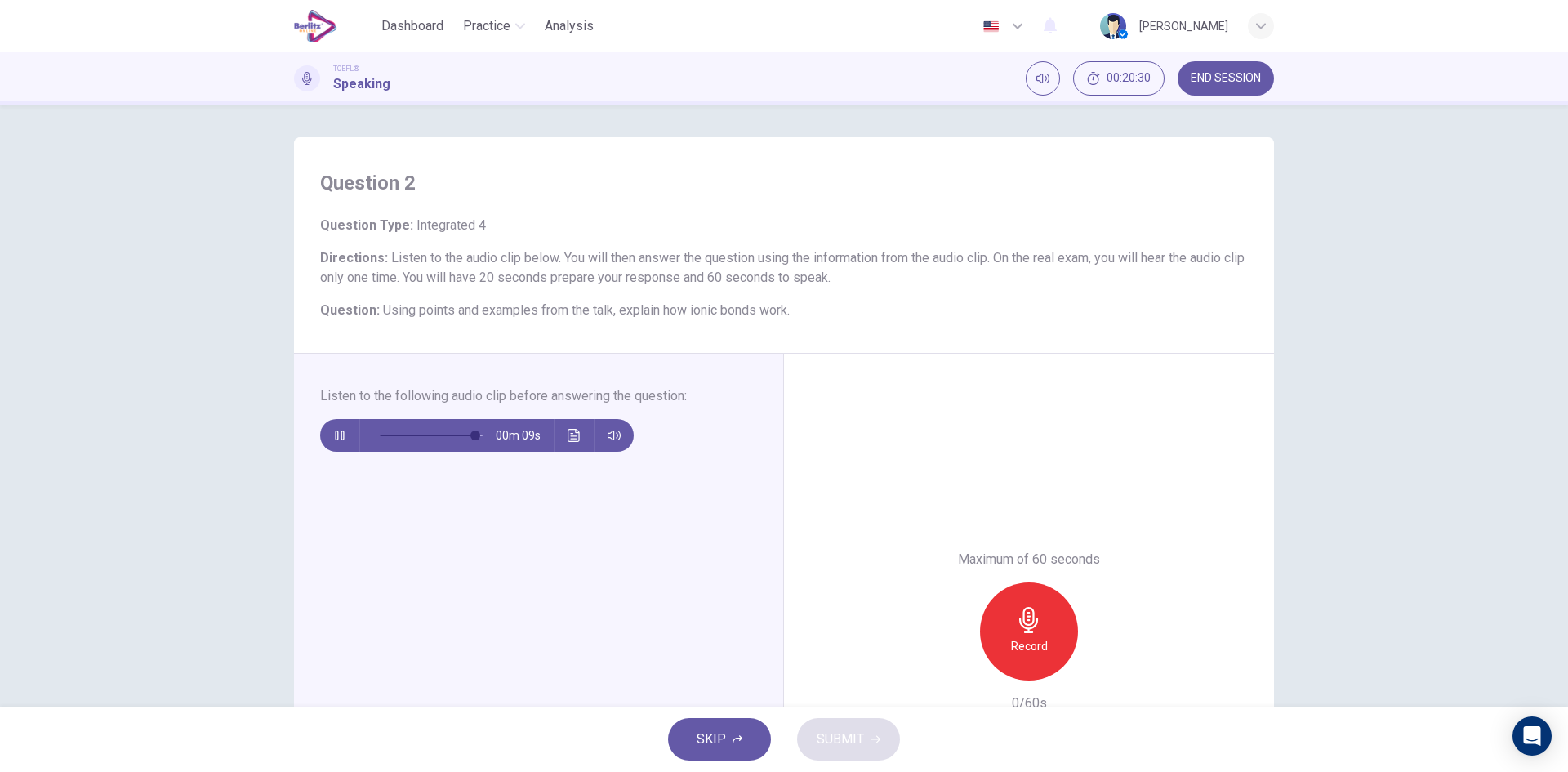
type input "**"
click at [1205, 81] on span "END SESSION" at bounding box center [1226, 78] width 71 height 13
